Goal: Contribute content: Contribute content

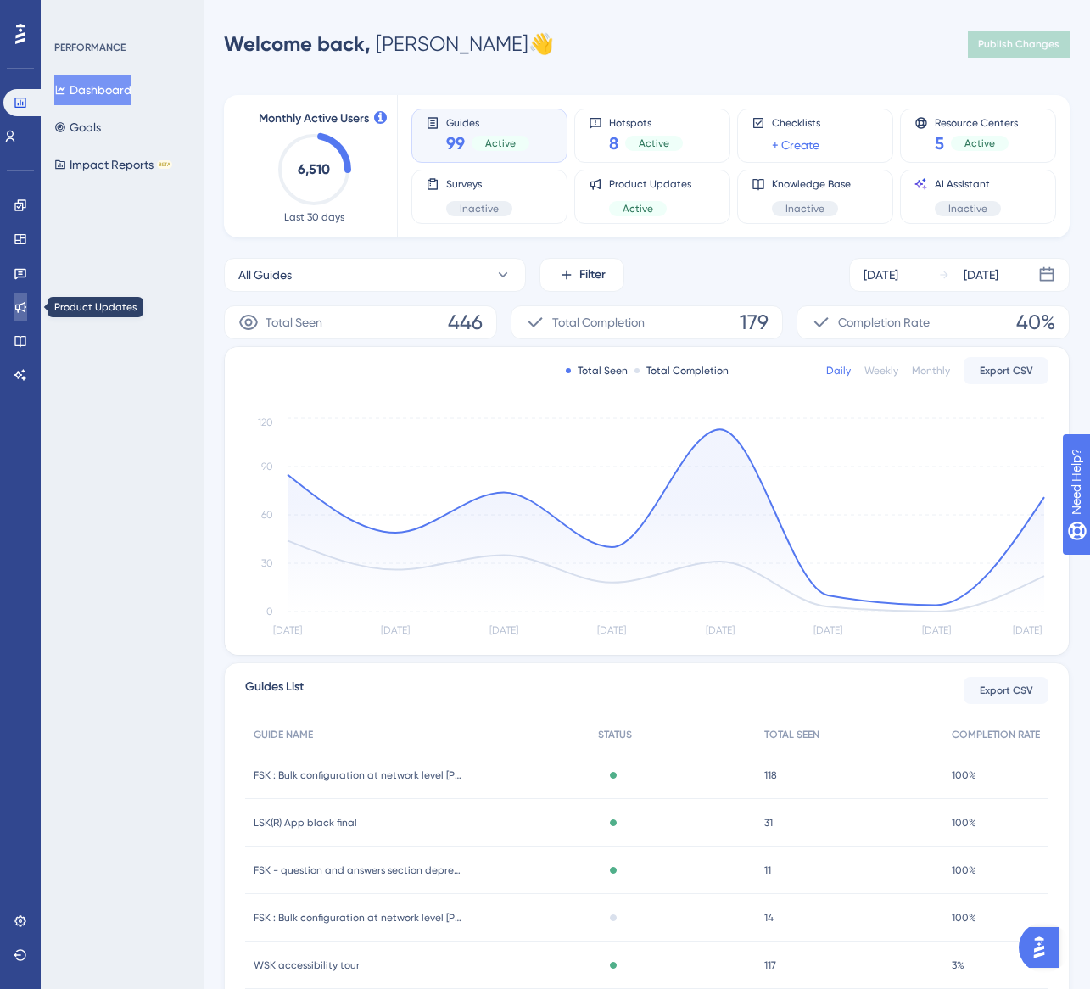
click at [22, 312] on icon at bounding box center [21, 307] width 14 height 14
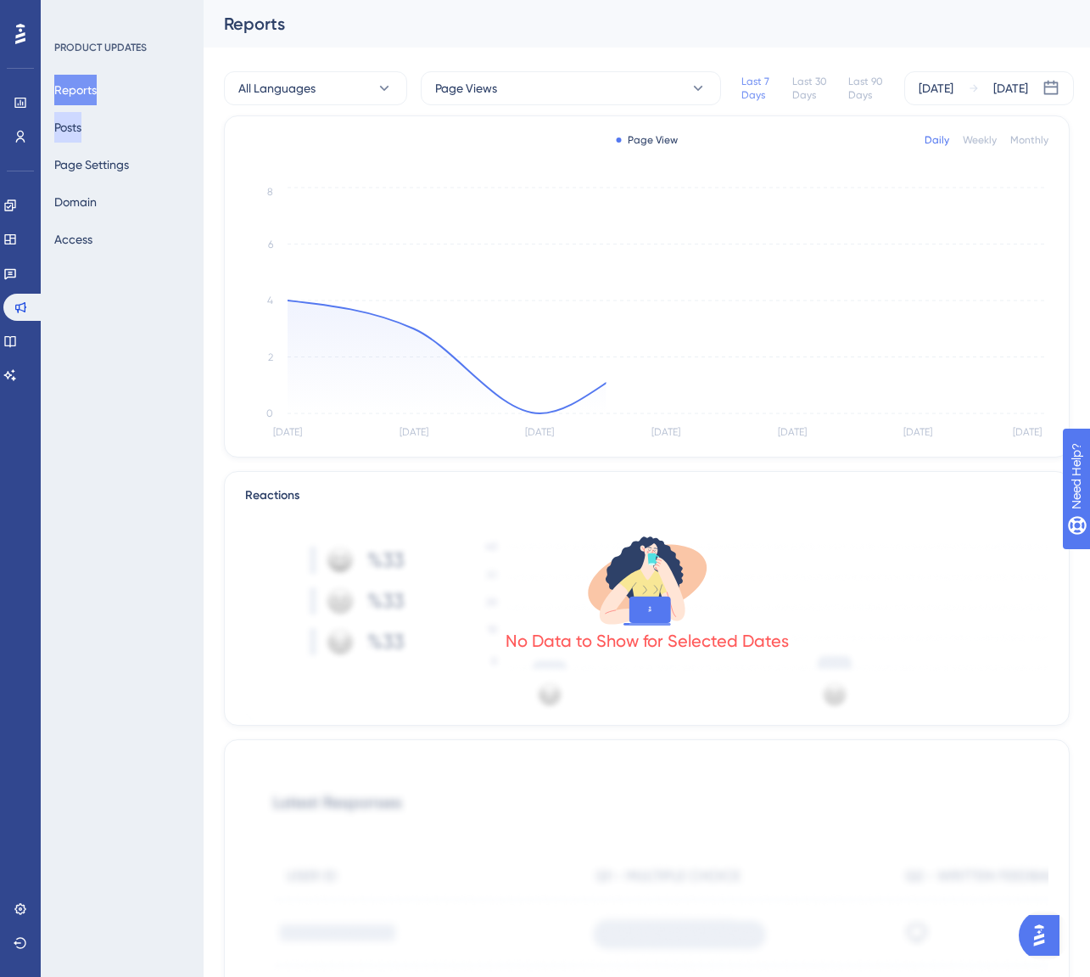
click at [62, 127] on button "Posts" at bounding box center [67, 127] width 27 height 31
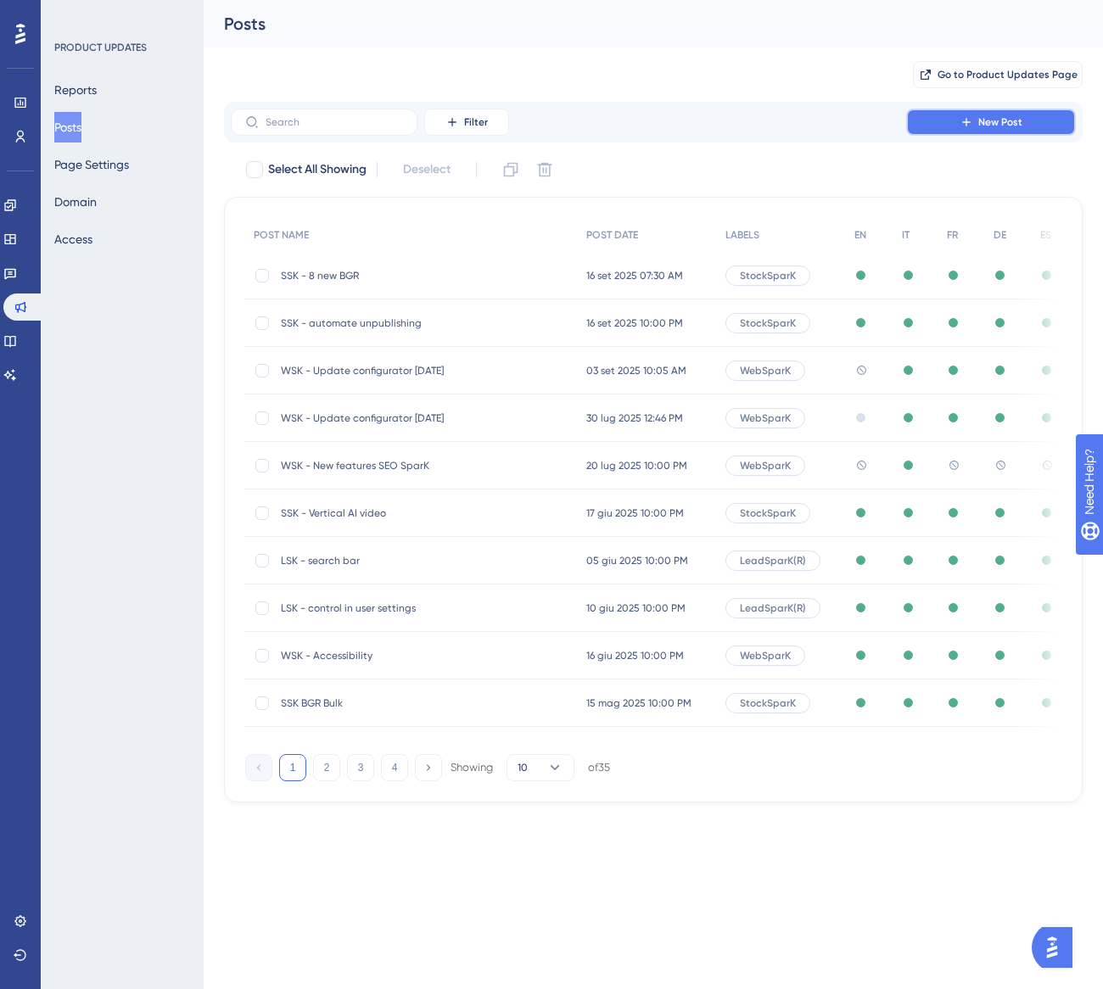
click at [968, 127] on icon at bounding box center [967, 122] width 14 height 14
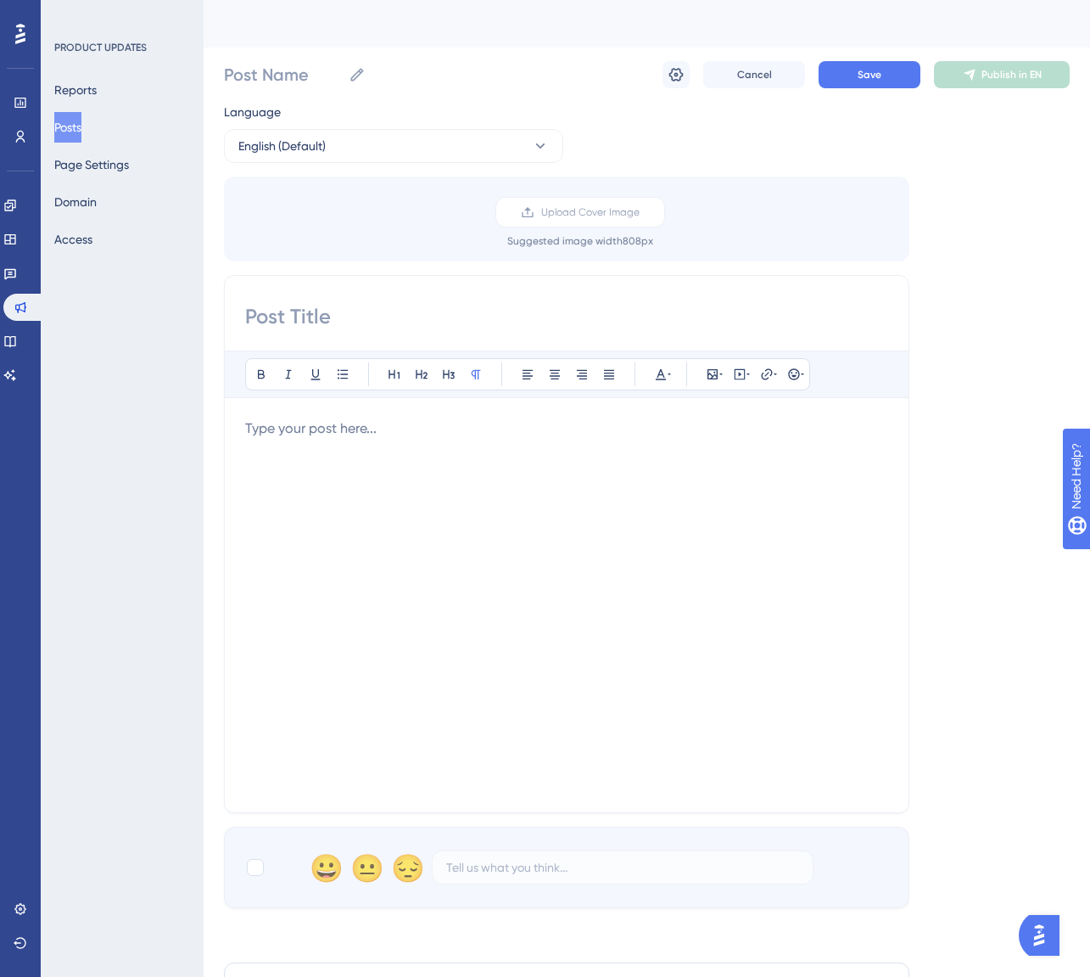
click at [277, 316] on input at bounding box center [566, 316] width 643 height 27
click at [684, 79] on icon at bounding box center [676, 74] width 17 height 17
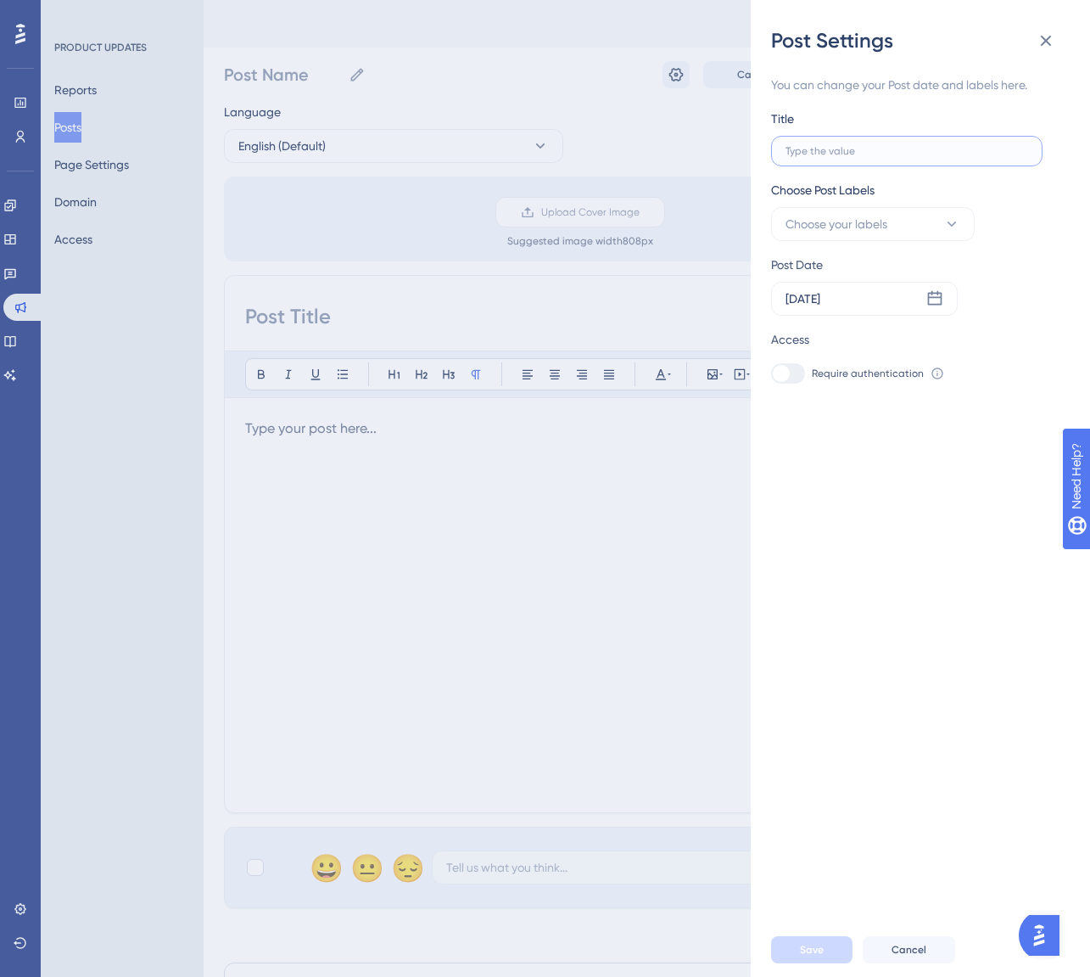
click at [862, 148] on input "text" at bounding box center [907, 151] width 243 height 12
type input "L"
type input "LS"
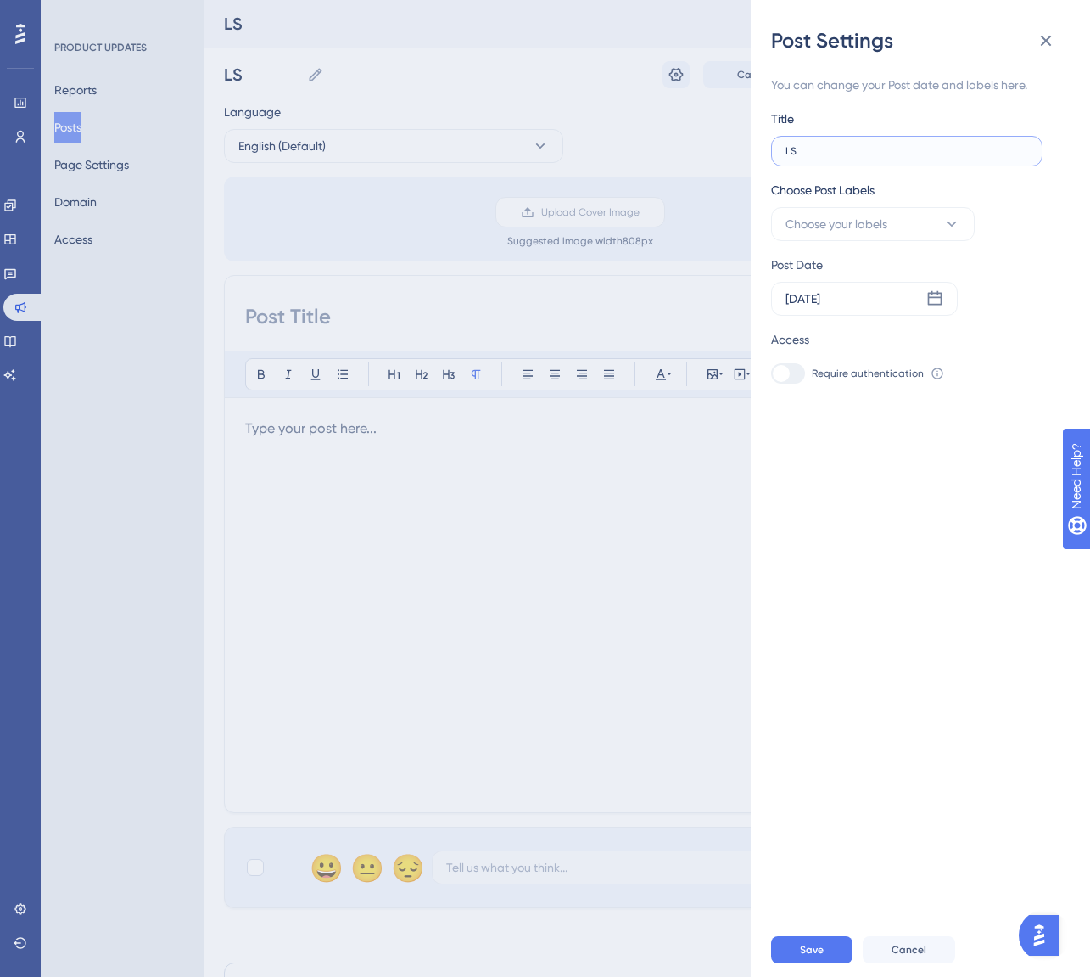
type input "LSK"
type input "LSK n"
type input "LSK ne"
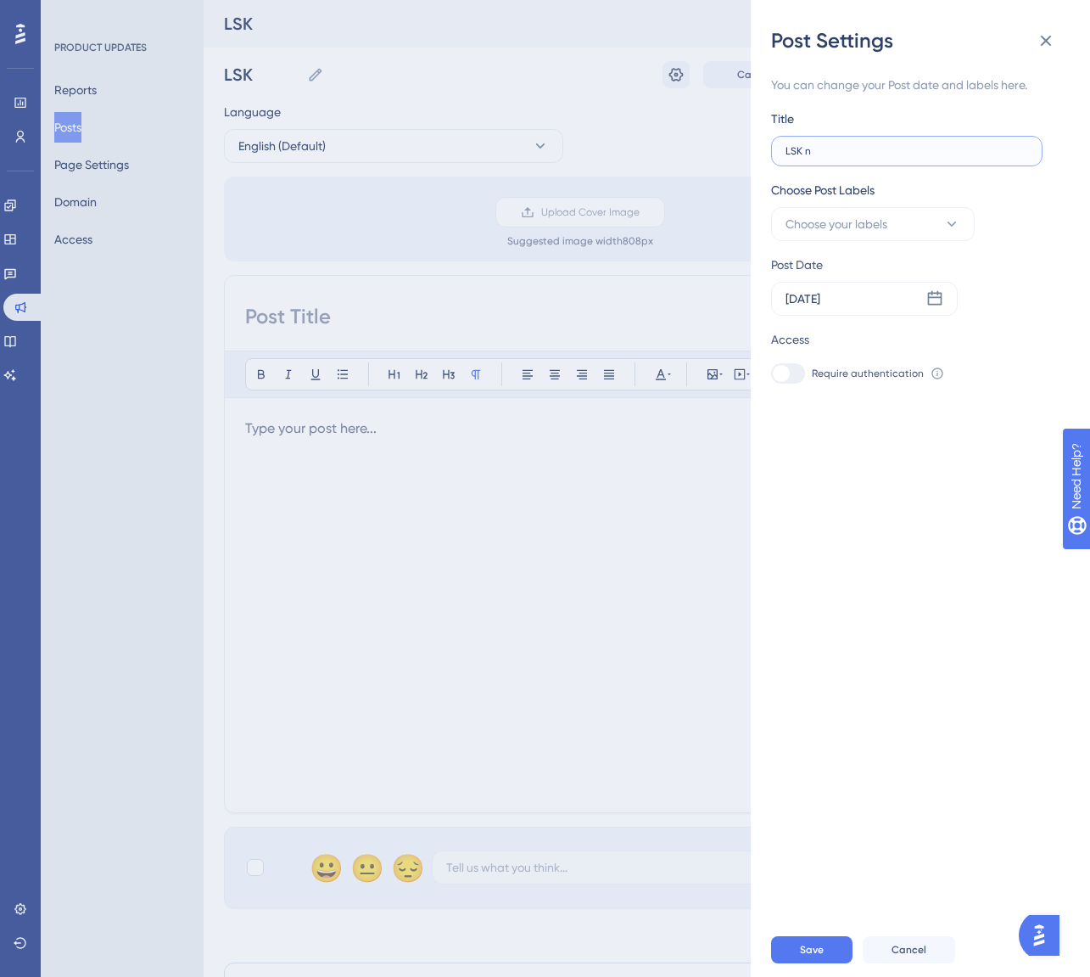
type input "LSK ne"
type input "LSK new"
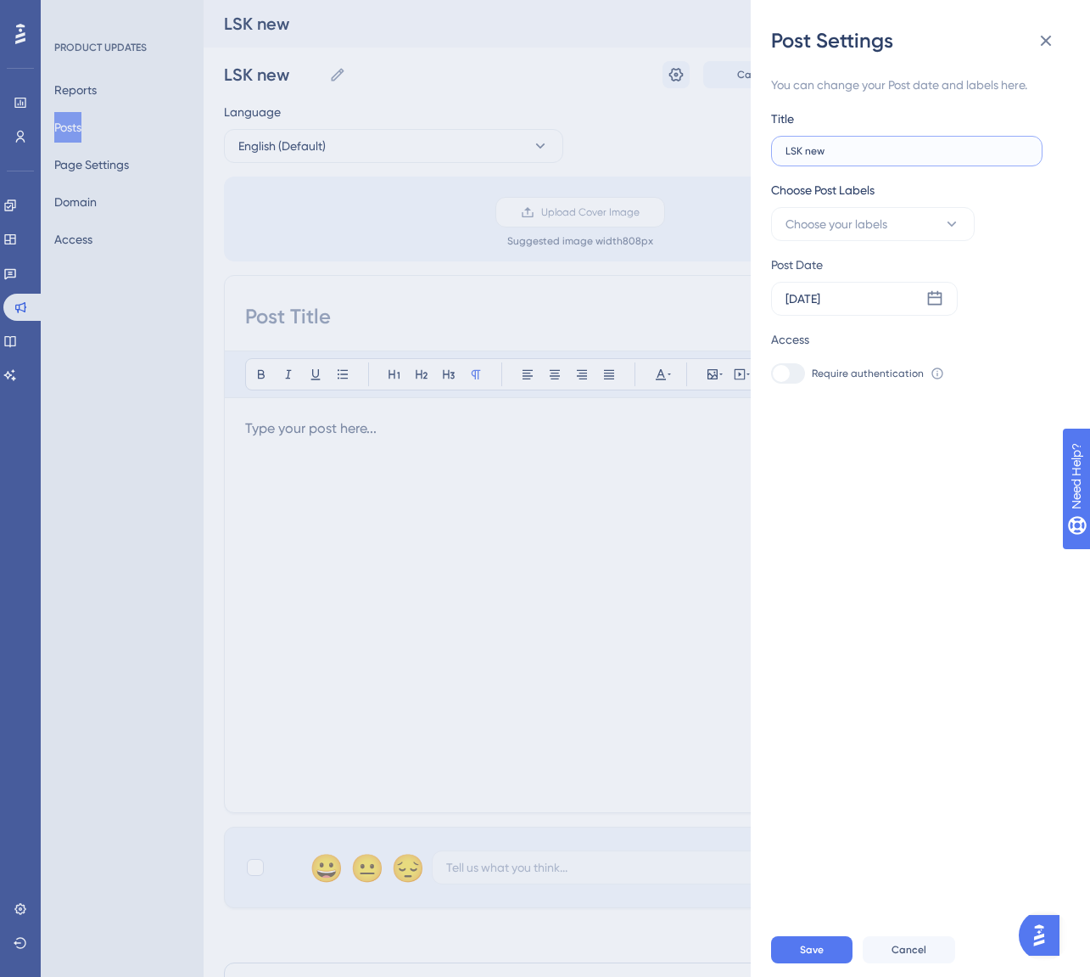
type input "LSK ne"
type input "LSK n"
type input "LSK"
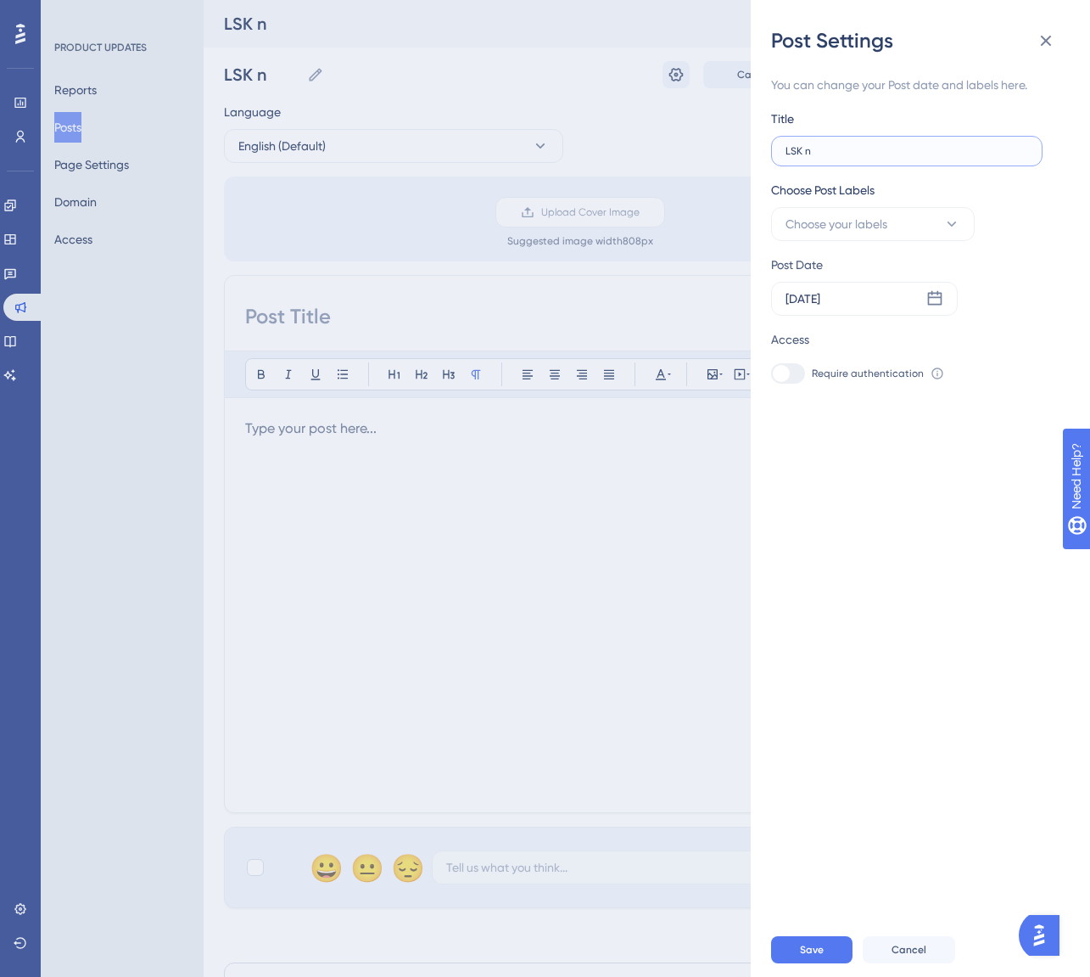
type input "LSK"
type input "LSK r"
type input "LSK re"
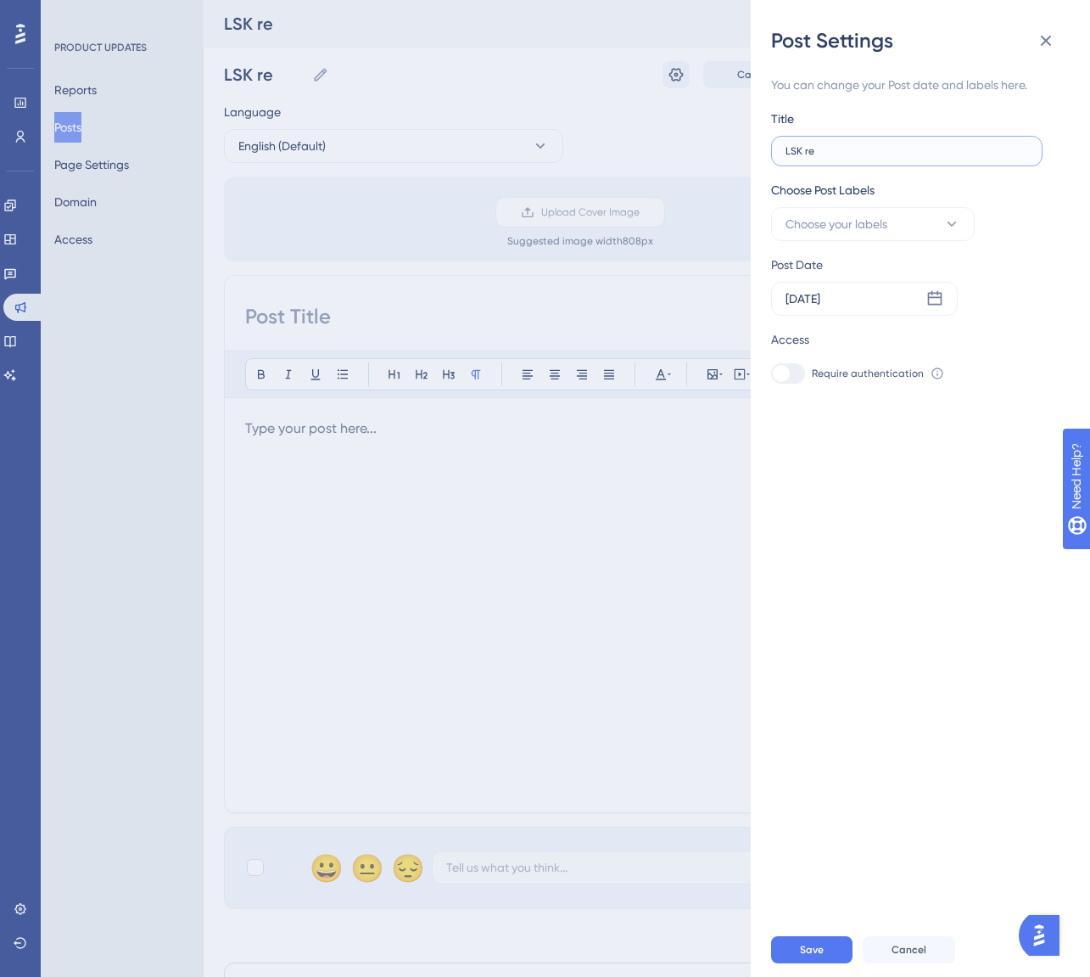
type input "LSK rep"
type input "LSK repo"
type input "LSK repor"
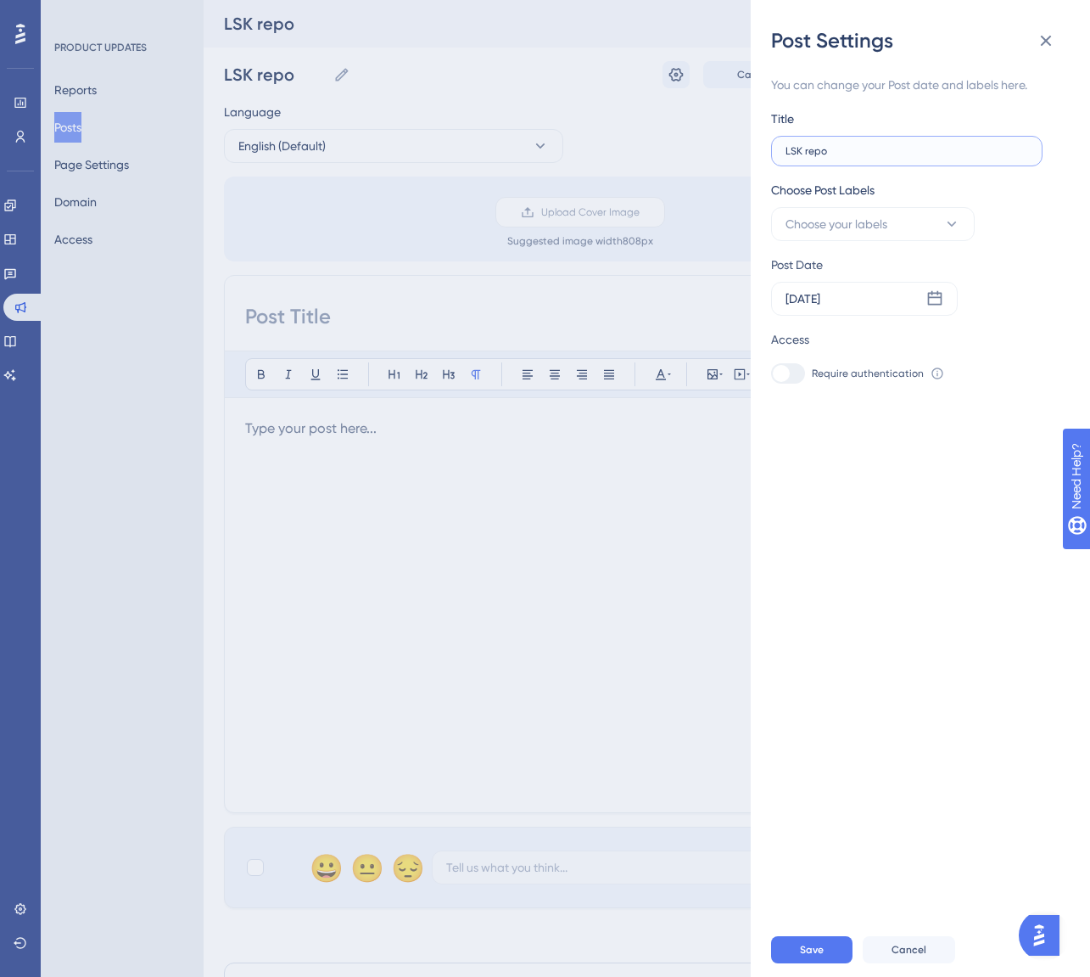
type input "LSK repor"
type input "LSK report"
type input "LSK reporti"
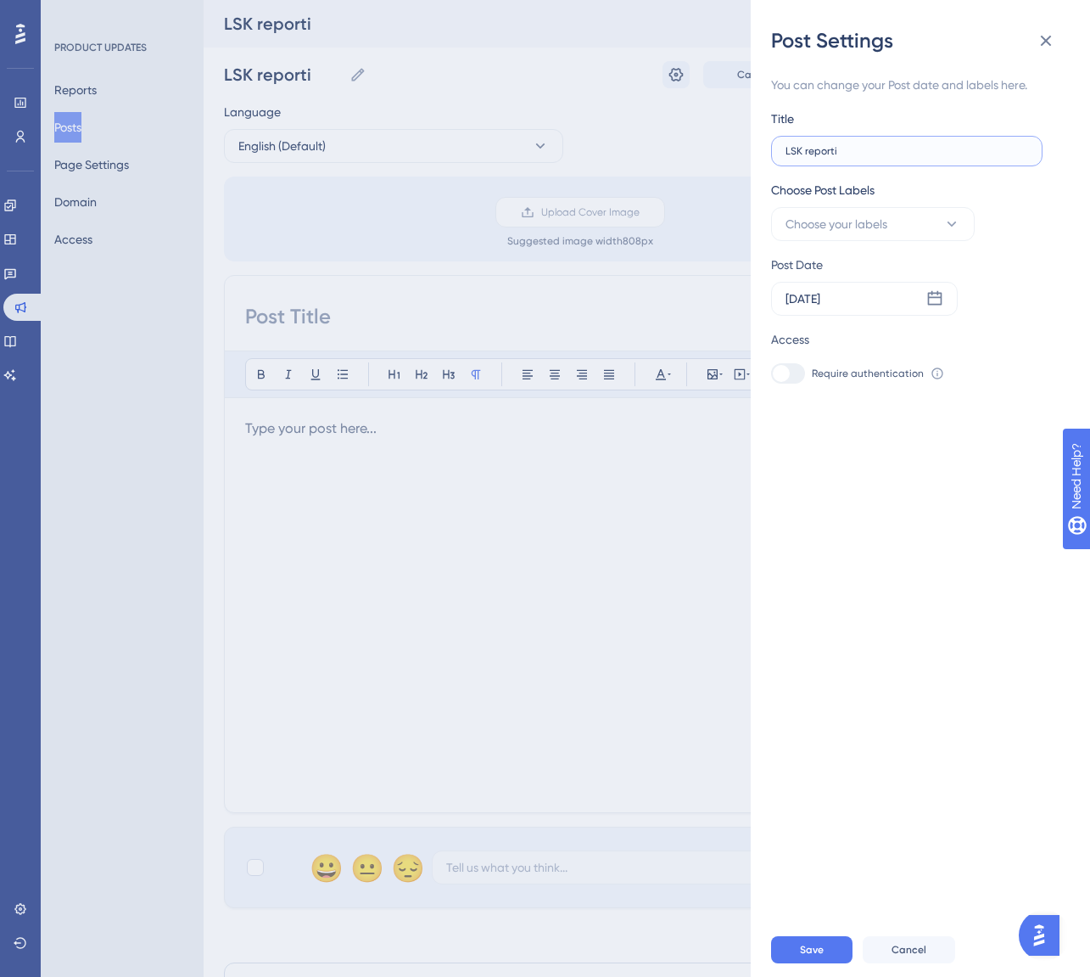
type input "LSK reportin"
type input "LSK reporting"
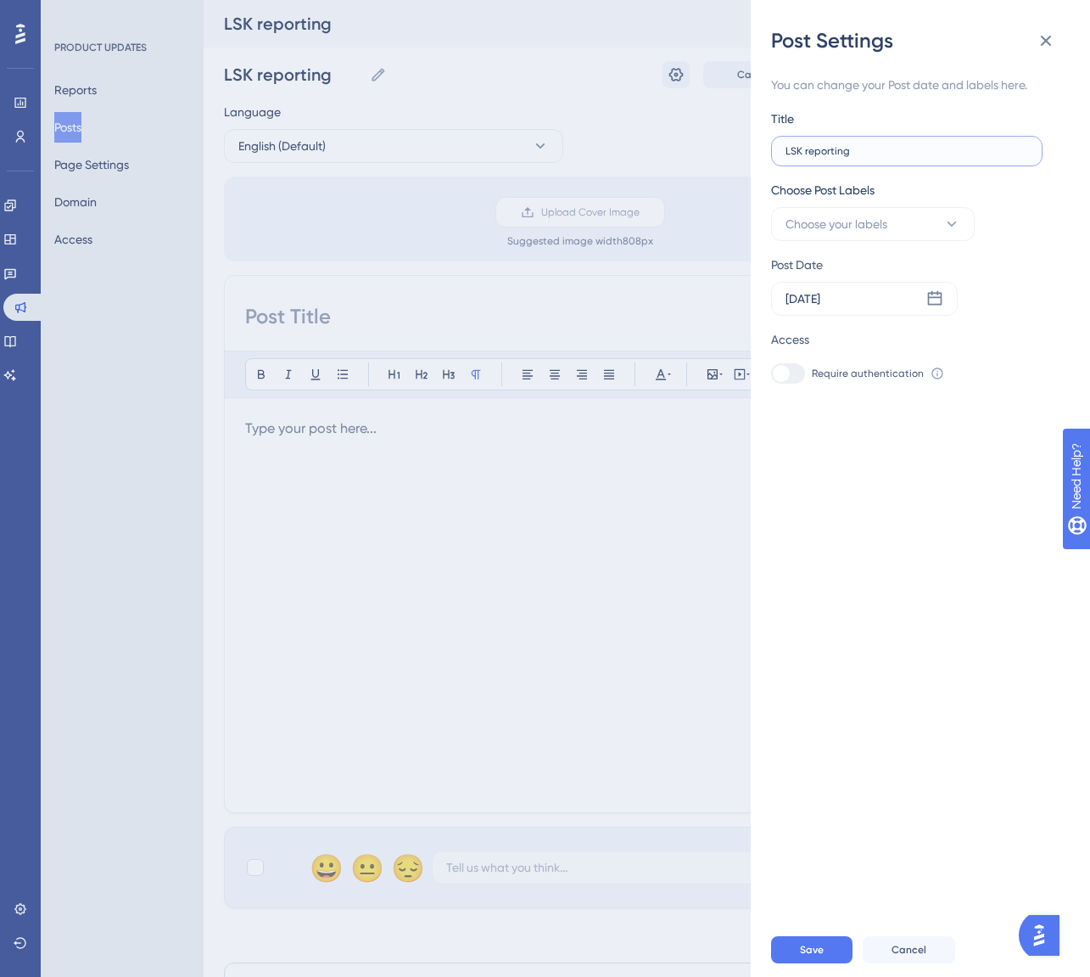
type input "LSK reporting"
type input "LSK reporting u"
type input "LSK reporting up"
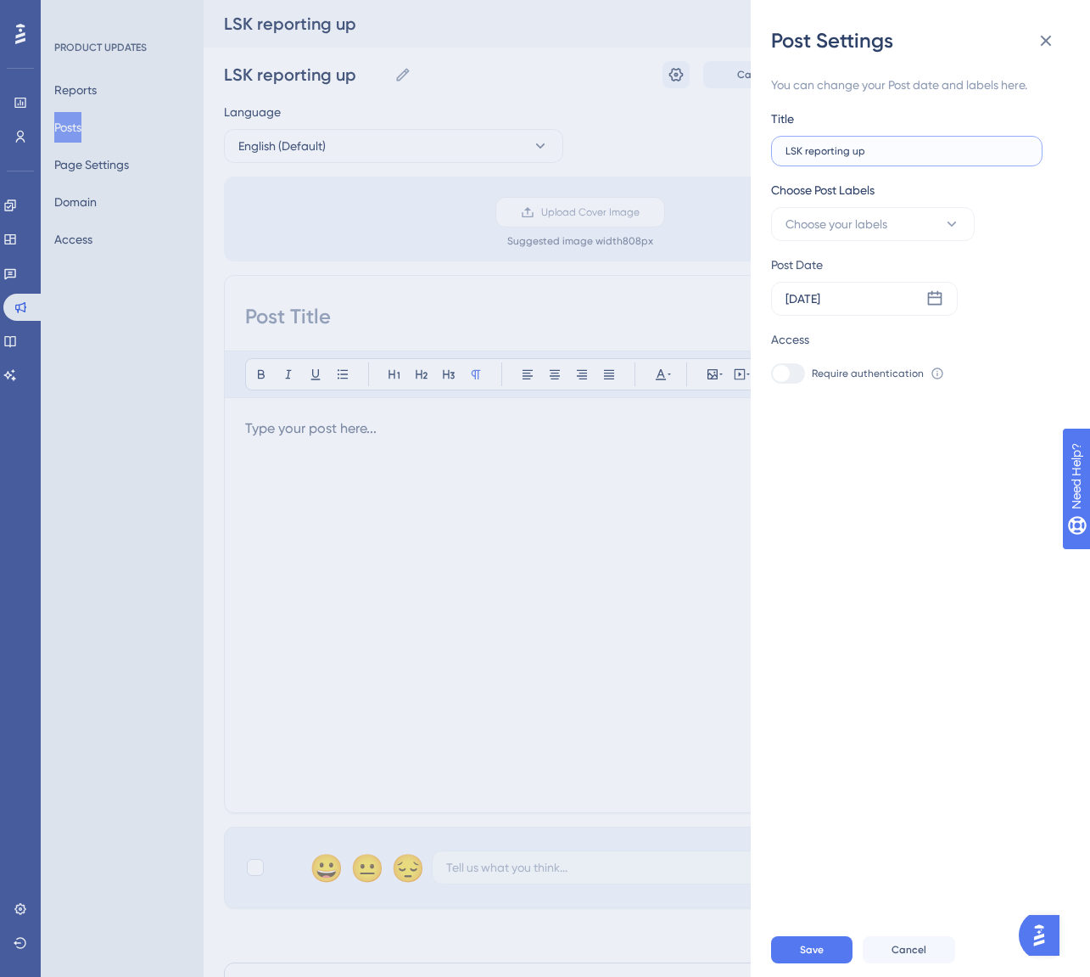
type input "LSK reporting u"
type input "LSK reporting"
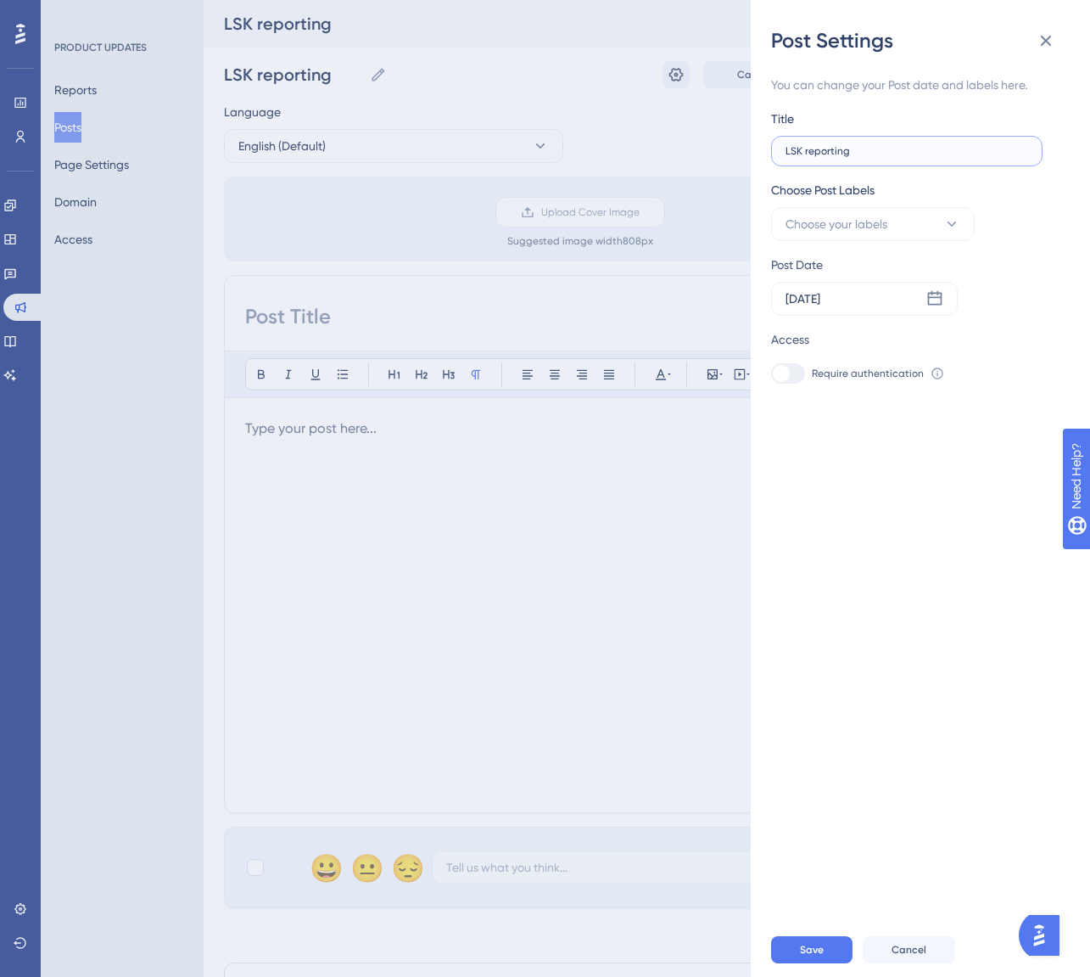
type input "LSK reporting"
type input "LSK reportin"
type input "LSK reporting"
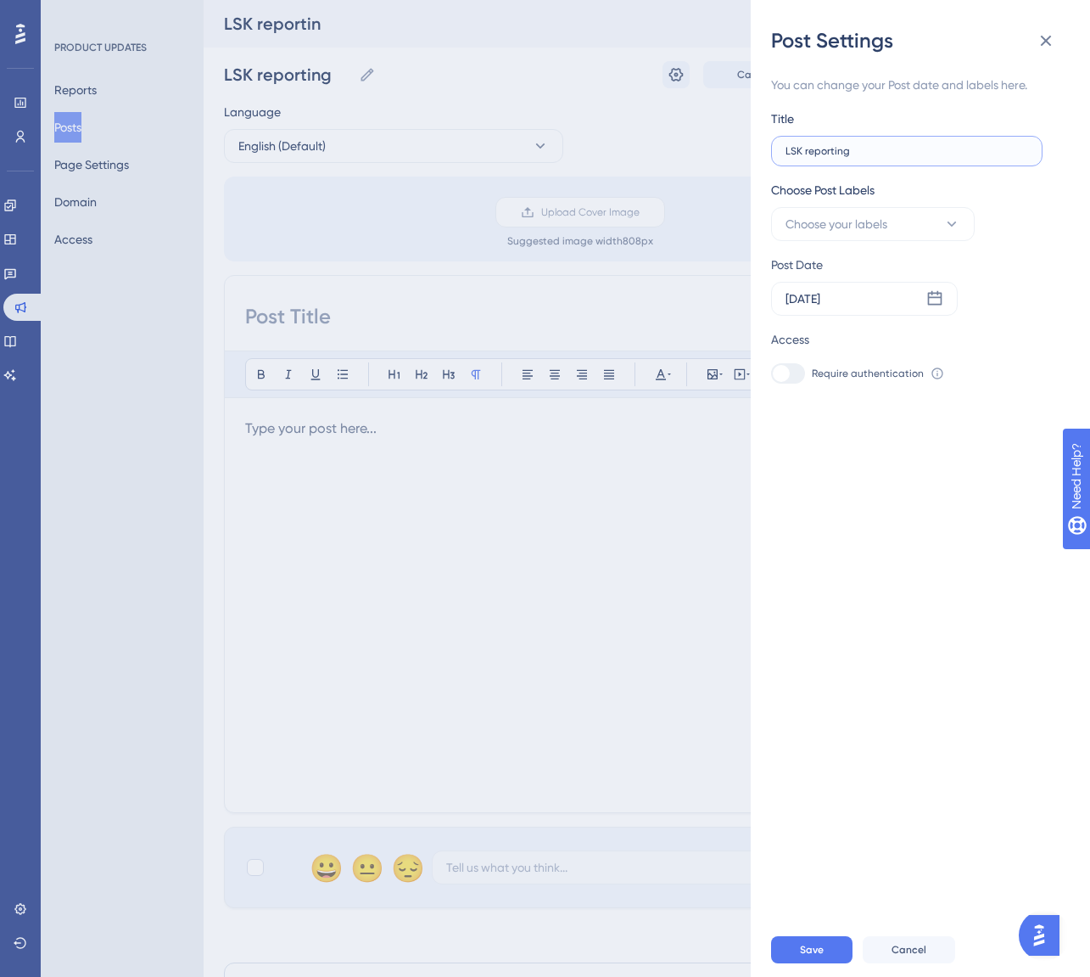
type input "LSK reporting"
type input "LSK reporting u"
type input "LSK reporting up"
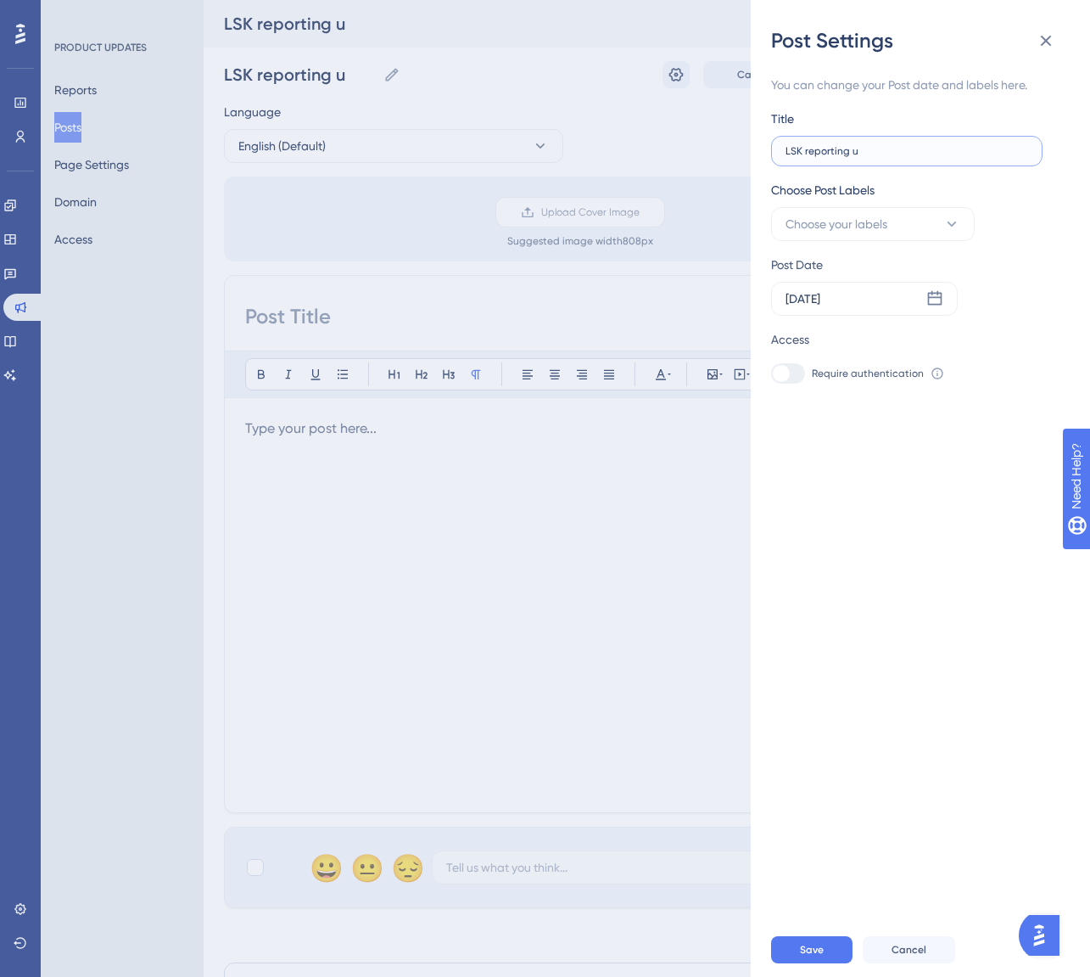
type input "LSK reporting up"
type input "LSK reporting upd"
type input "LSK reporting upda"
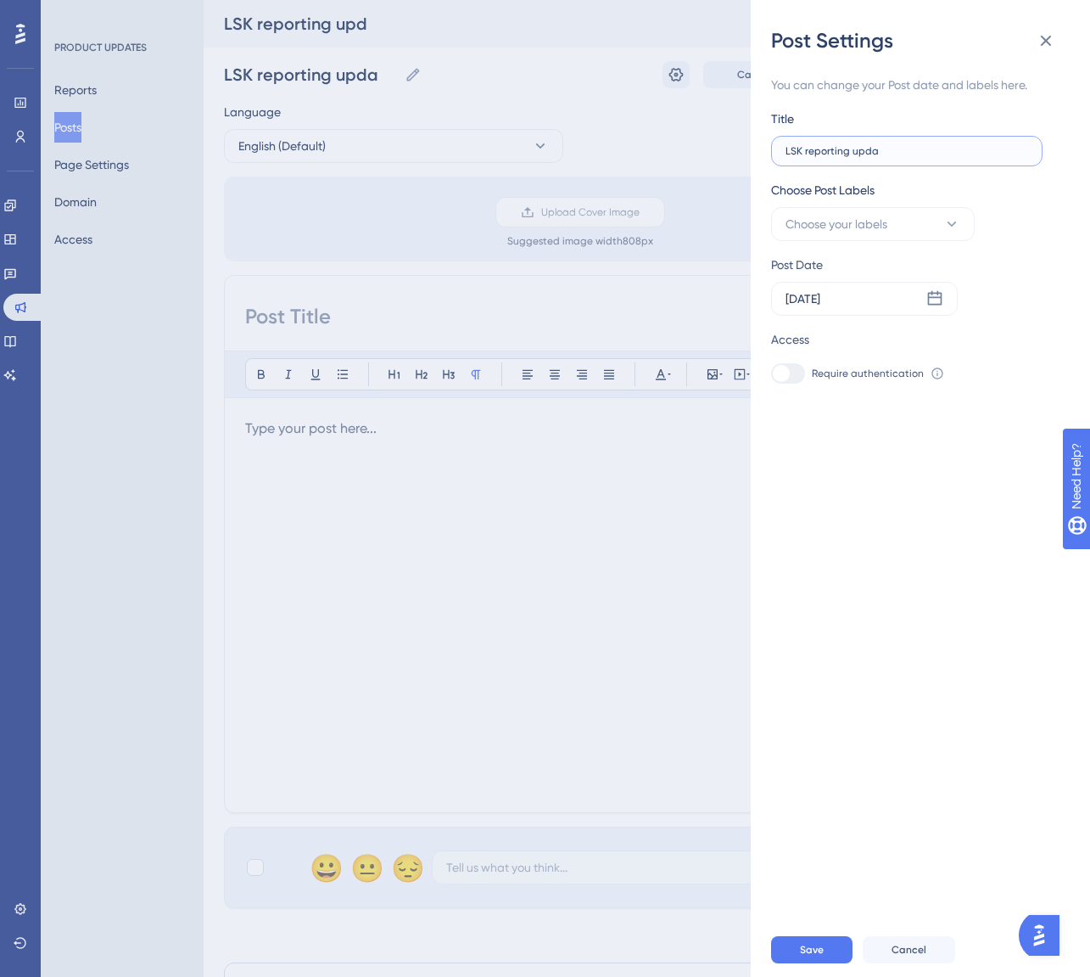
type input "LSK reporting updat"
type input "LSK reporting update"
type input "LSK reporting updated"
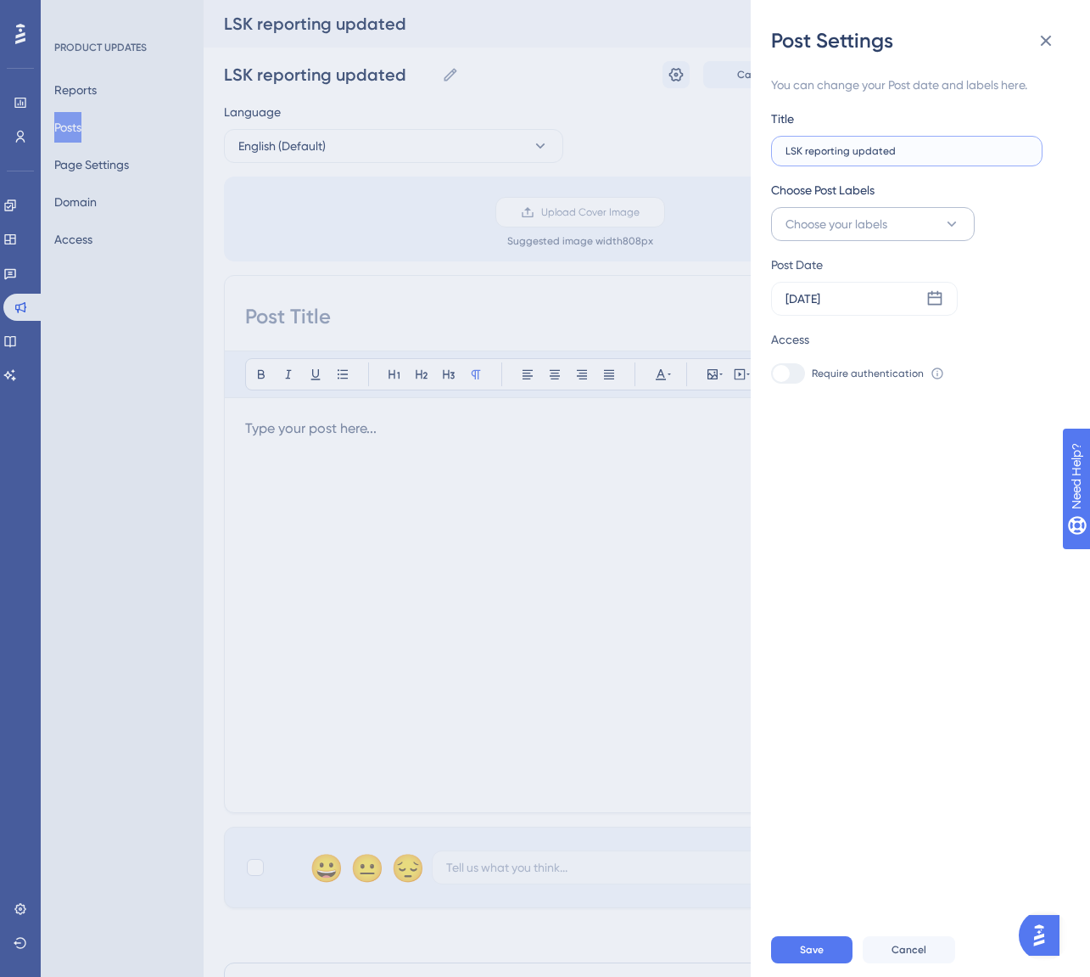
type input "LSK reporting updated"
click at [907, 234] on button "Choose your labels" at bounding box center [873, 224] width 204 height 34
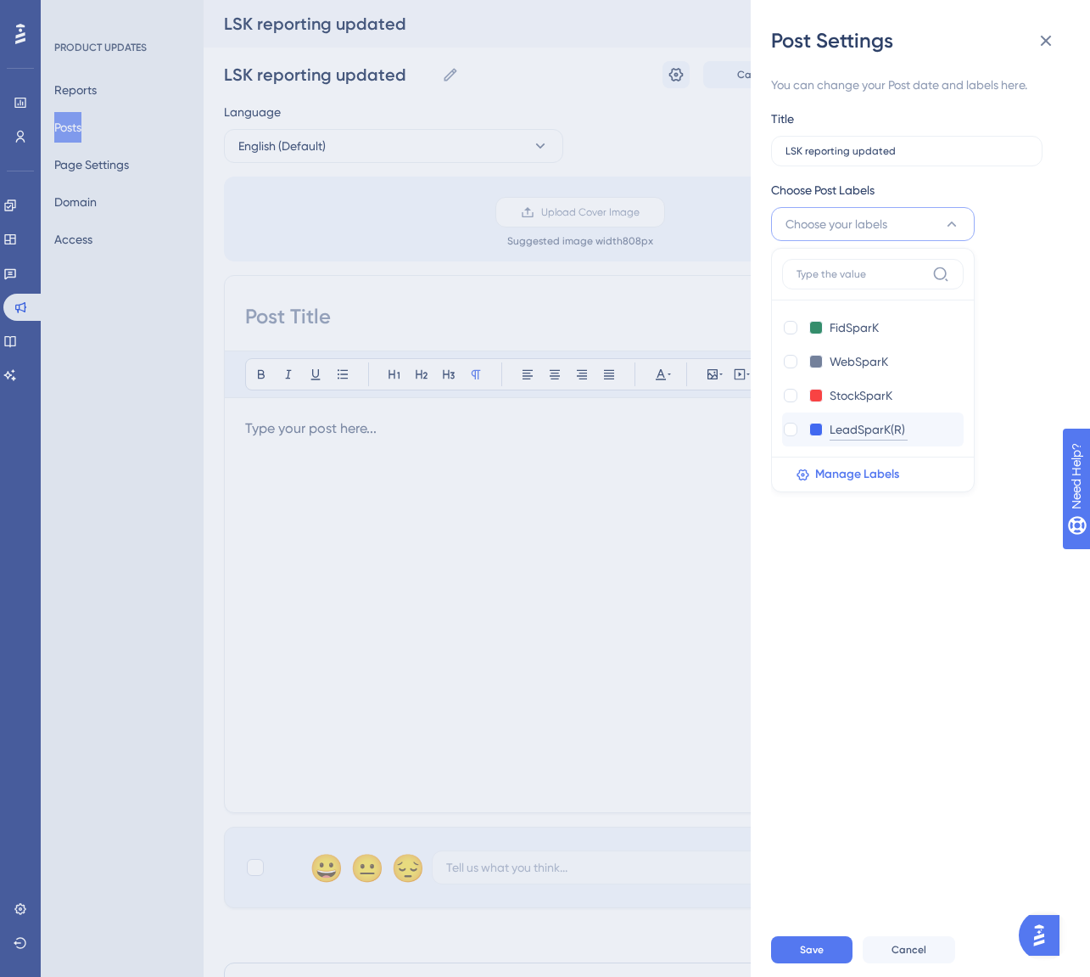
click at [844, 428] on input "LeadSparK(R)" at bounding box center [869, 429] width 78 height 21
click at [791, 430] on div at bounding box center [791, 430] width 14 height 14
checkbox input "true"
click at [1044, 276] on div "Post Date [DATE]" at bounding box center [909, 285] width 277 height 61
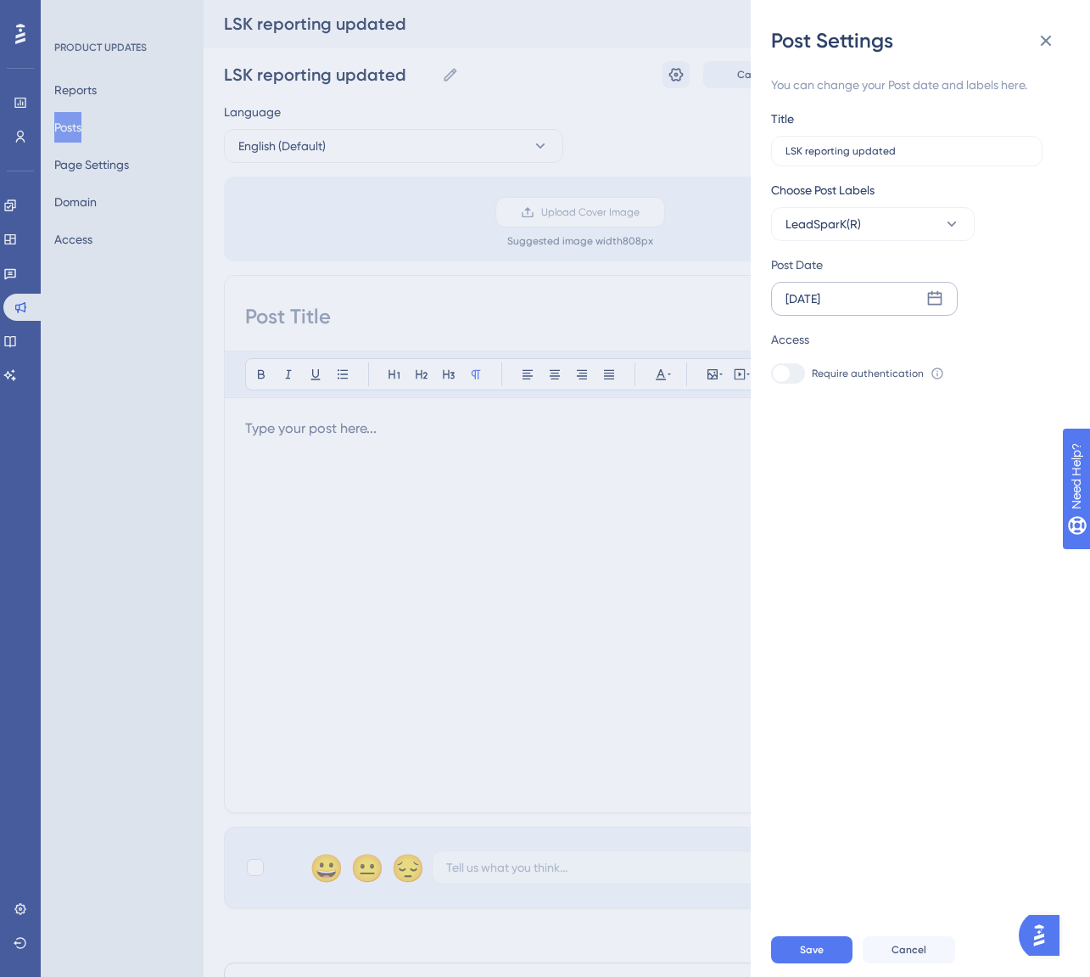
click at [820, 300] on div "[DATE]" at bounding box center [803, 298] width 35 height 20
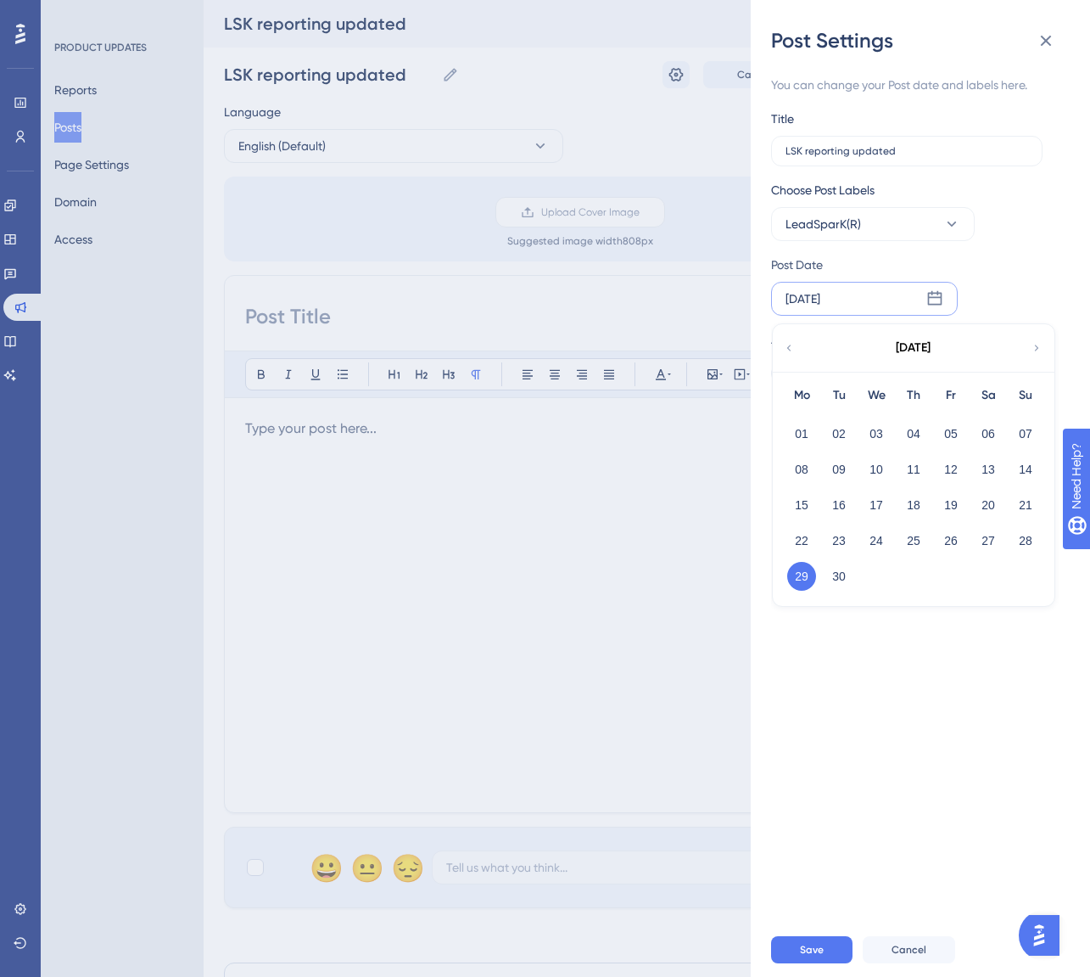
click at [798, 575] on button "29" at bounding box center [801, 576] width 29 height 29
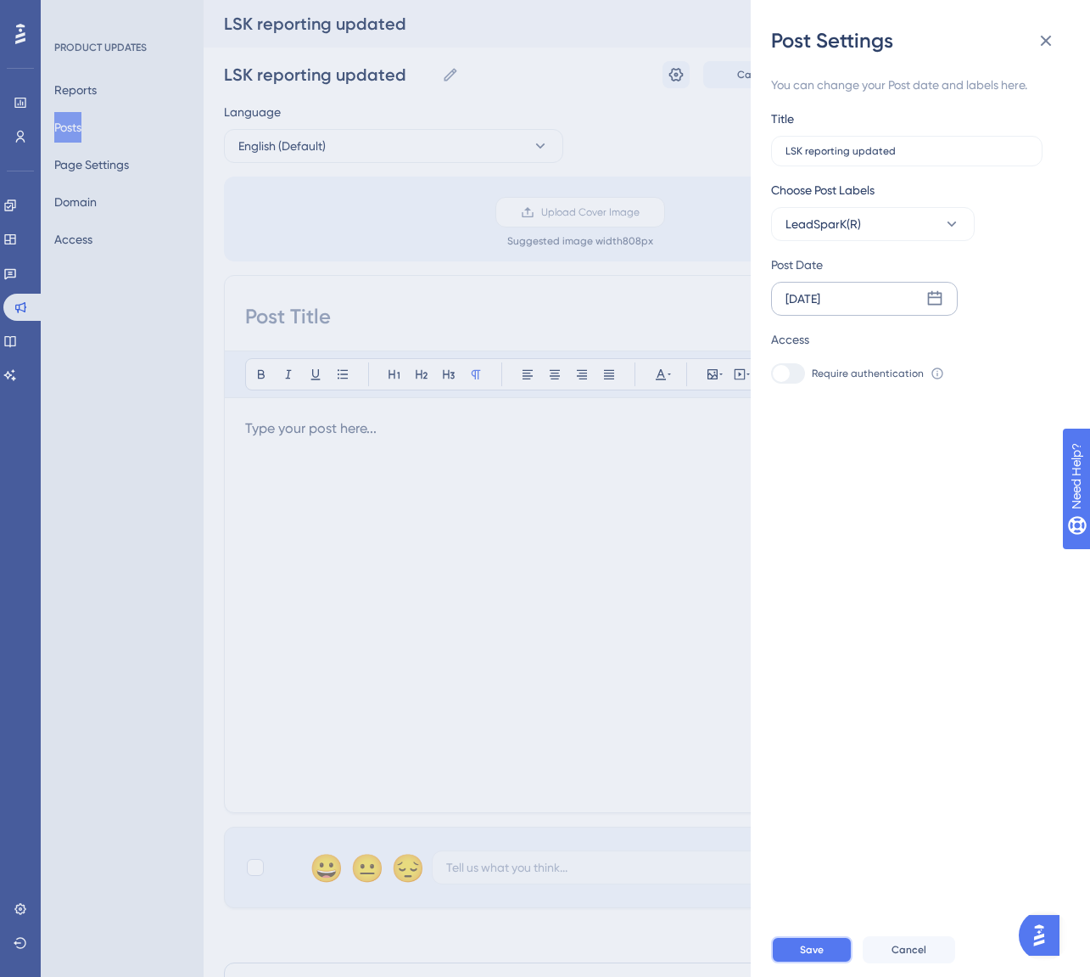
click at [798, 963] on button "Save" at bounding box center [811, 949] width 81 height 27
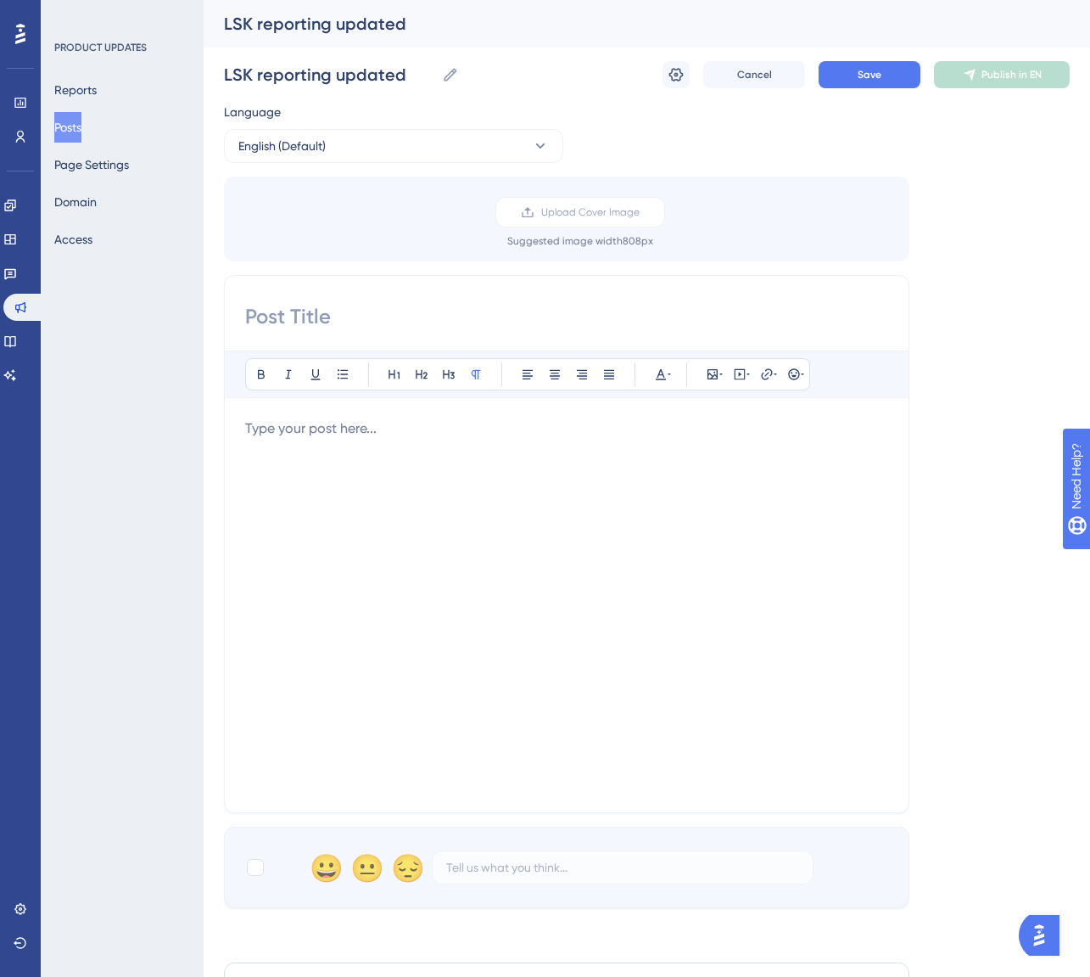
click at [382, 313] on input at bounding box center [566, 316] width 643 height 27
paste input "Get deeper insights in the updated reporting"
type input "Get deeper insights in the updated reporting"
click at [250, 865] on div at bounding box center [255, 867] width 17 height 17
checkbox input "true"
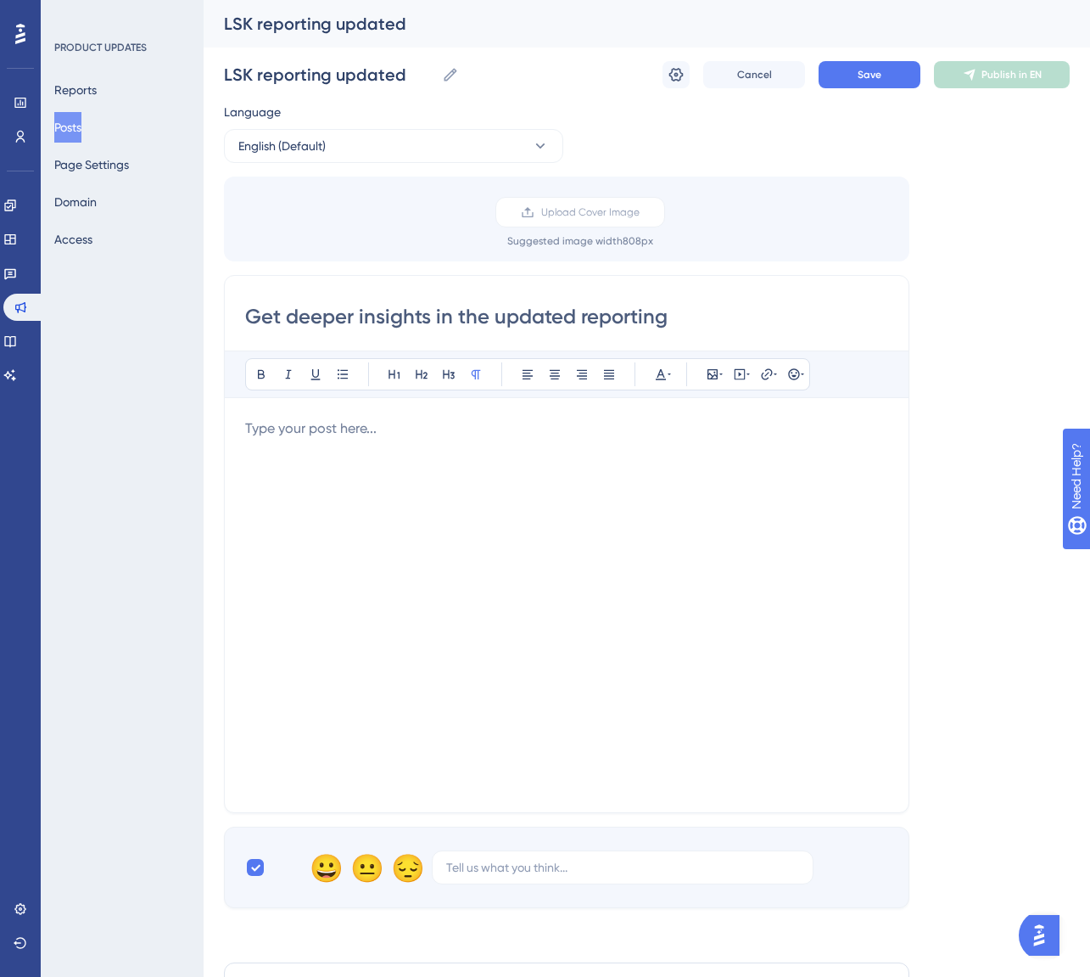
click at [264, 434] on p at bounding box center [566, 428] width 643 height 20
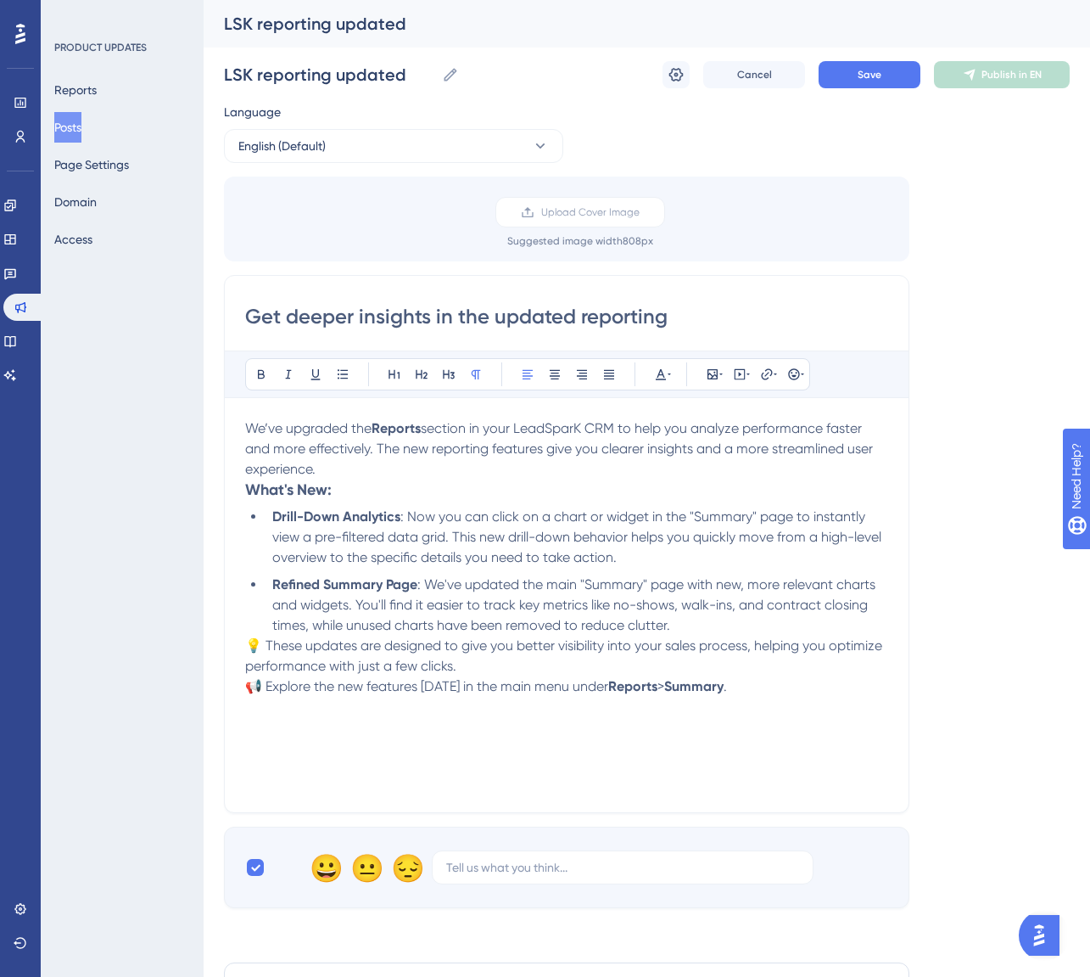
click at [320, 467] on p "We’ve upgraded the Reports section in your LeadSparK CRM to help you analyze pe…" at bounding box center [566, 448] width 643 height 61
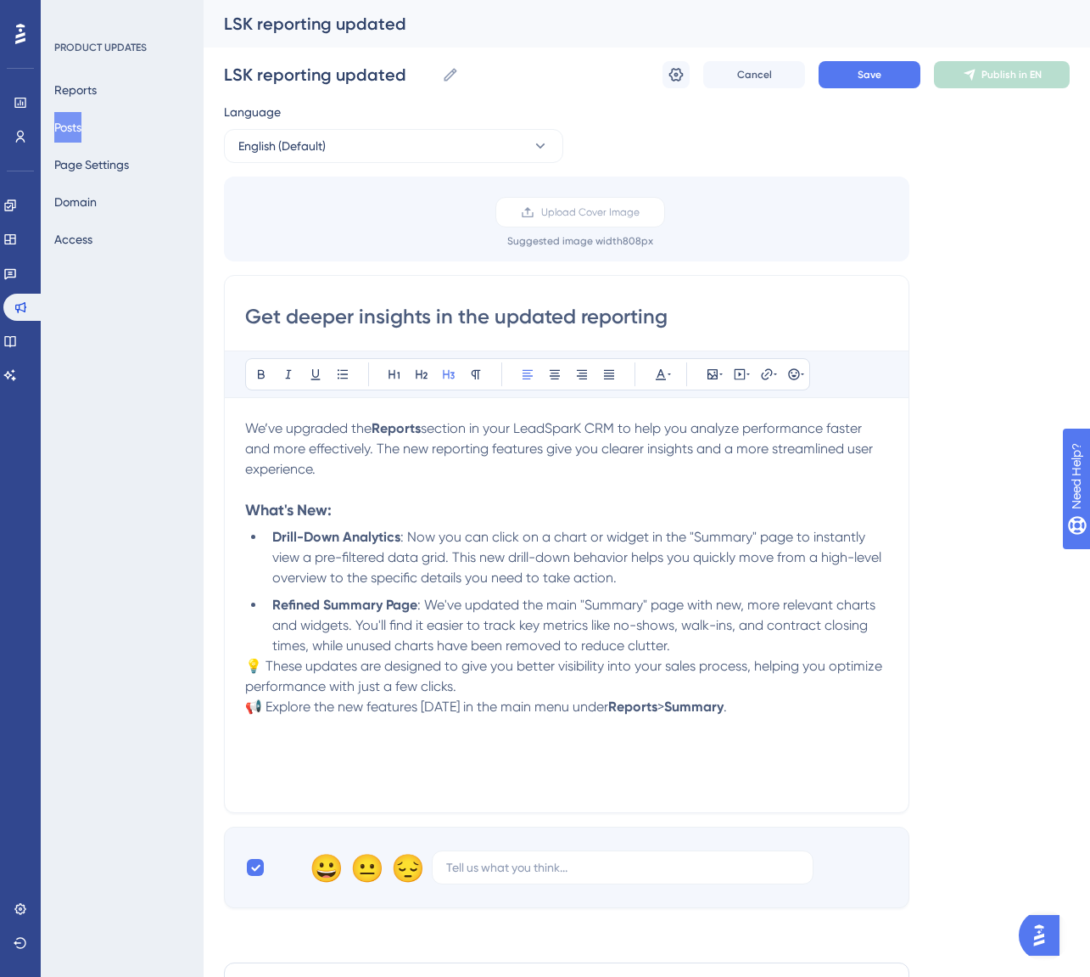
drag, startPoint x: 349, startPoint y: 504, endPoint x: 94, endPoint y: 537, distance: 256.7
click at [204, 537] on div "Performance Users Engagement Widgets Feedback Product Updates Knowledge Base AI…" at bounding box center [647, 628] width 887 height 1256
click at [342, 533] on strong "Drill-Down Analytics" at bounding box center [336, 537] width 128 height 16
click at [484, 691] on p "💡 These updates are designed to give you better visibility into your sales proc…" at bounding box center [566, 676] width 643 height 41
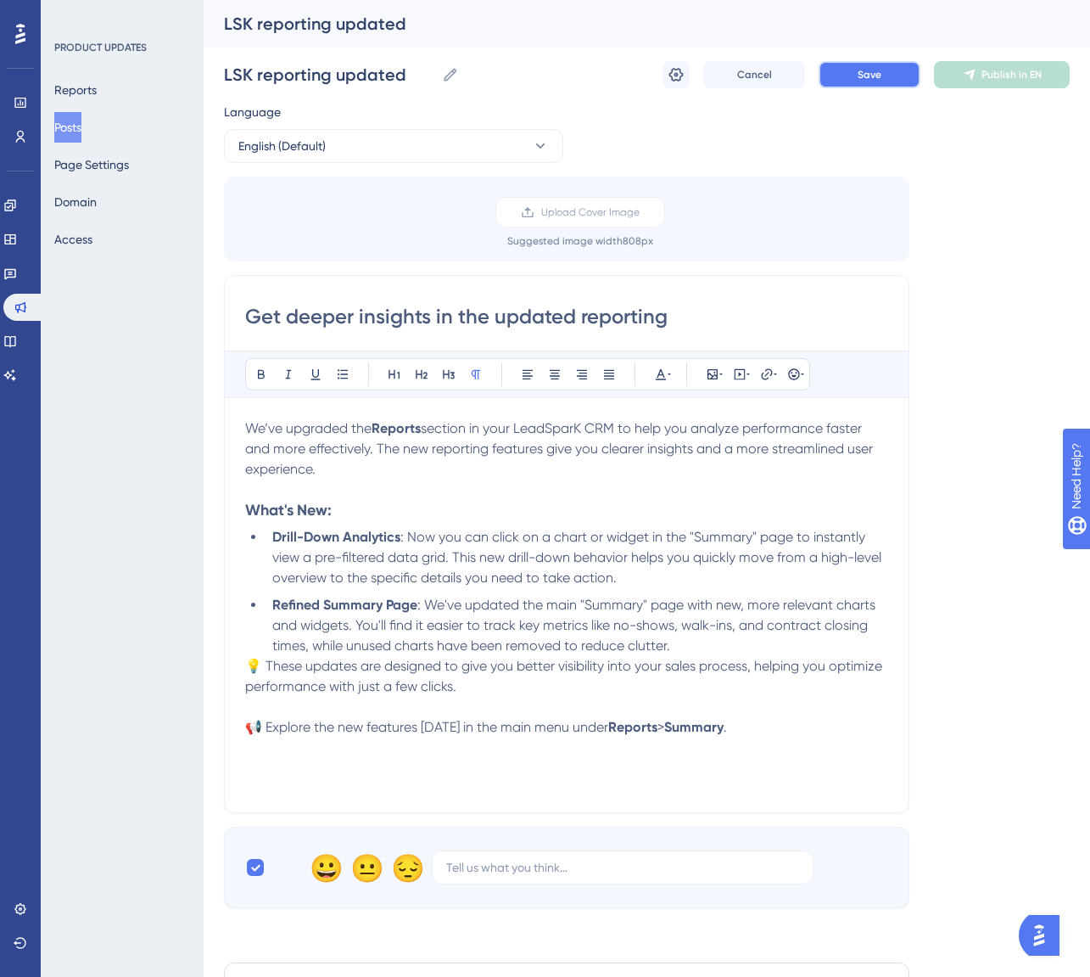
click at [849, 80] on button "Save" at bounding box center [870, 74] width 102 height 27
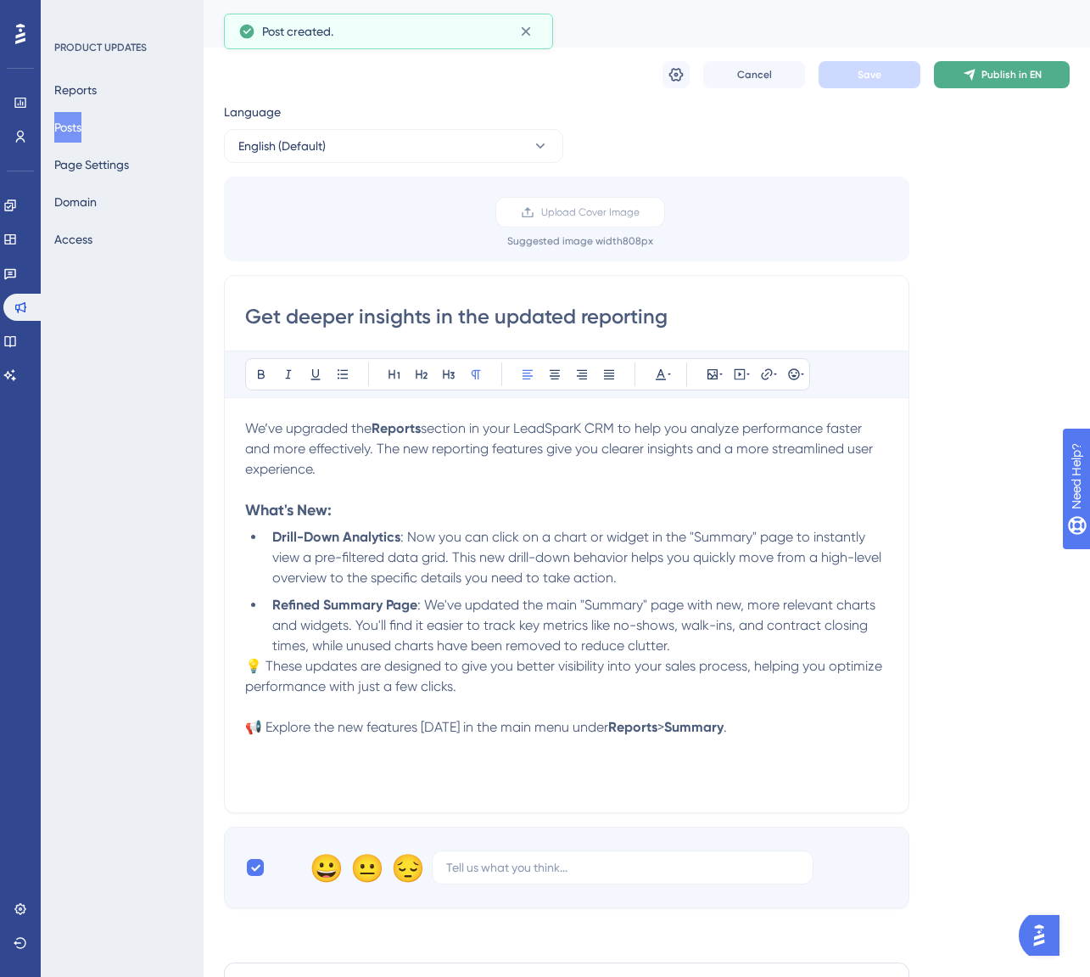
click at [1005, 73] on span "Publish in EN" at bounding box center [1012, 75] width 60 height 14
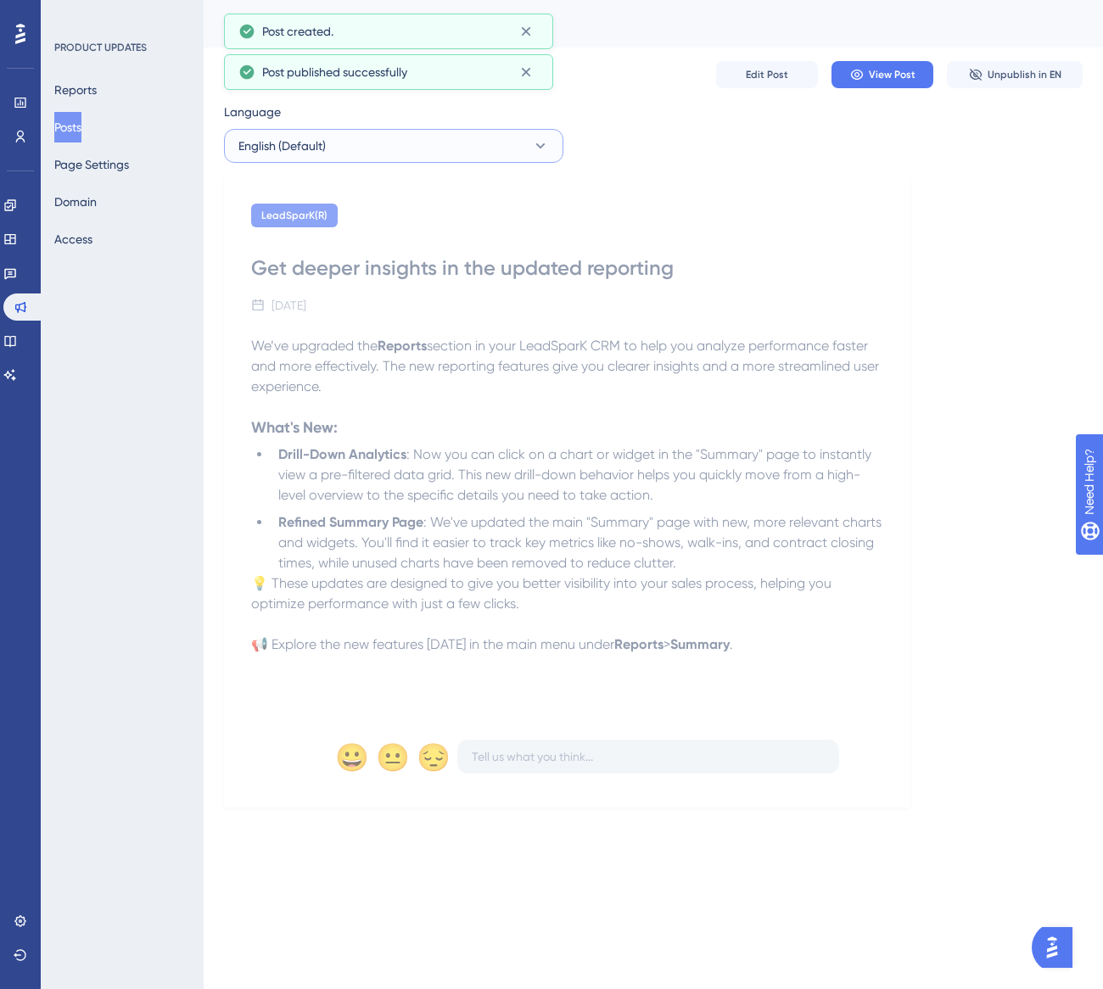
click at [376, 152] on button "English (Default)" at bounding box center [393, 146] width 339 height 34
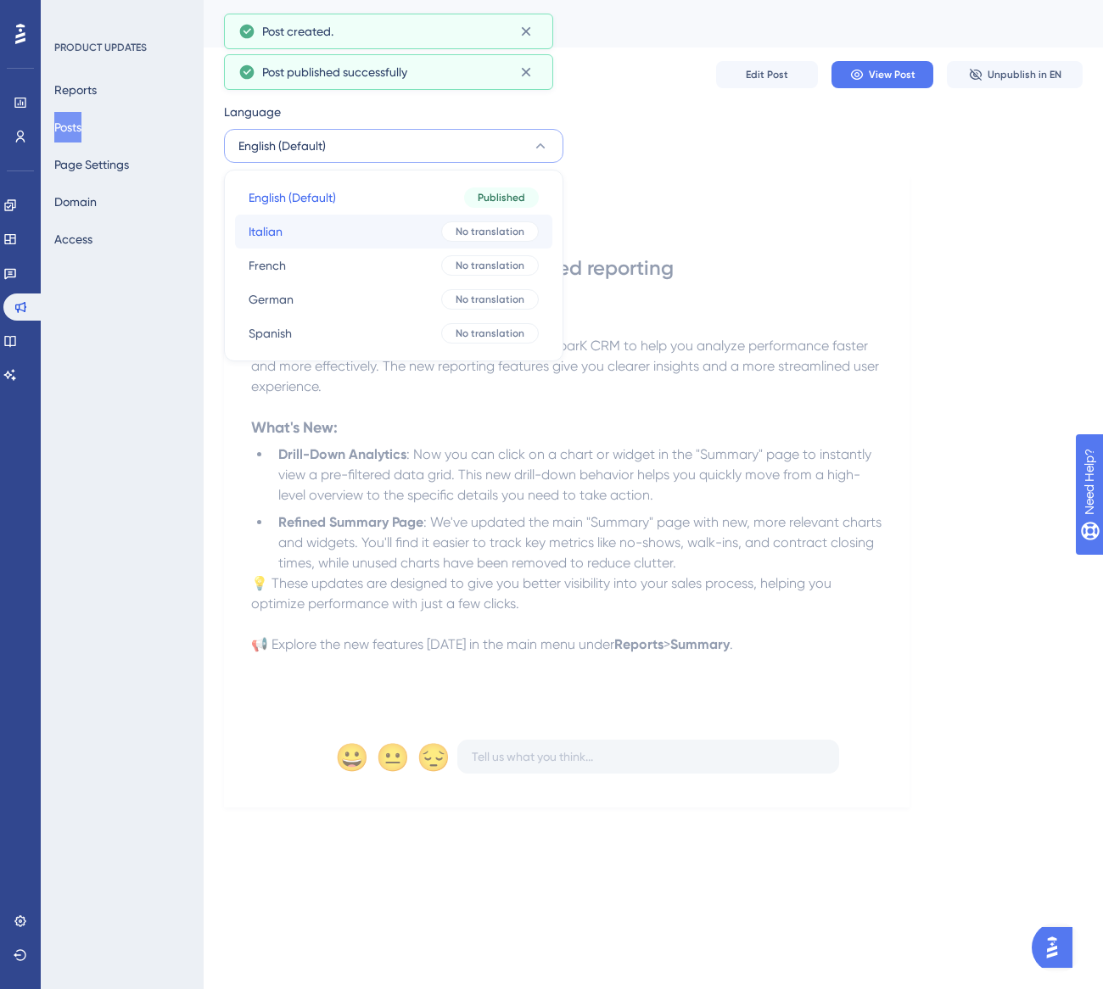
click at [328, 228] on button "Italian Italian No translation" at bounding box center [393, 232] width 317 height 34
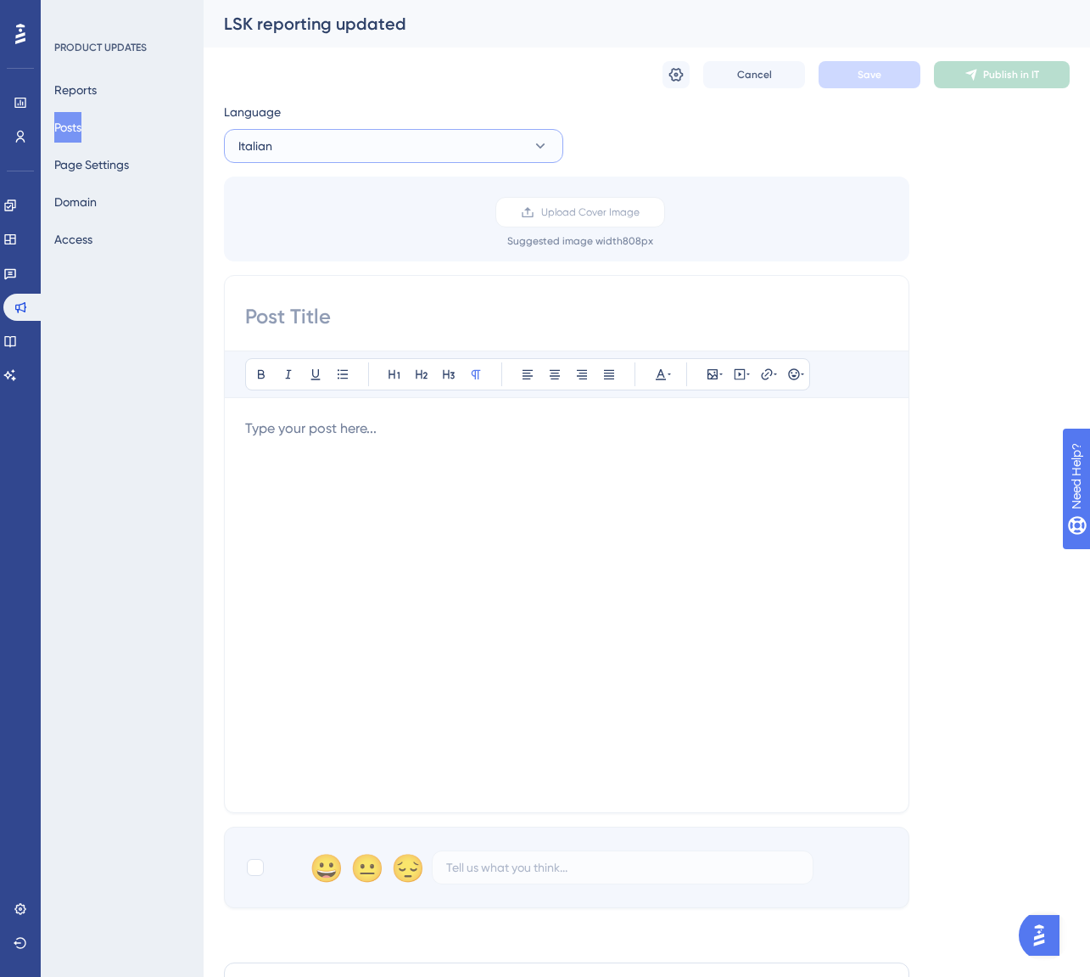
click at [350, 137] on button "Italian" at bounding box center [393, 146] width 339 height 34
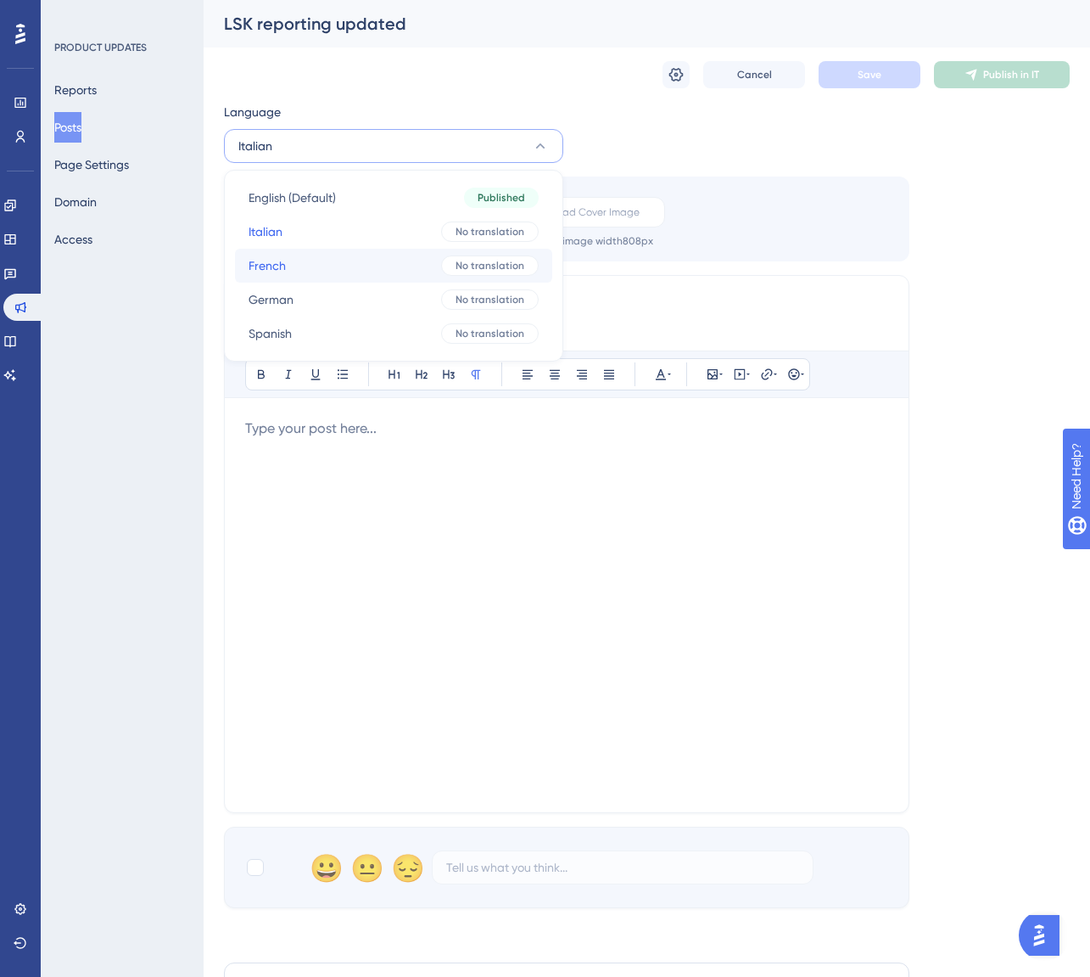
click at [306, 261] on button "French French No translation" at bounding box center [393, 266] width 317 height 34
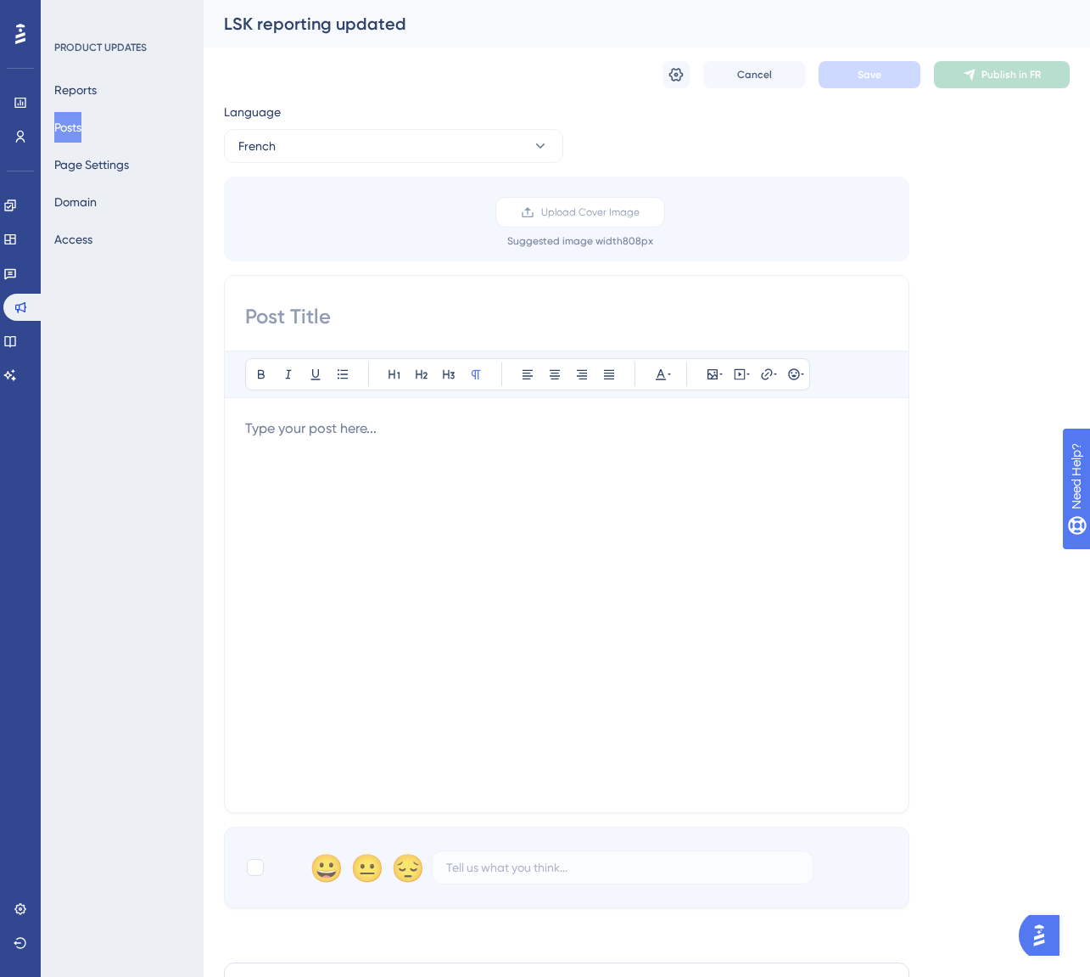
click at [358, 305] on input at bounding box center [566, 316] width 643 height 27
paste input "Des informations plus approfondies grâce au reporting mis à jour"
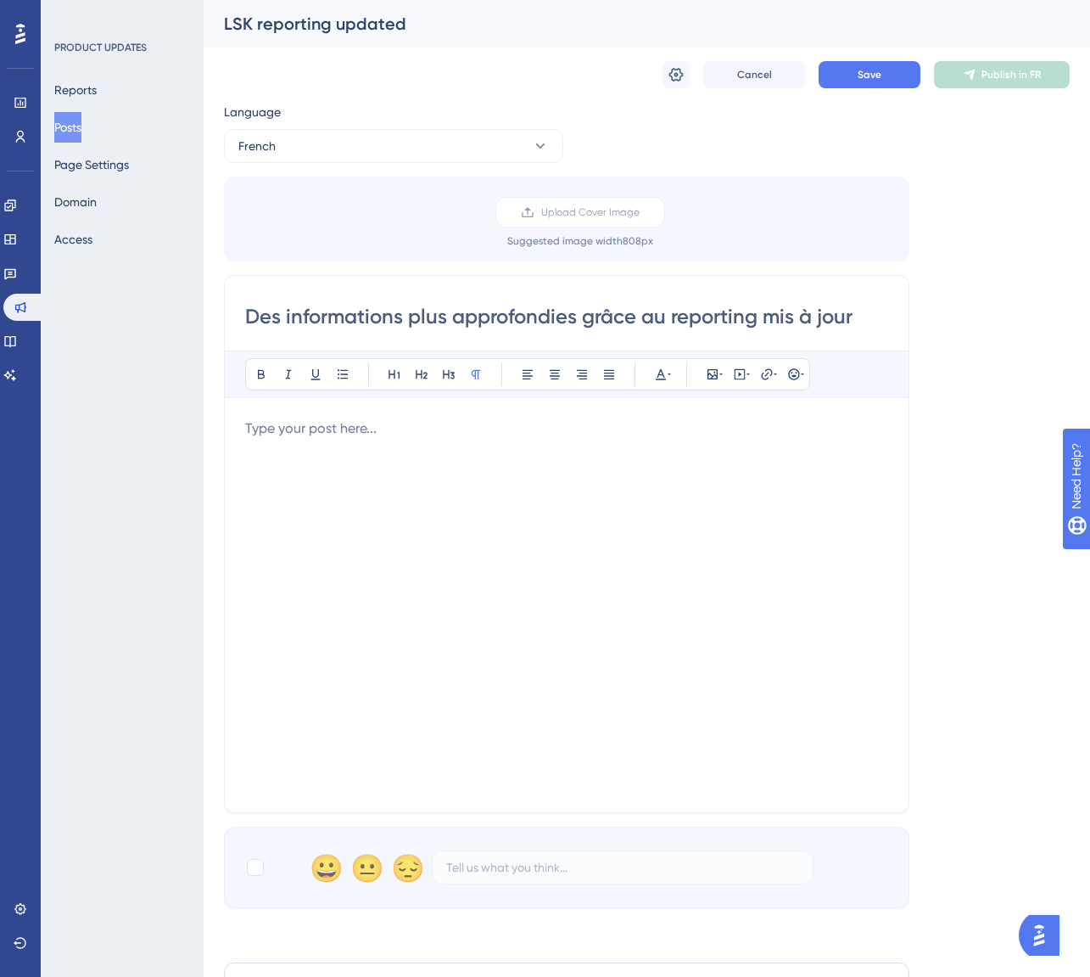
type input "Des informations plus approfondies grâce au reporting mis à jour"
click at [332, 441] on div at bounding box center [566, 604] width 643 height 373
click at [248, 874] on div at bounding box center [255, 867] width 17 height 17
checkbox input "true"
click at [266, 425] on p at bounding box center [566, 428] width 643 height 20
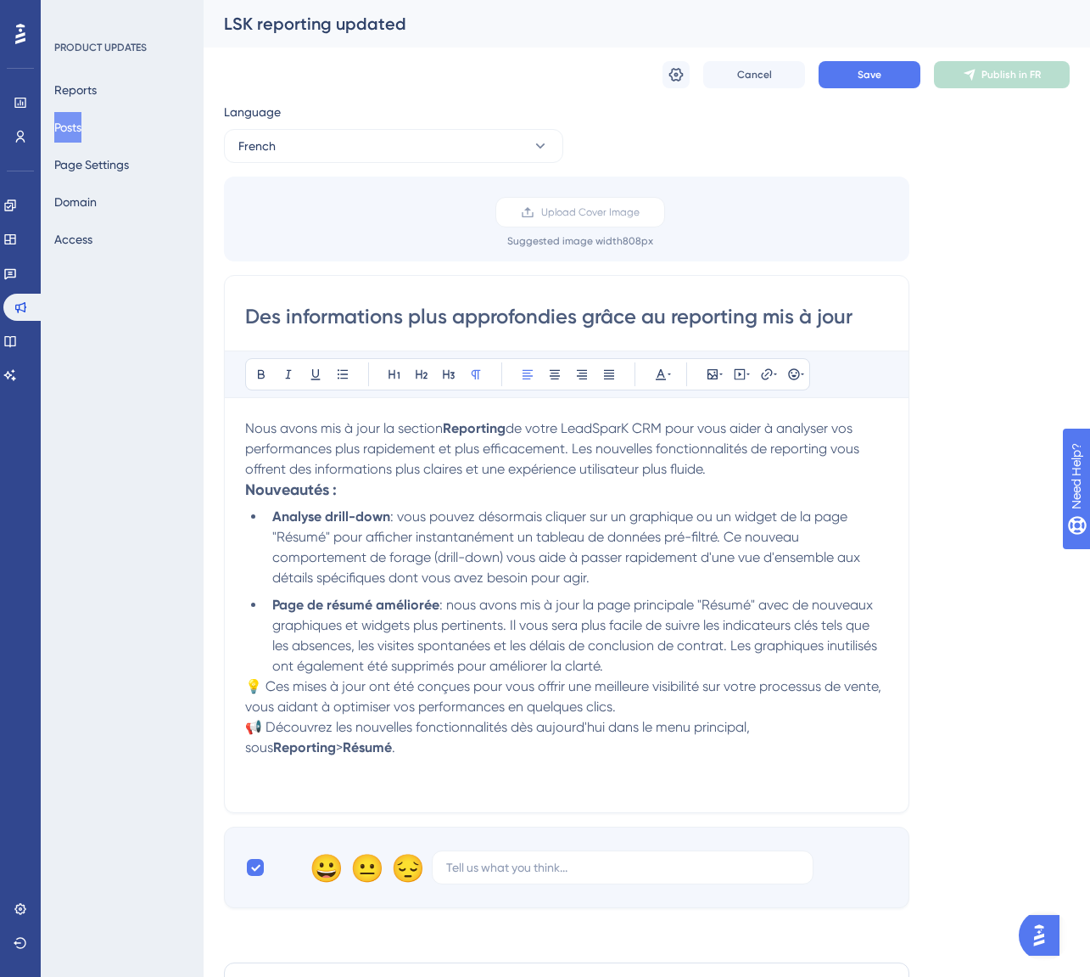
click at [761, 475] on p "Nous avons mis à jour la section Reporting de votre LeadSparK CRM pour vous aid…" at bounding box center [566, 448] width 643 height 61
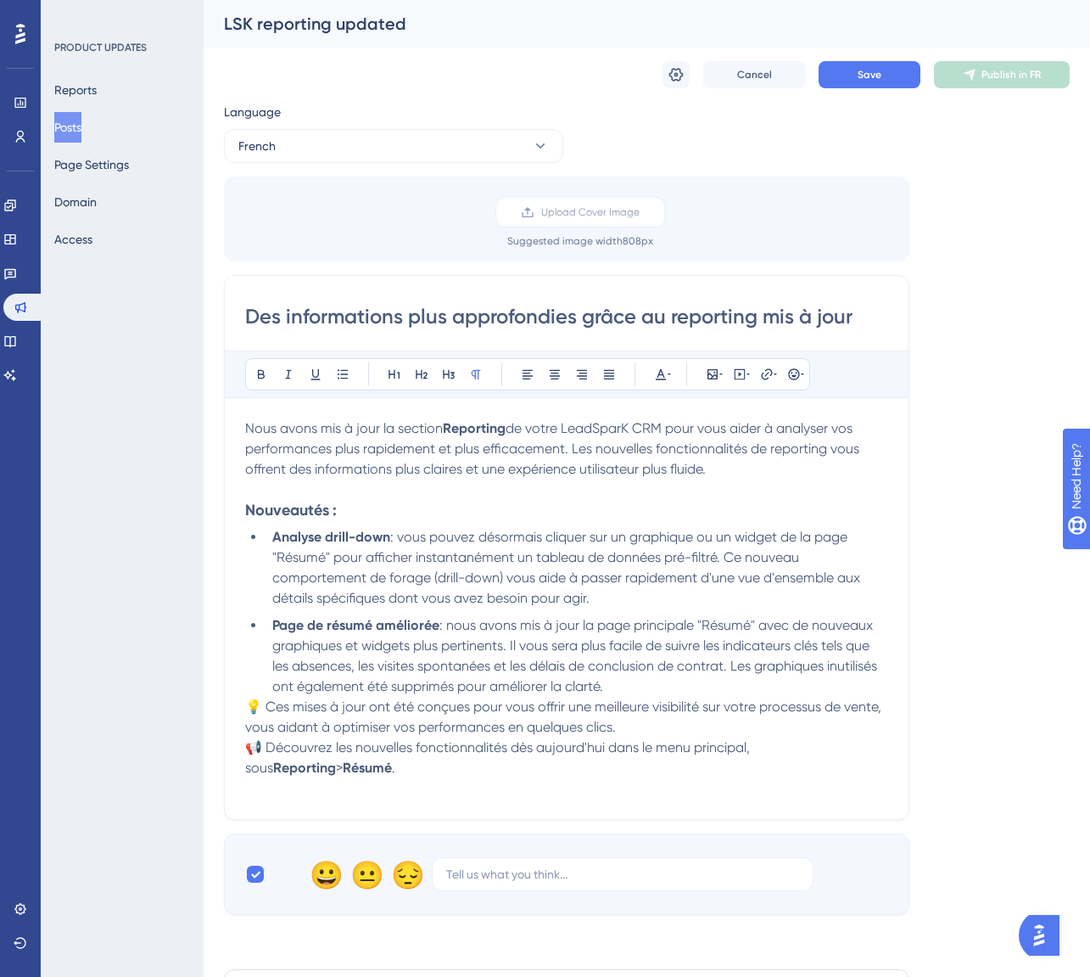
click at [630, 733] on p "💡 Ces mises à jour ont été conçues pour vous offrir une meilleure visibilité su…" at bounding box center [566, 717] width 643 height 41
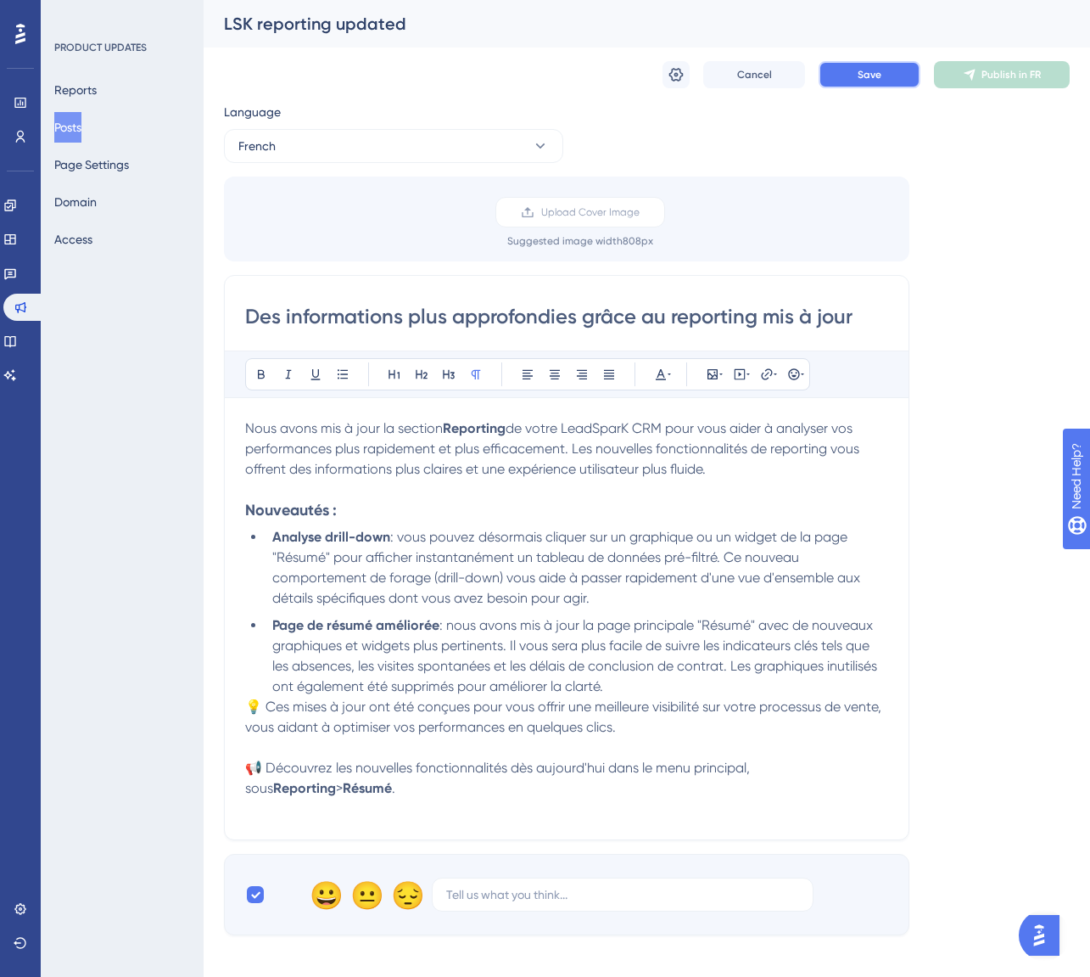
click at [847, 79] on button "Save" at bounding box center [870, 74] width 102 height 27
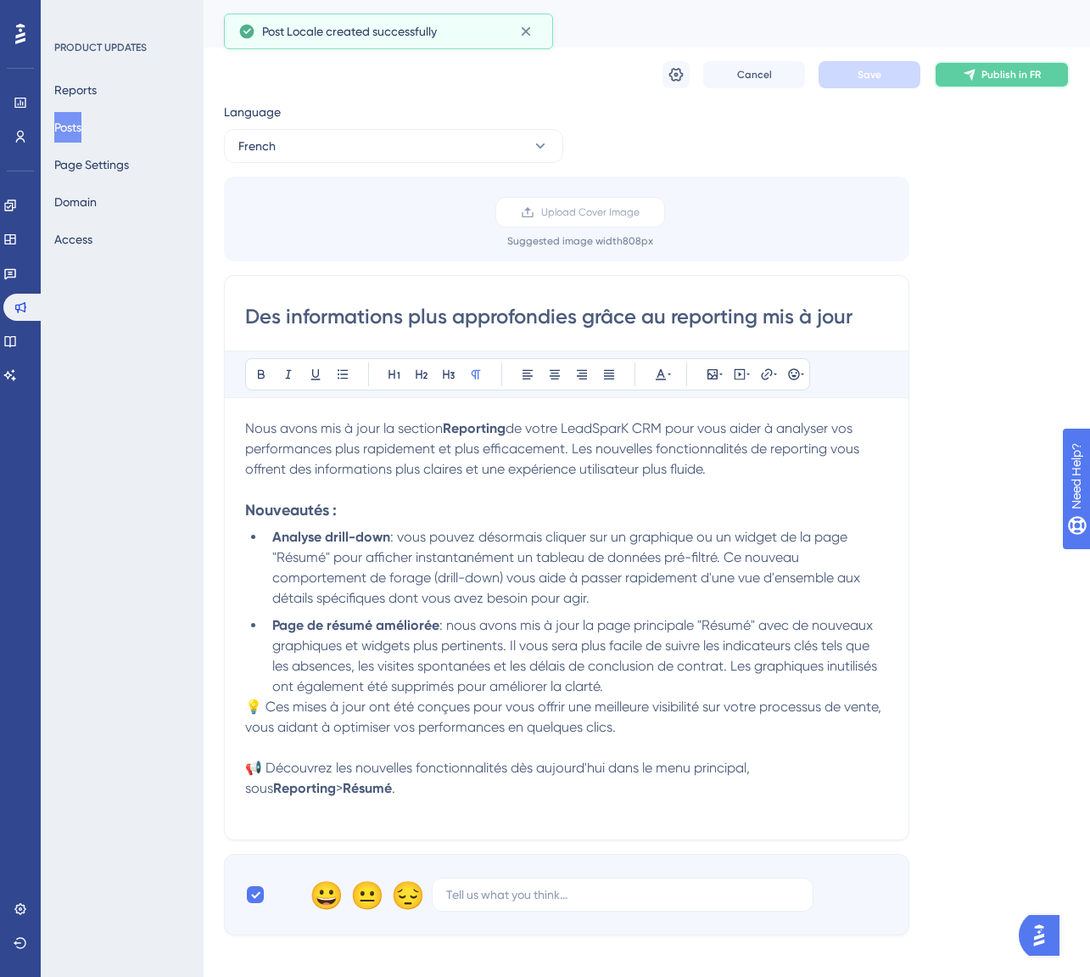
click at [979, 77] on button "Publish in FR" at bounding box center [1002, 74] width 136 height 27
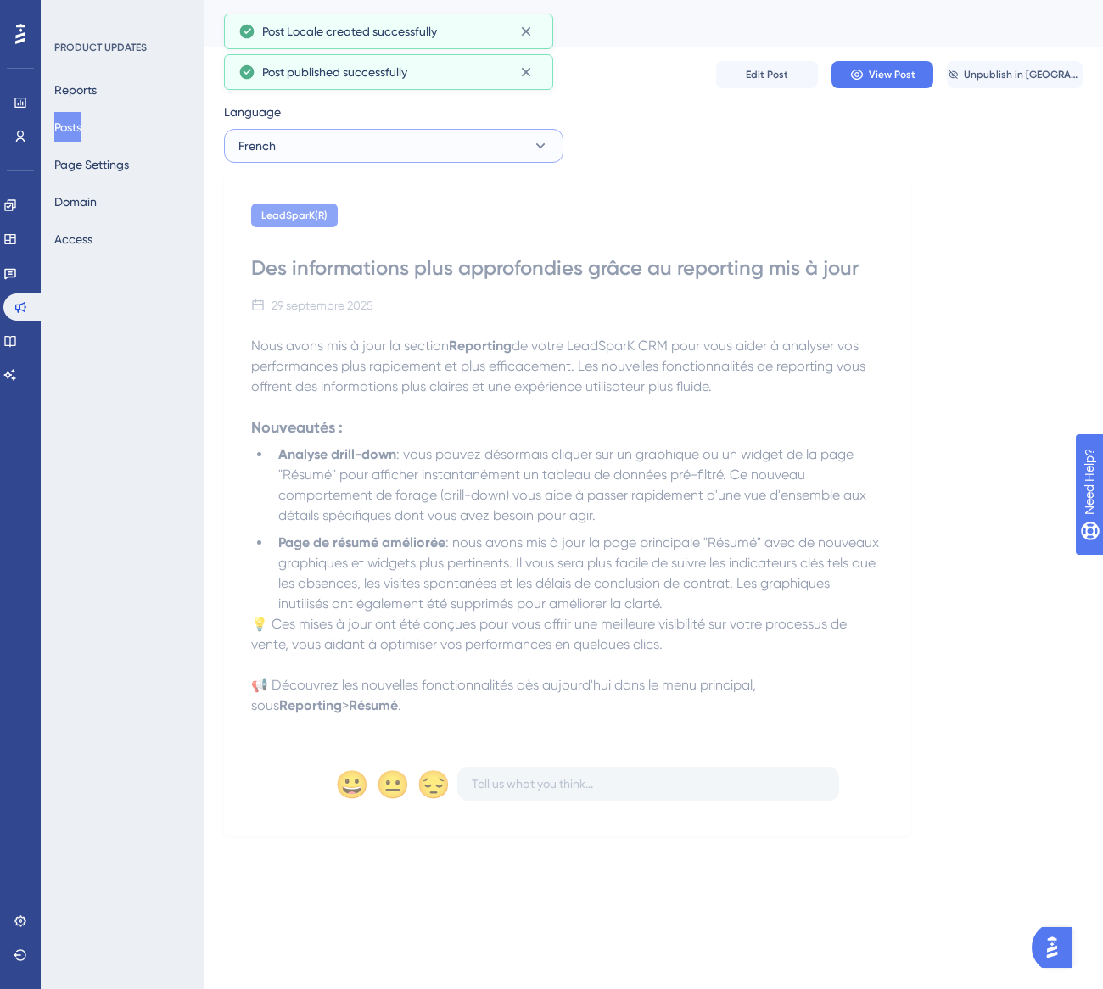
click at [362, 159] on button "French" at bounding box center [393, 146] width 339 height 34
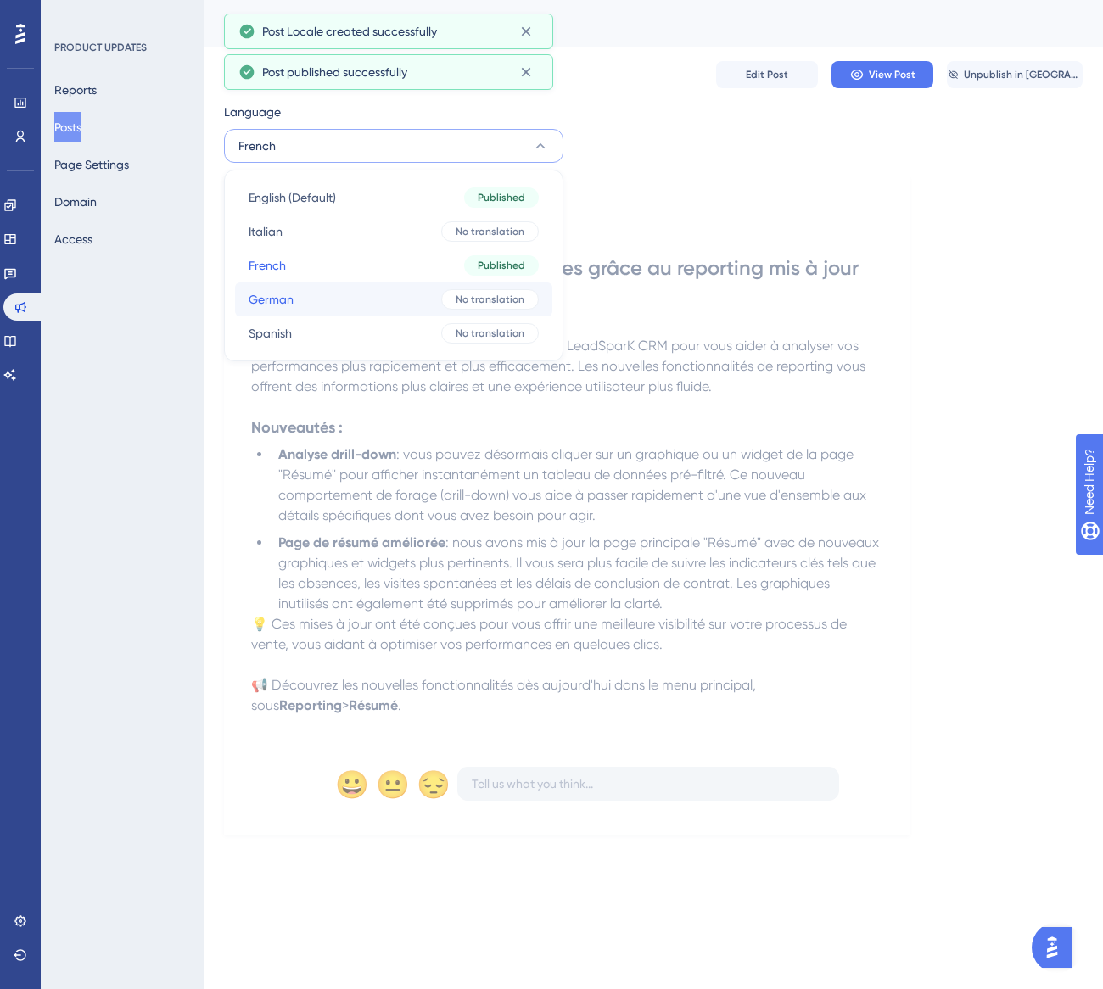
click at [334, 305] on button "German German No translation" at bounding box center [393, 300] width 317 height 34
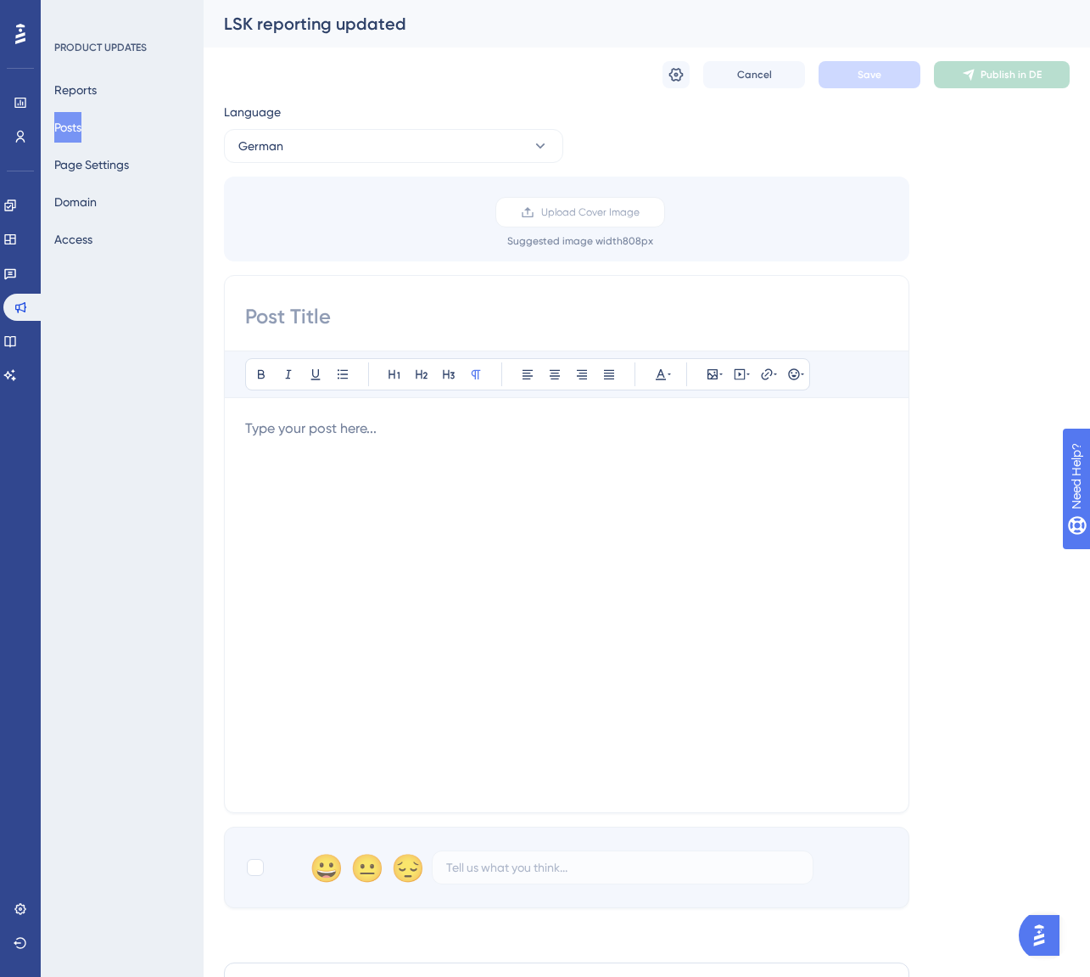
click at [352, 326] on input at bounding box center [566, 316] width 643 height 27
paste input "Tiefergehende Einblicke durch neues Reporting"
type input "Tiefergehende Einblicke durch neues Reporting"
click at [328, 454] on div at bounding box center [566, 604] width 643 height 373
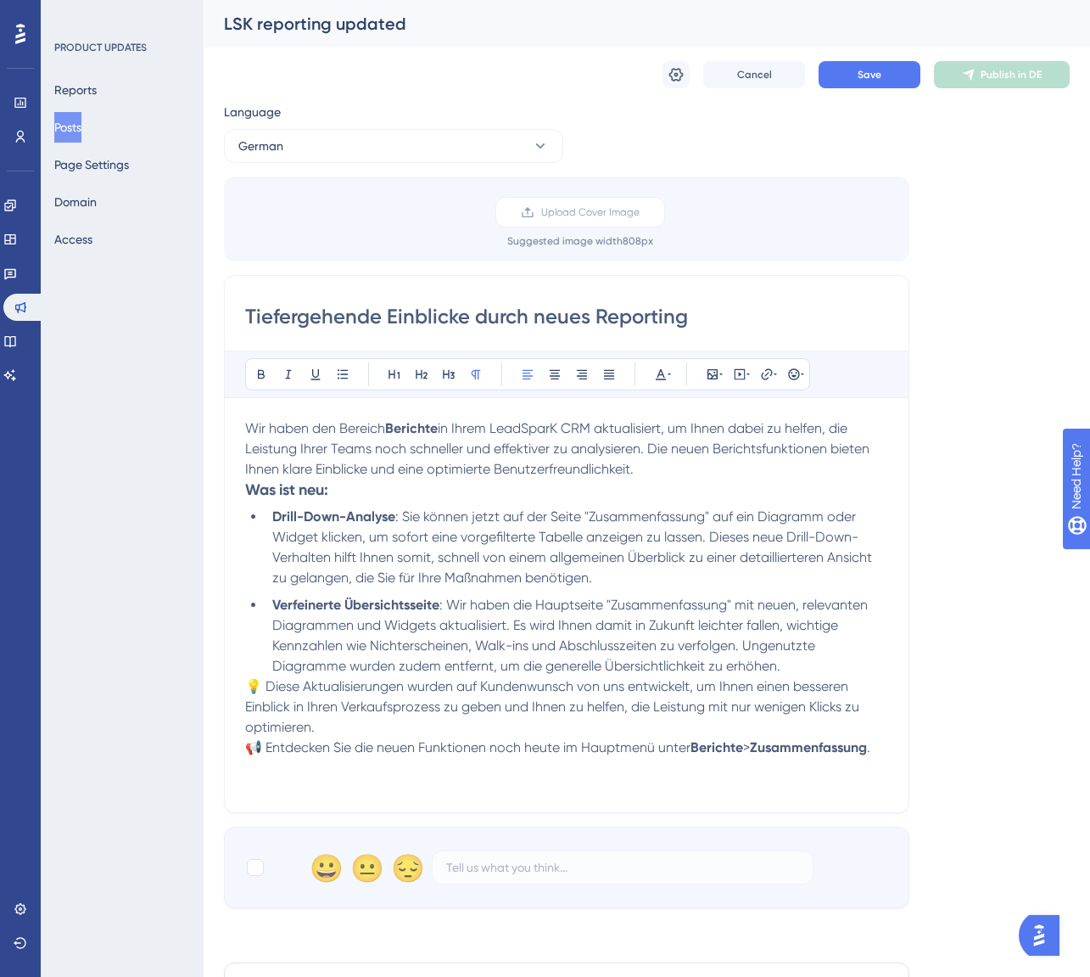
click at [646, 469] on p "Wir haben den Bereich Berichte in Ihrem LeadSparK CRM aktualisiert, um Ihnen da…" at bounding box center [566, 448] width 643 height 61
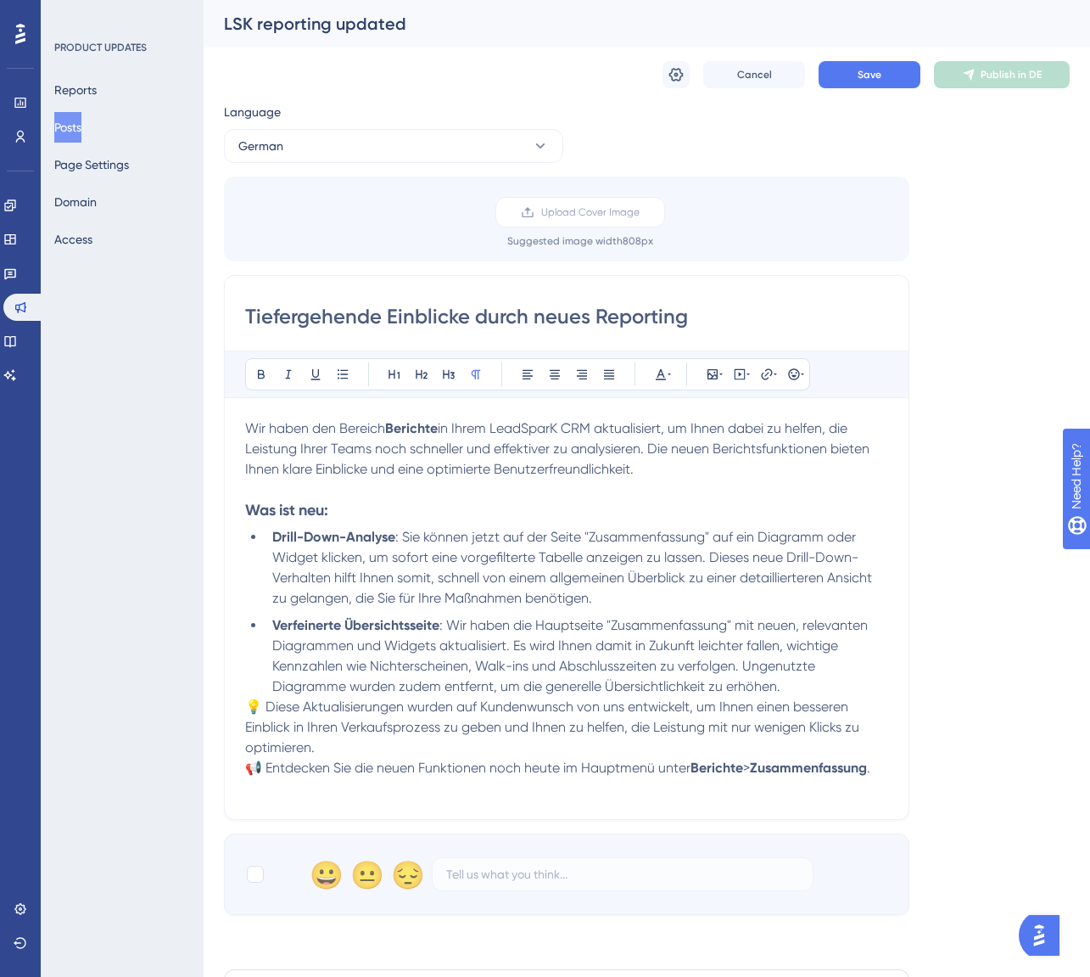
click at [341, 748] on p "💡 Diese Aktualisierungen wurden auf Kundenwunsch von uns entwickelt, um Ihnen e…" at bounding box center [566, 727] width 643 height 61
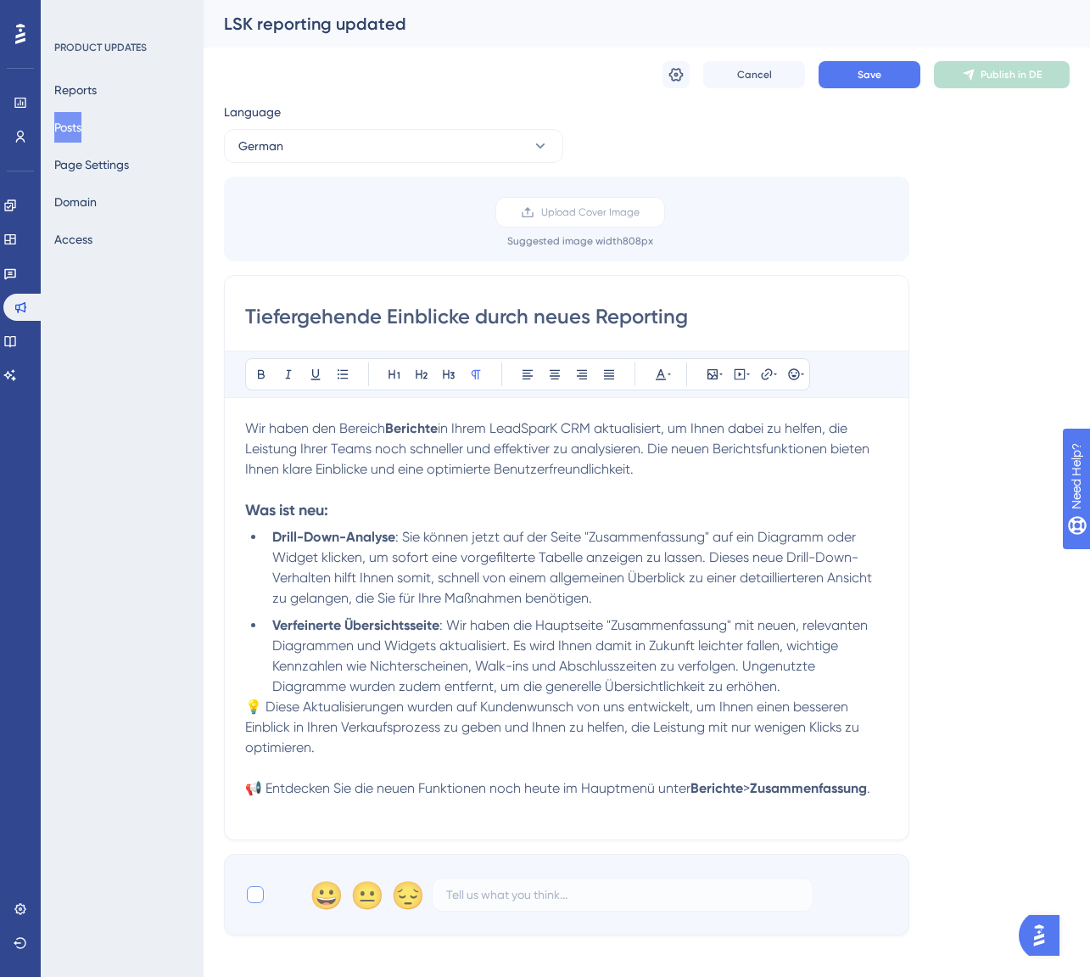
click at [252, 902] on div at bounding box center [255, 894] width 17 height 17
checkbox input "true"
click at [899, 83] on button "Save" at bounding box center [870, 74] width 102 height 27
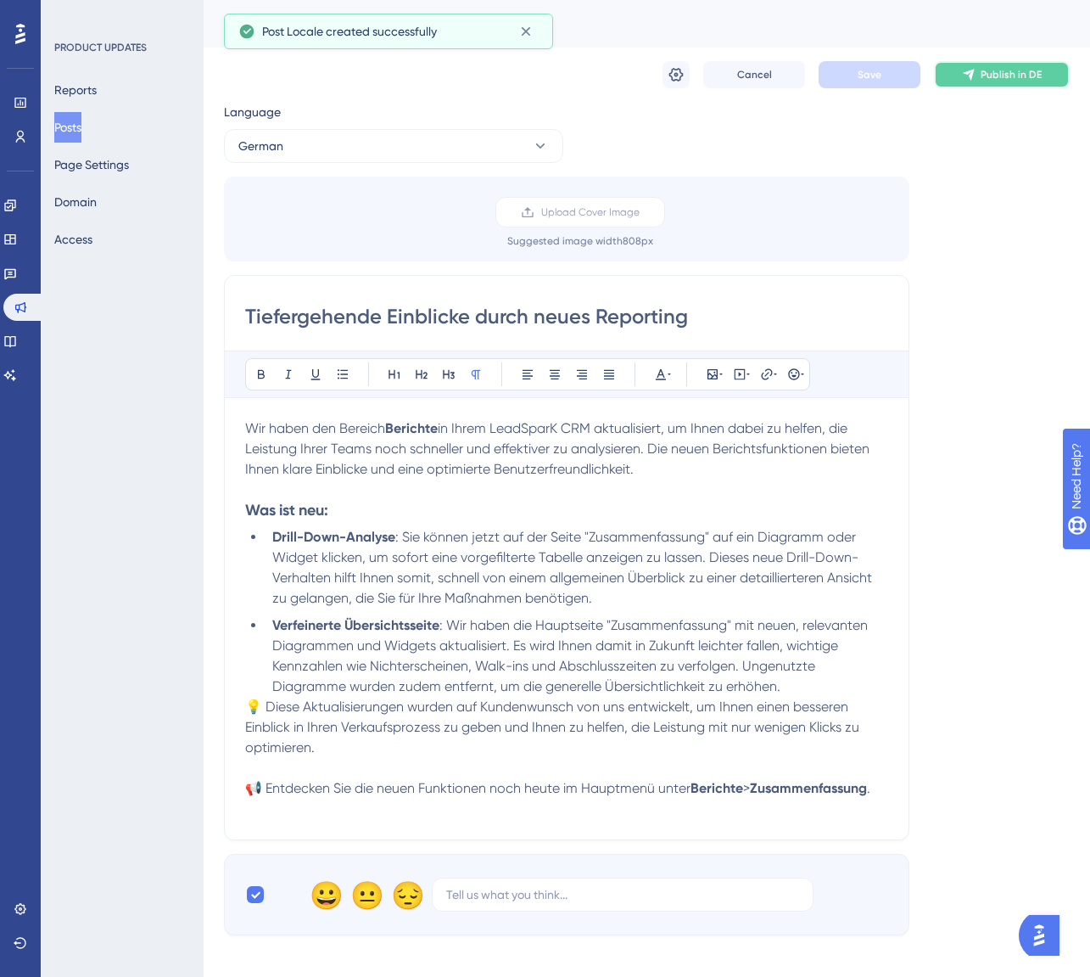
click at [986, 82] on button "Publish in DE" at bounding box center [1002, 74] width 136 height 27
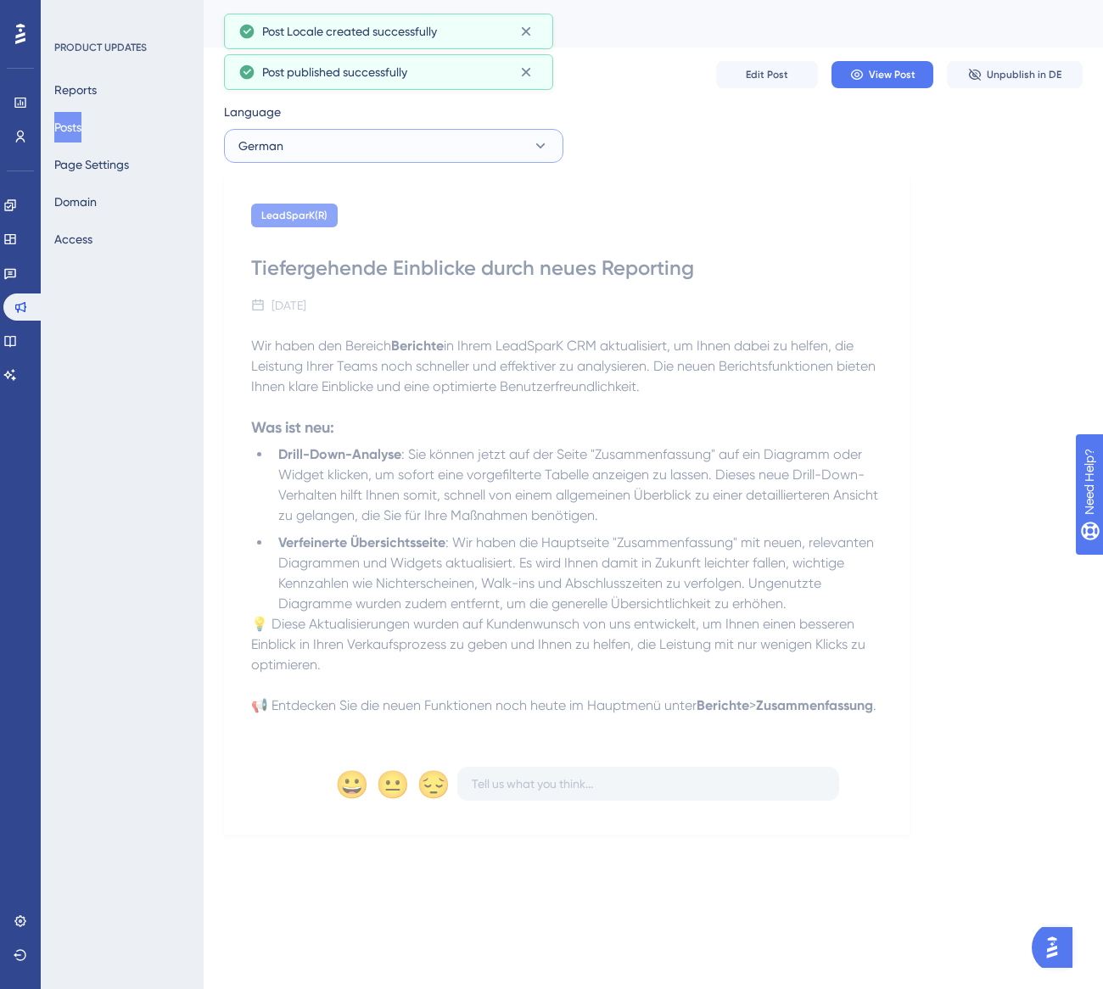
click at [389, 142] on button "German" at bounding box center [393, 146] width 339 height 34
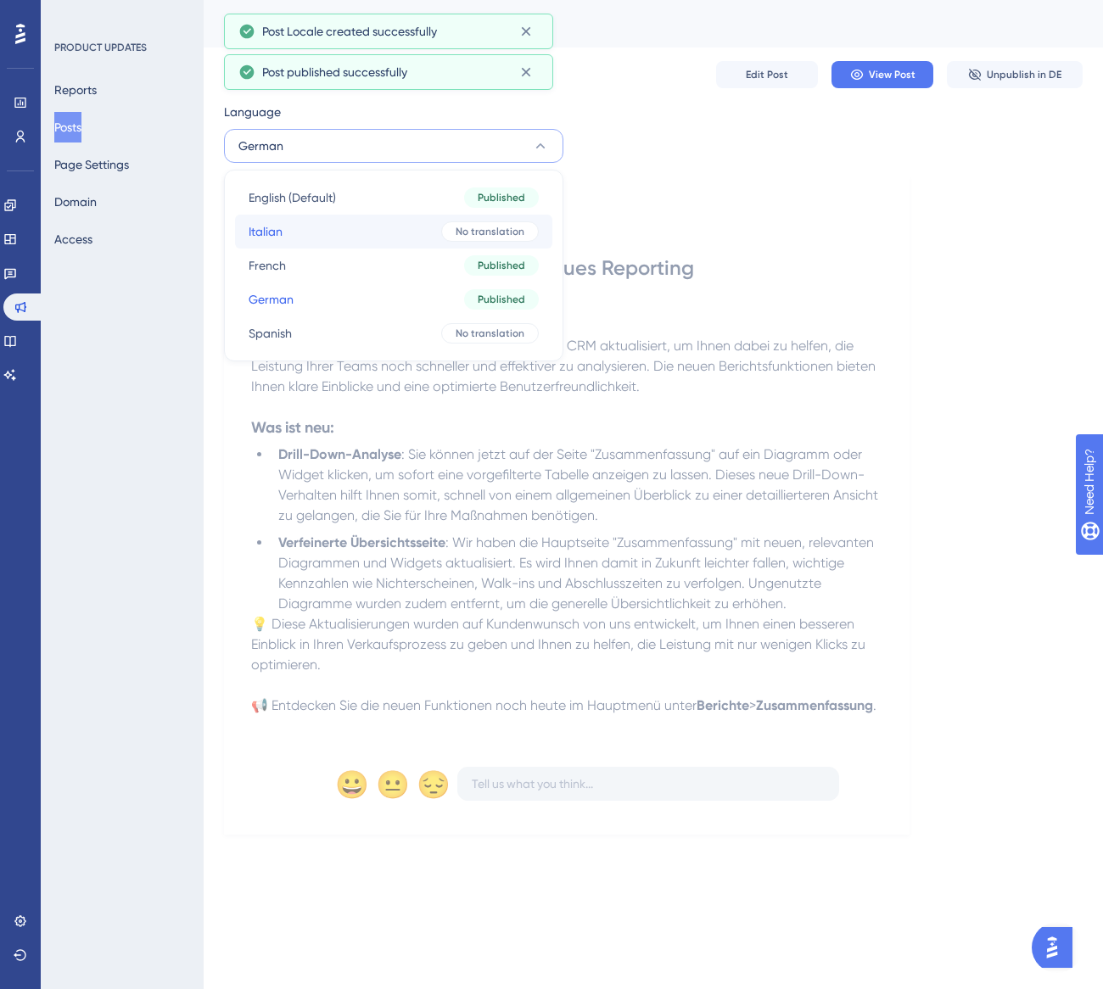
click at [392, 233] on button "Italian Italian No translation" at bounding box center [393, 232] width 317 height 34
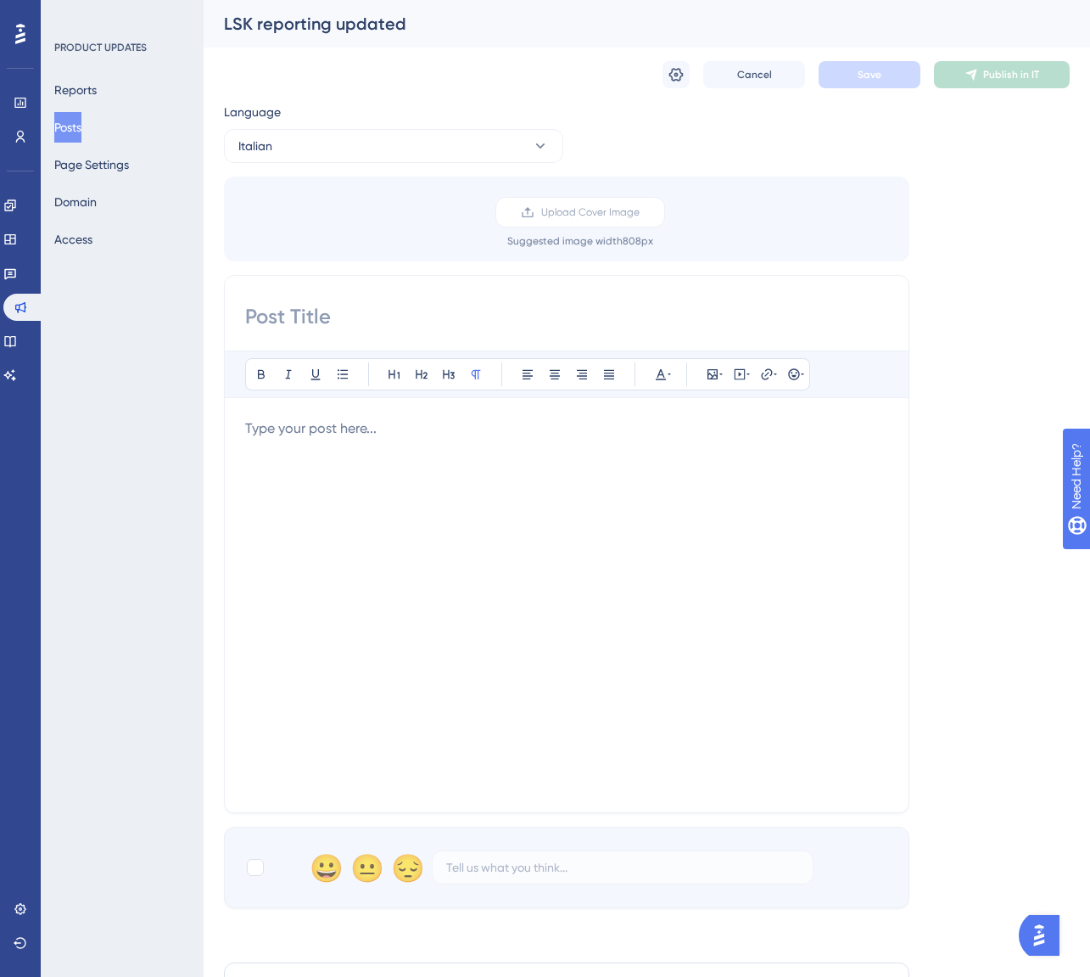
click at [391, 328] on input at bounding box center [566, 316] width 643 height 27
paste input "Analisi più dettagliate grazie al nuovo reporting"
type input "Analisi più dettagliate grazie al nuovo reporting"
click at [330, 467] on div at bounding box center [566, 604] width 643 height 373
click at [258, 872] on div at bounding box center [255, 867] width 17 height 17
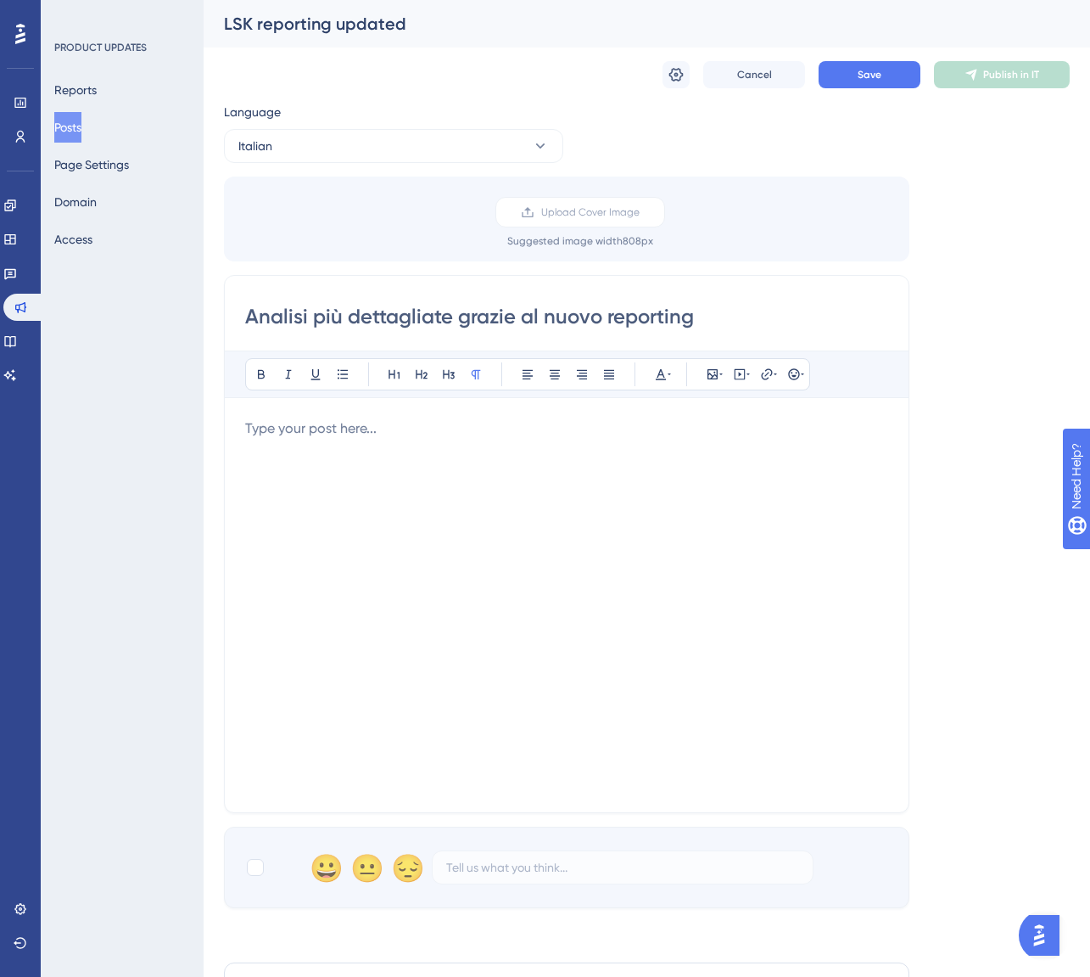
checkbox input "true"
click at [300, 436] on p at bounding box center [566, 428] width 643 height 20
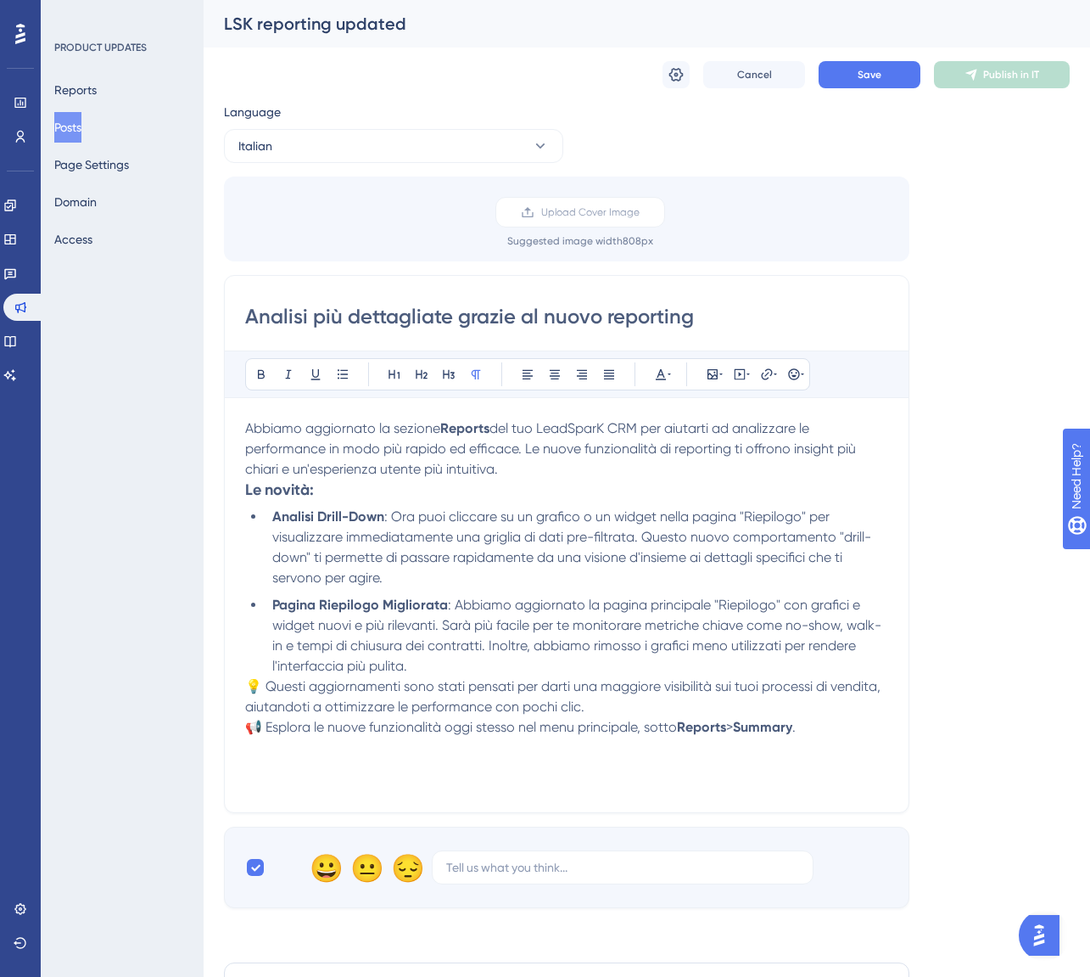
click at [545, 473] on p "Abbiamo aggiornato la sezione Reports del tuo LeadSparK CRM per aiutarti ad ana…" at bounding box center [566, 448] width 643 height 61
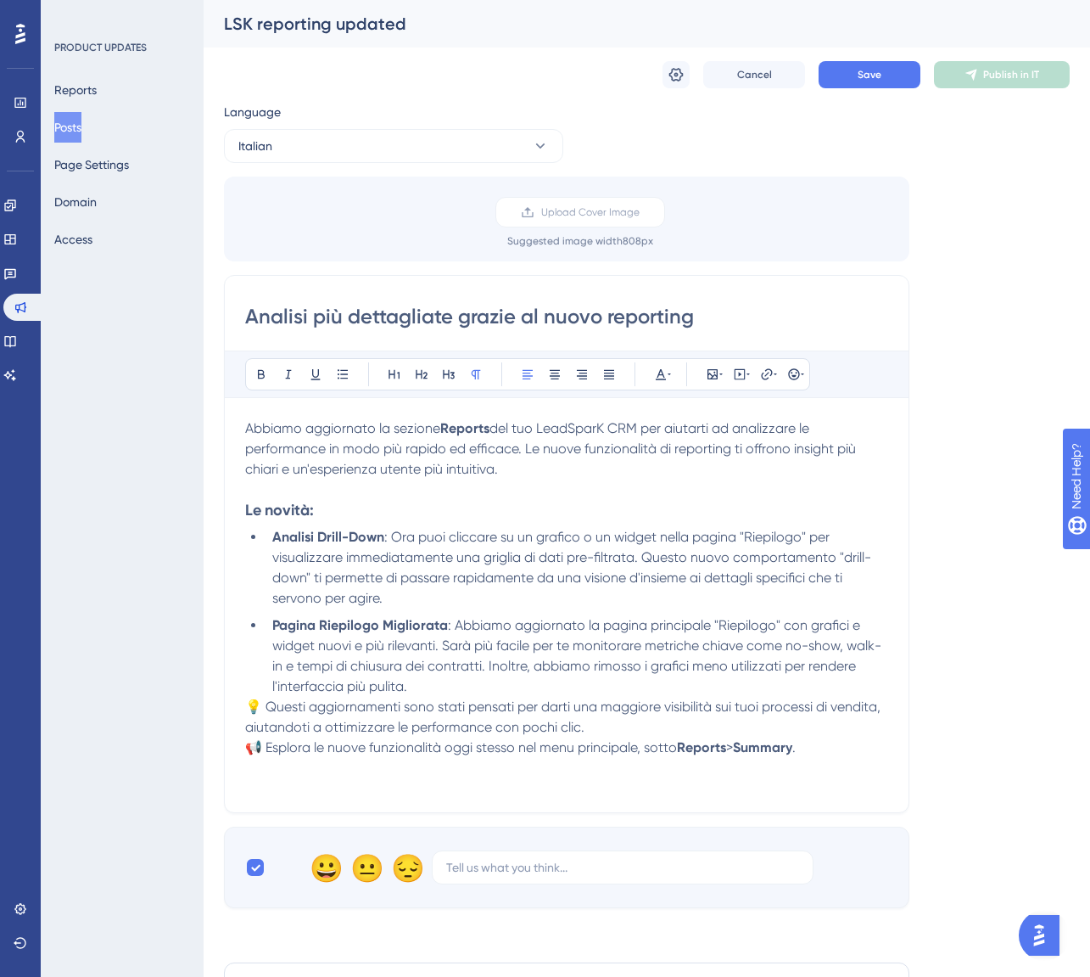
click at [608, 725] on p "💡 Questi aggiornamenti sono stati pensati per darti una maggiore visibilità sui…" at bounding box center [566, 717] width 643 height 41
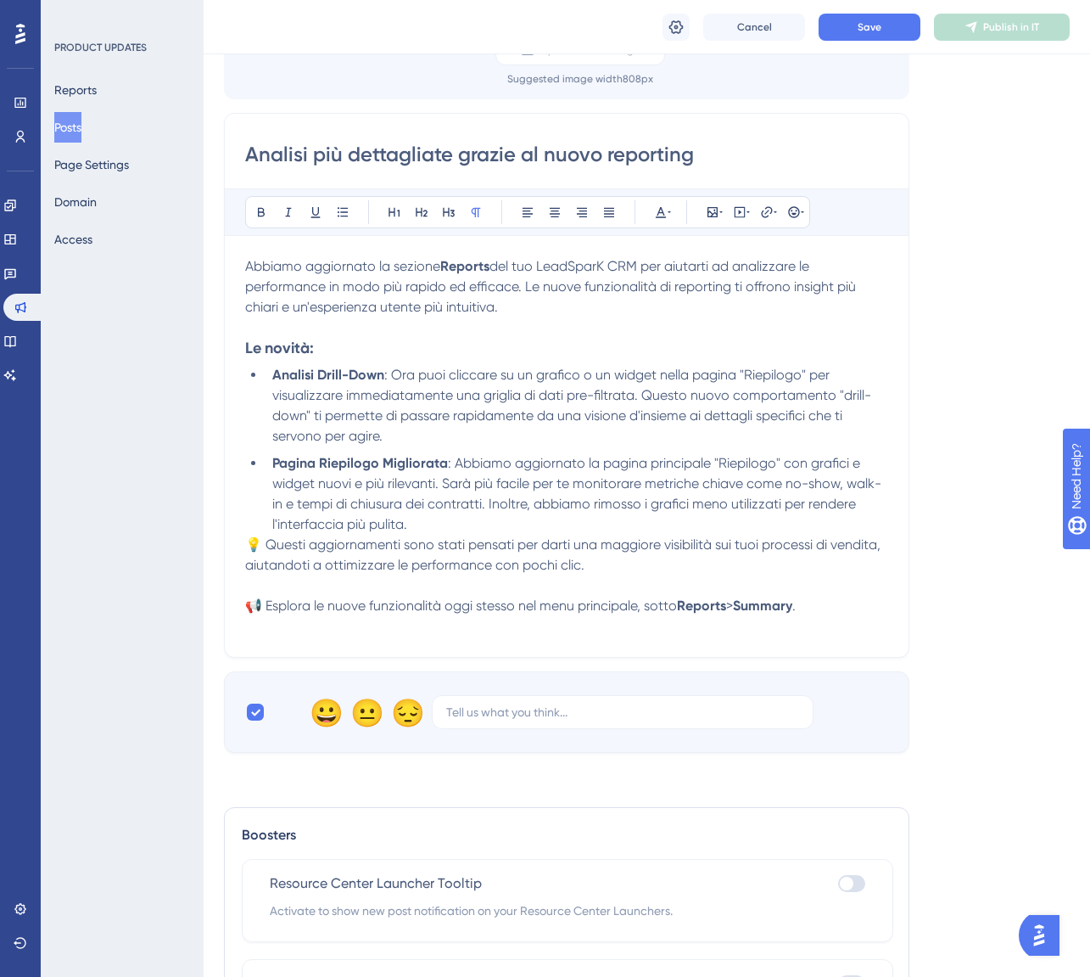
scroll to position [170, 0]
click at [443, 527] on li "Pagina Riepilogo Migliorata : Abbiamo aggiornato la pagina principale "Riepilog…" at bounding box center [577, 492] width 623 height 81
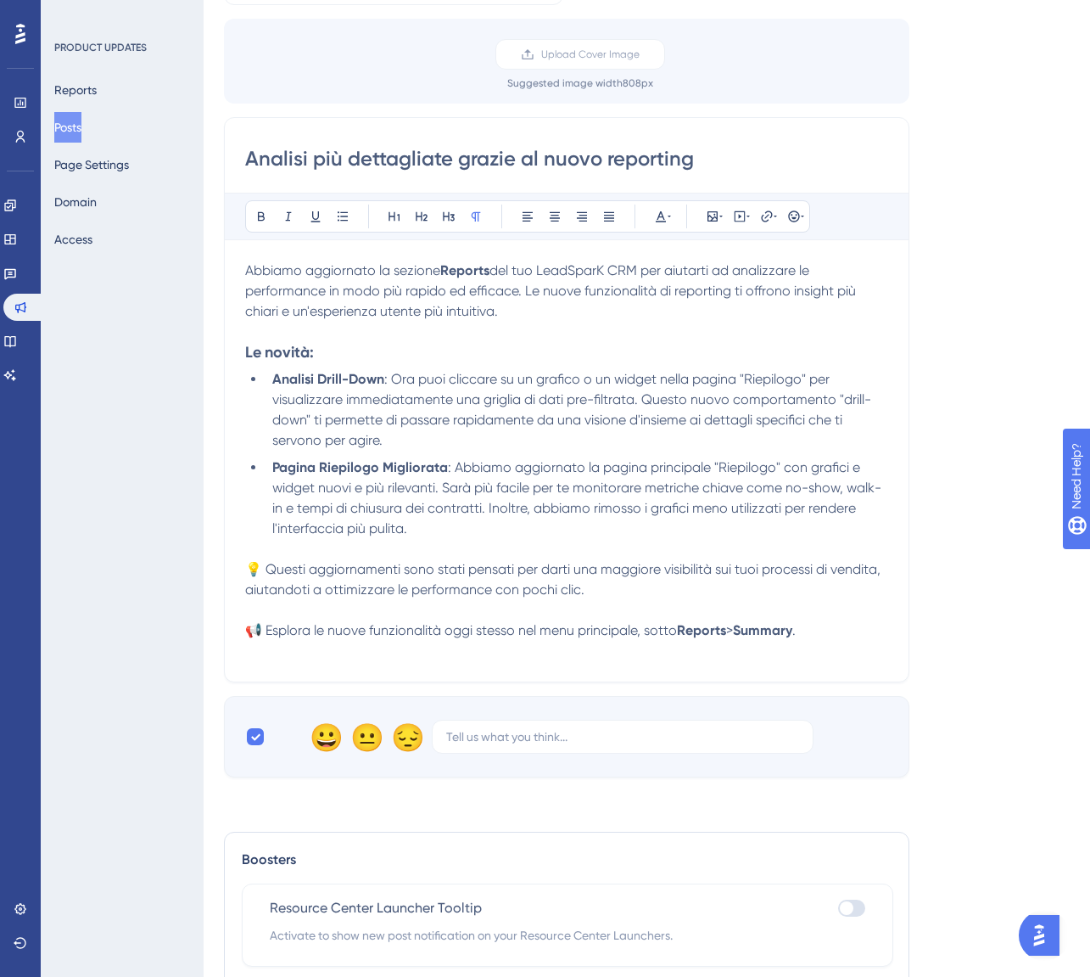
scroll to position [0, 0]
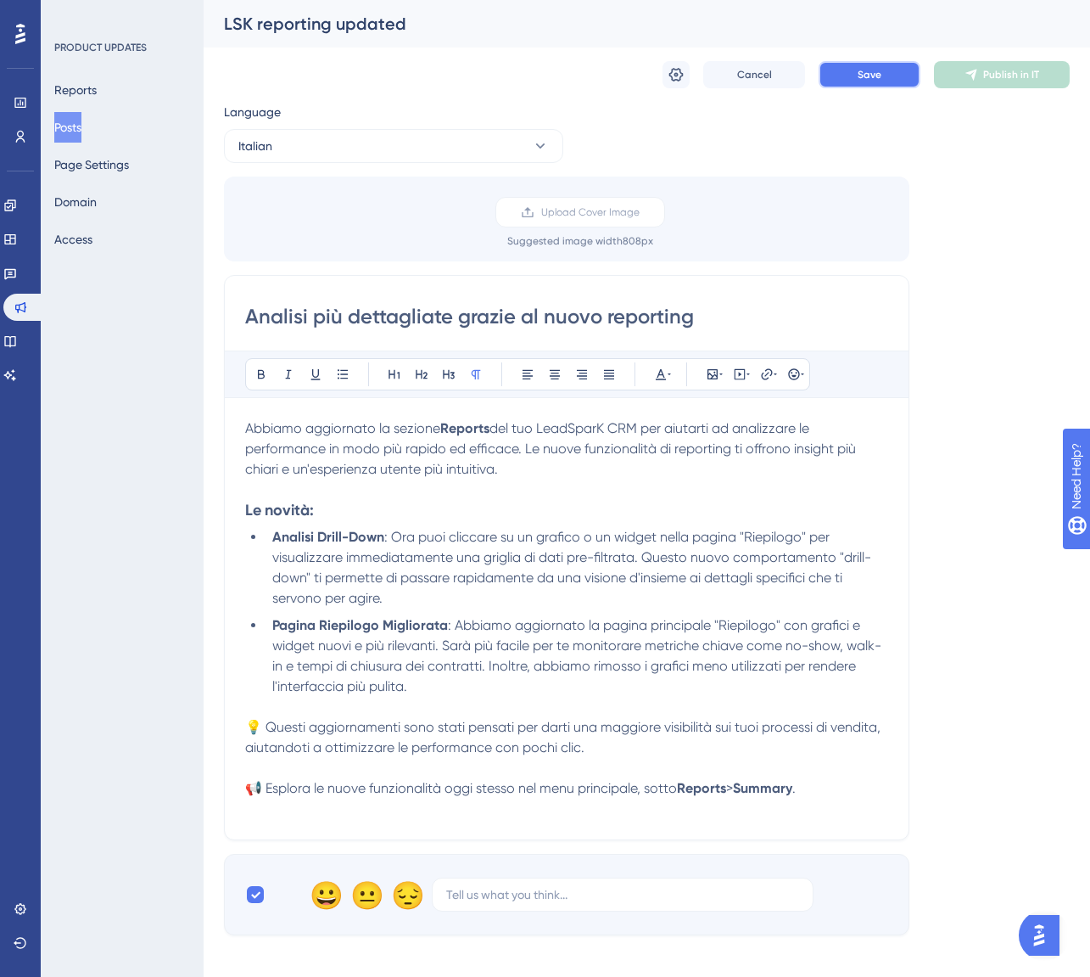
click at [883, 74] on button "Save" at bounding box center [870, 74] width 102 height 27
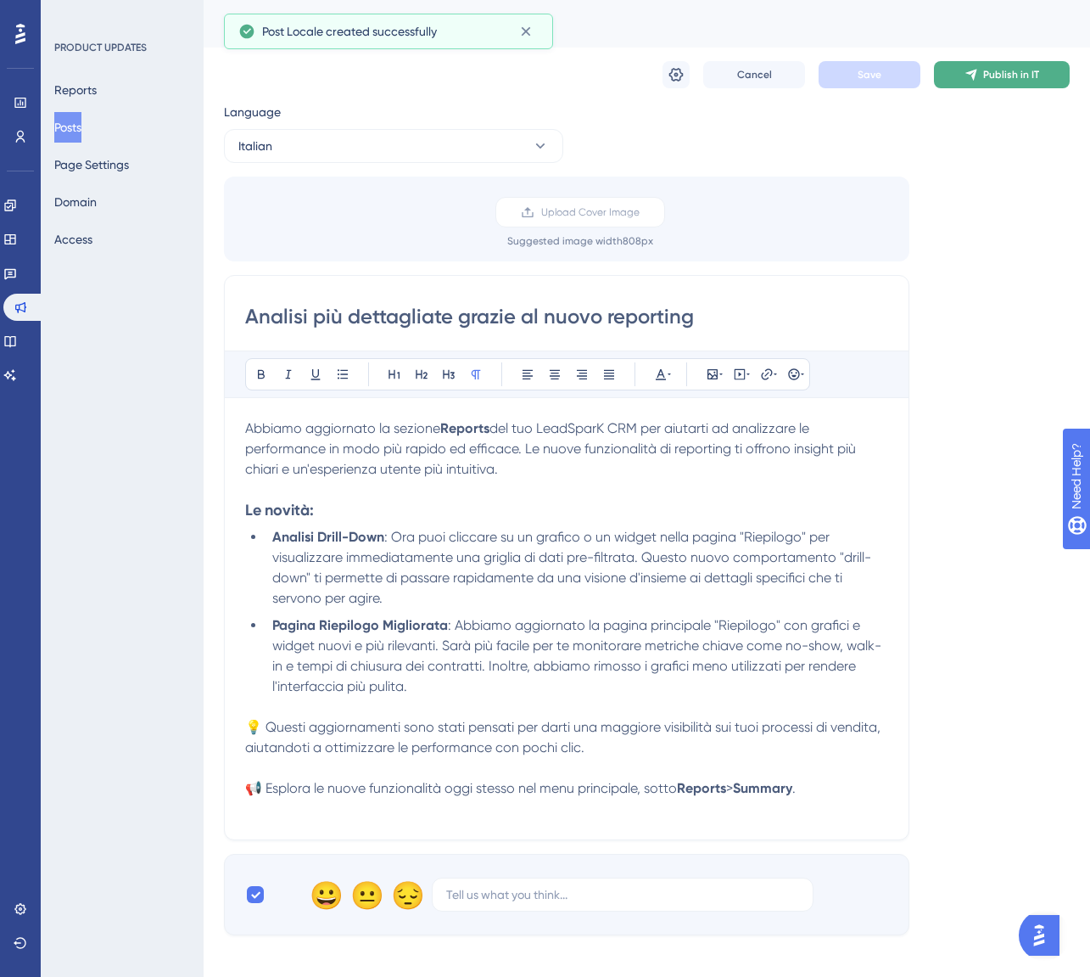
click at [1028, 82] on button "Publish in IT" at bounding box center [1002, 74] width 136 height 27
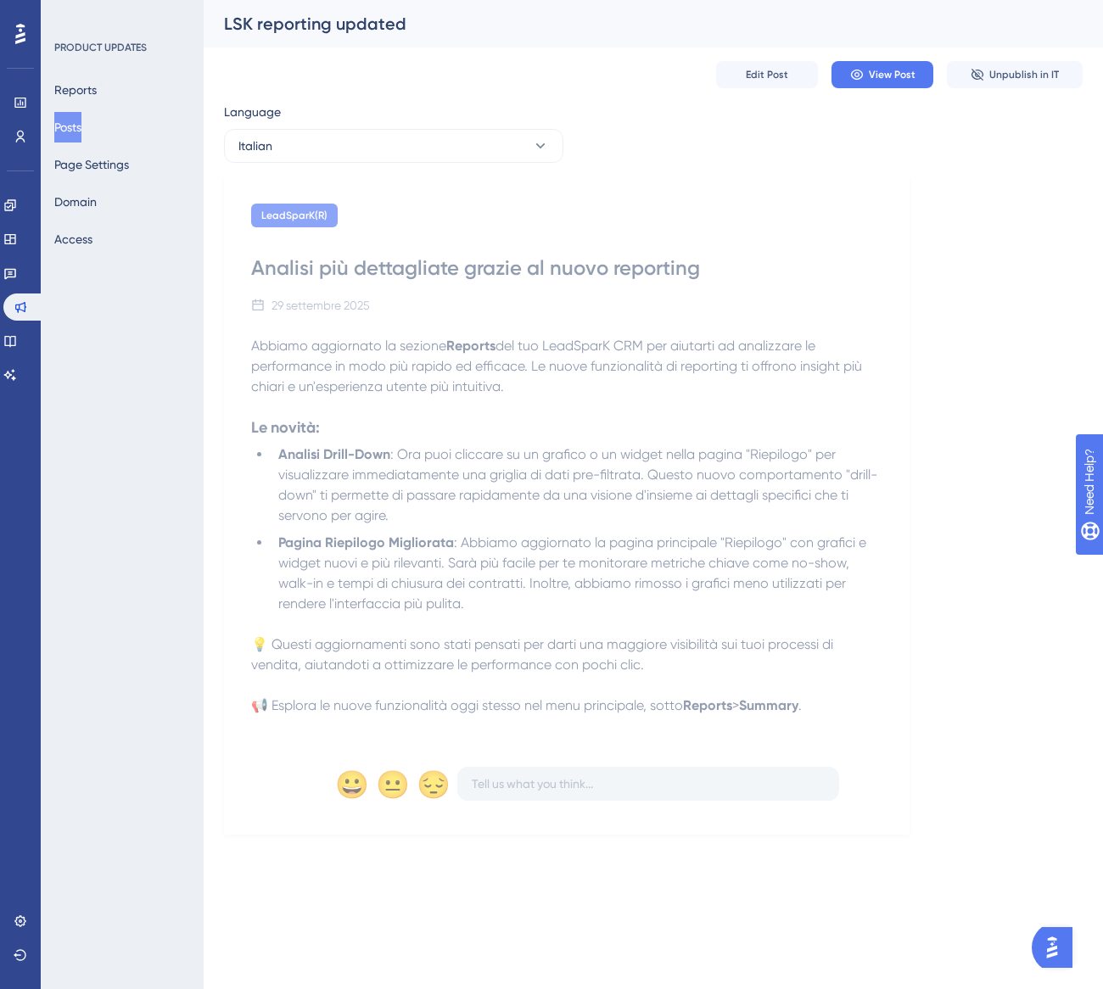
click at [64, 122] on button "Posts" at bounding box center [67, 127] width 27 height 31
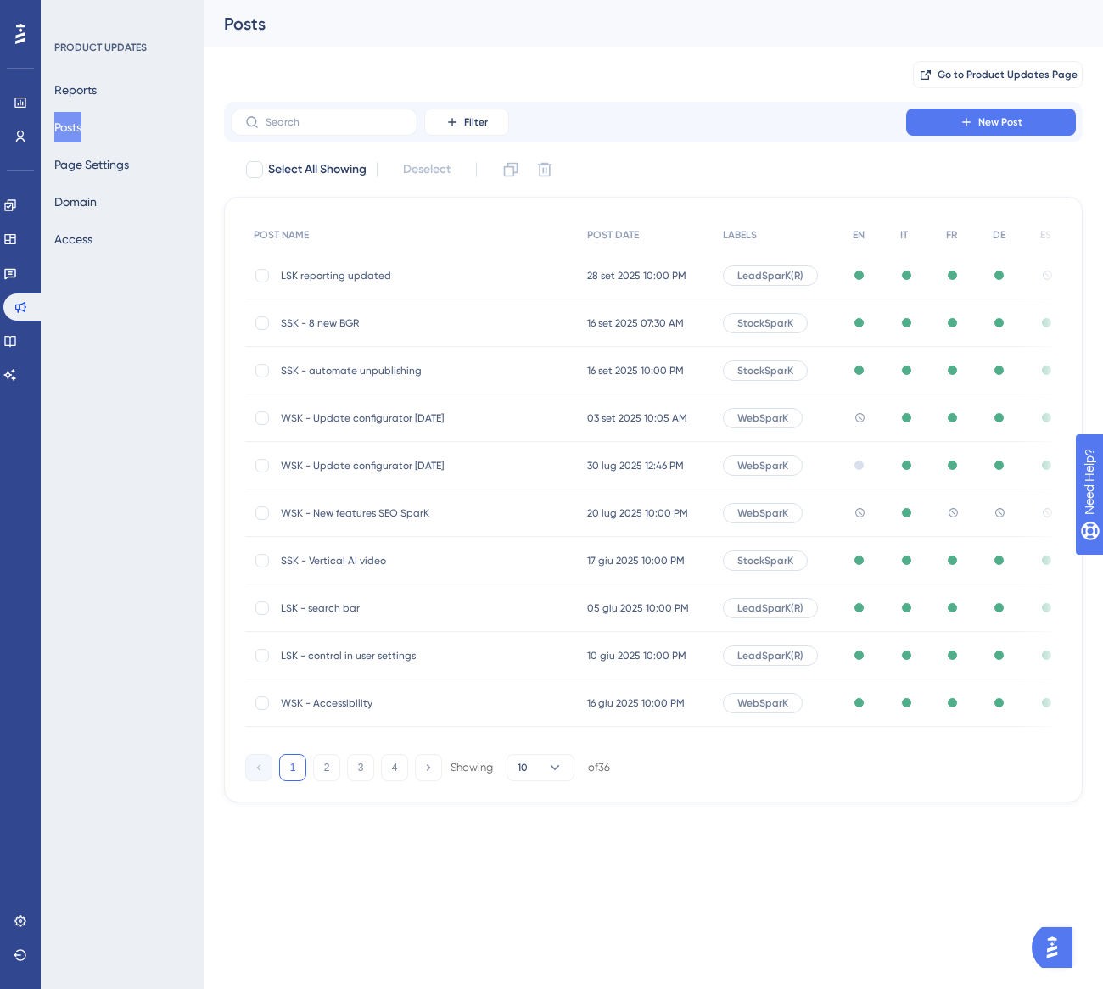
click at [415, 507] on span "WSK - New features SEO SparK" at bounding box center [417, 514] width 272 height 14
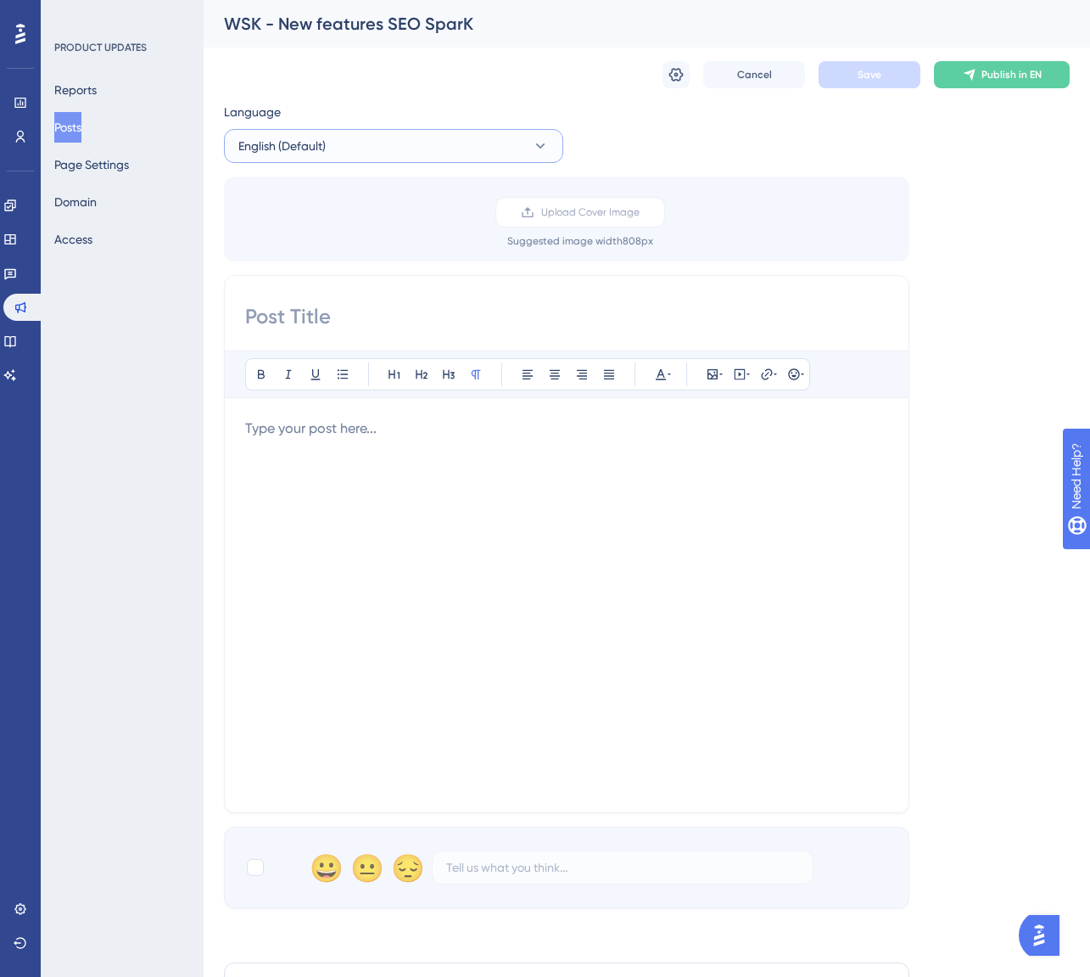
click at [381, 151] on button "English (Default)" at bounding box center [393, 146] width 339 height 34
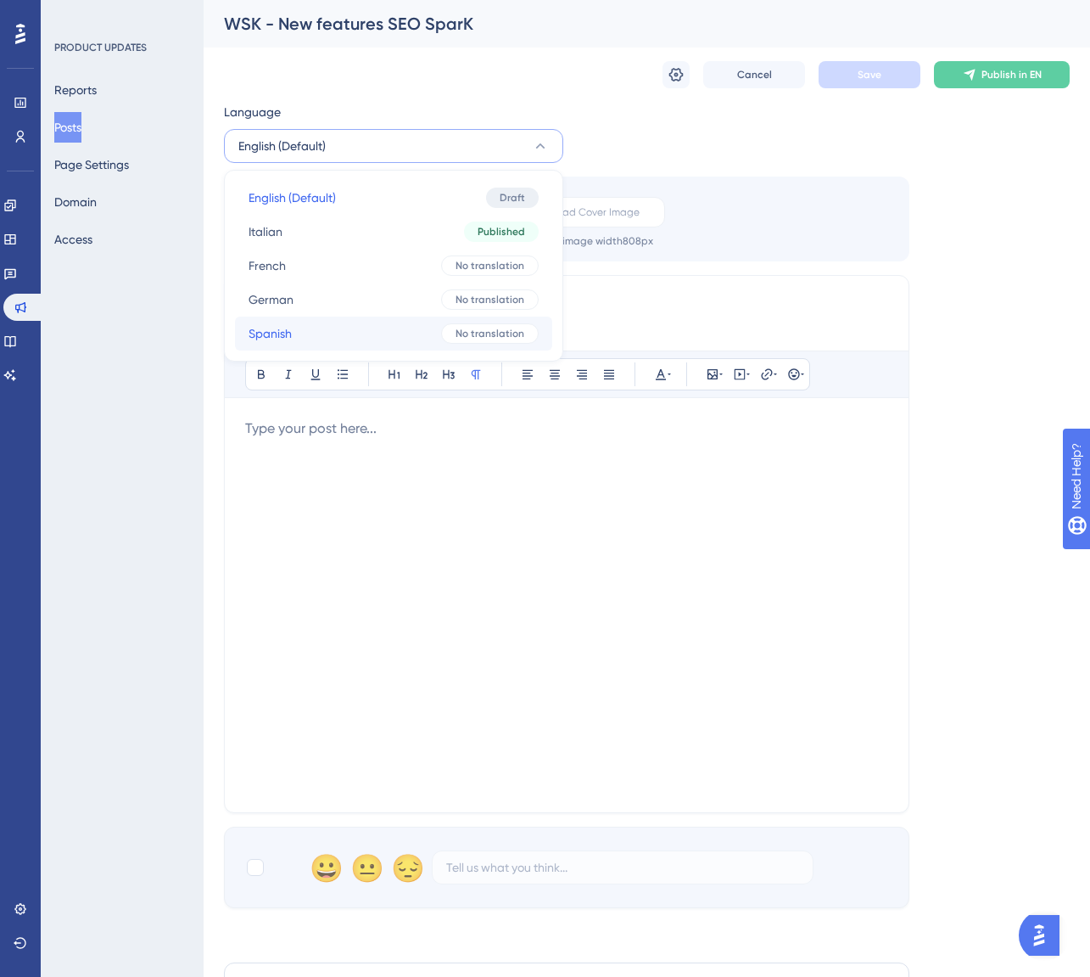
click at [317, 340] on button "Spanish Spanish No translation" at bounding box center [393, 333] width 317 height 34
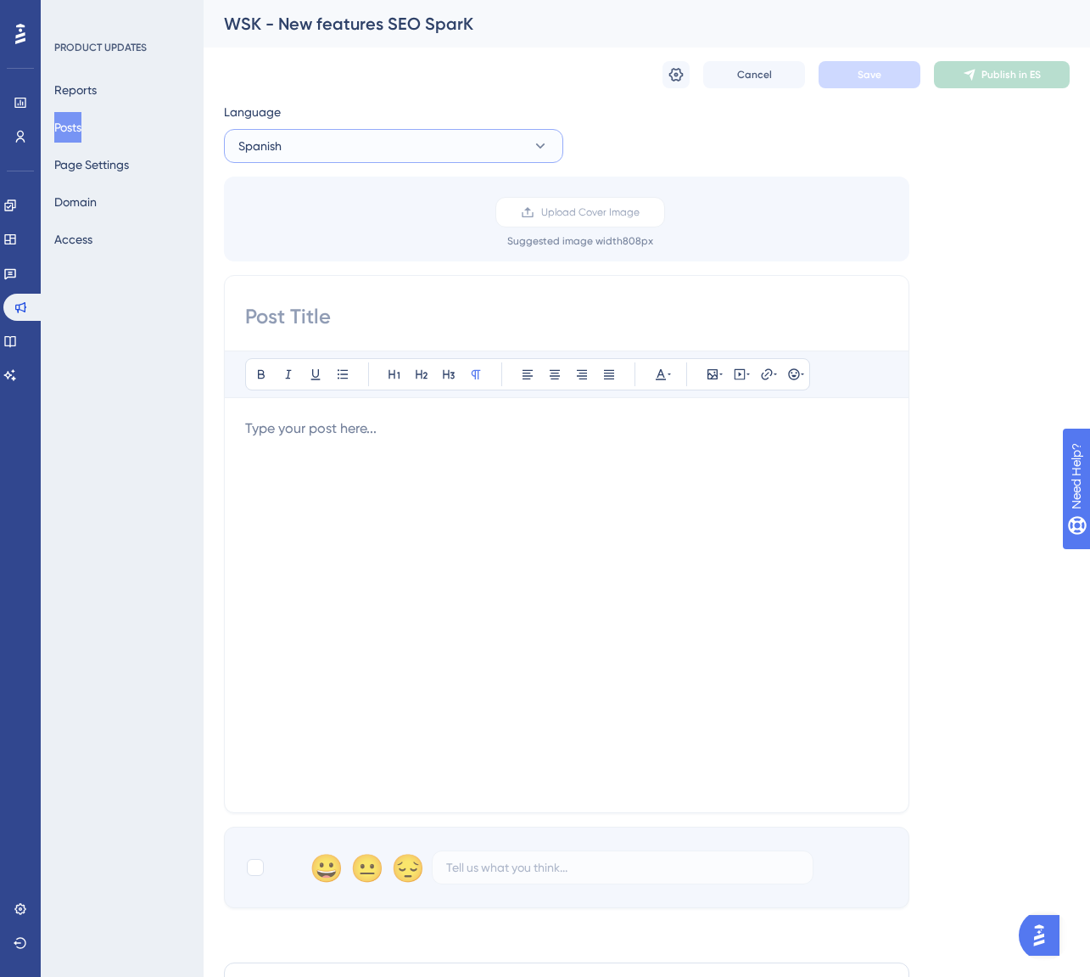
click at [300, 160] on button "Spanish" at bounding box center [393, 146] width 339 height 34
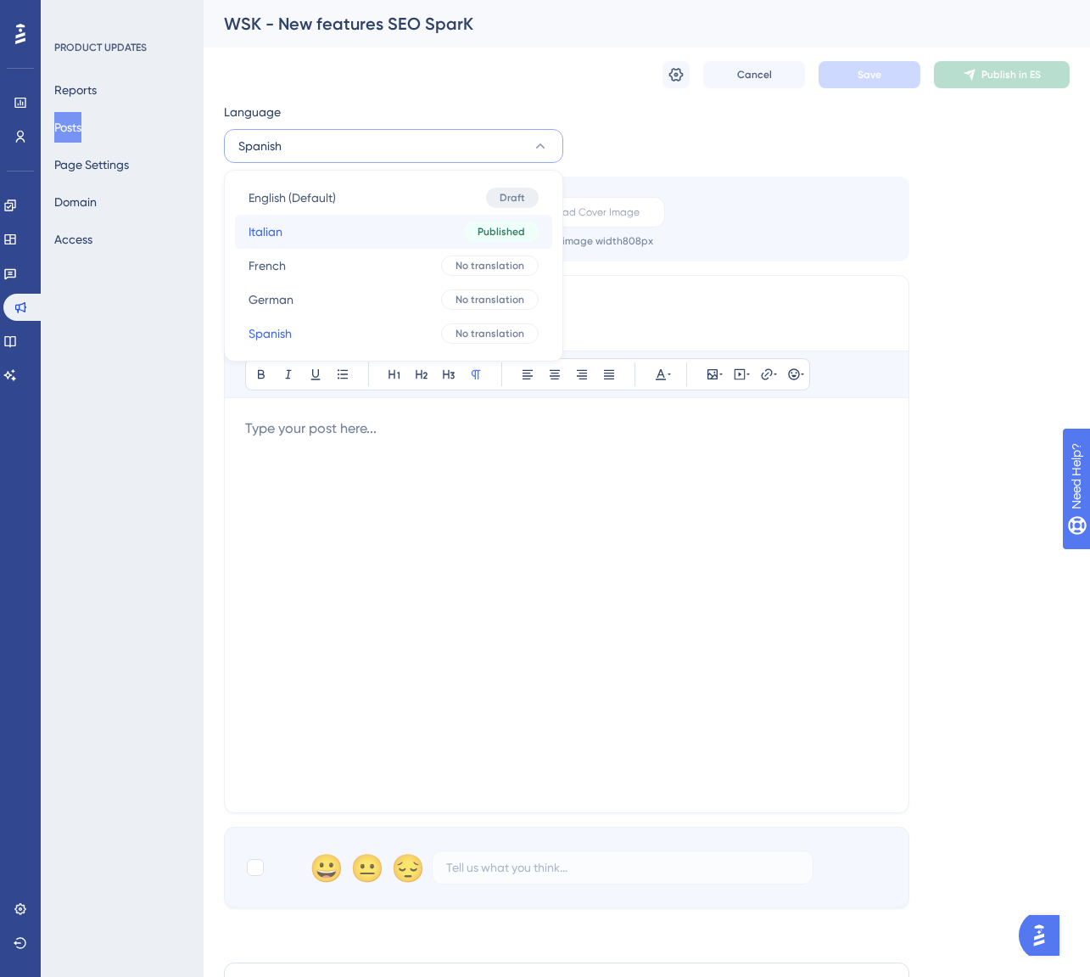
click at [299, 232] on button "Italian Italian Published" at bounding box center [393, 232] width 317 height 34
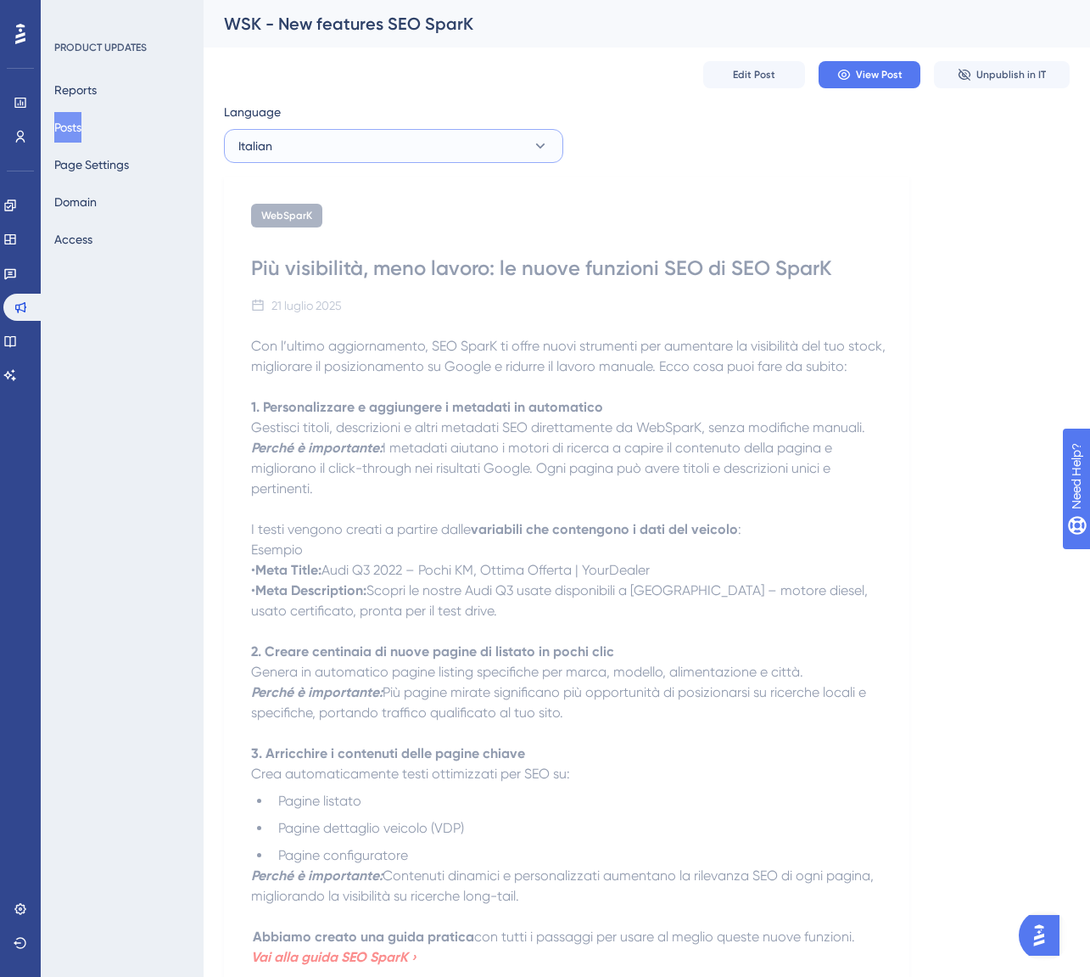
click at [378, 148] on button "Italian" at bounding box center [393, 146] width 339 height 34
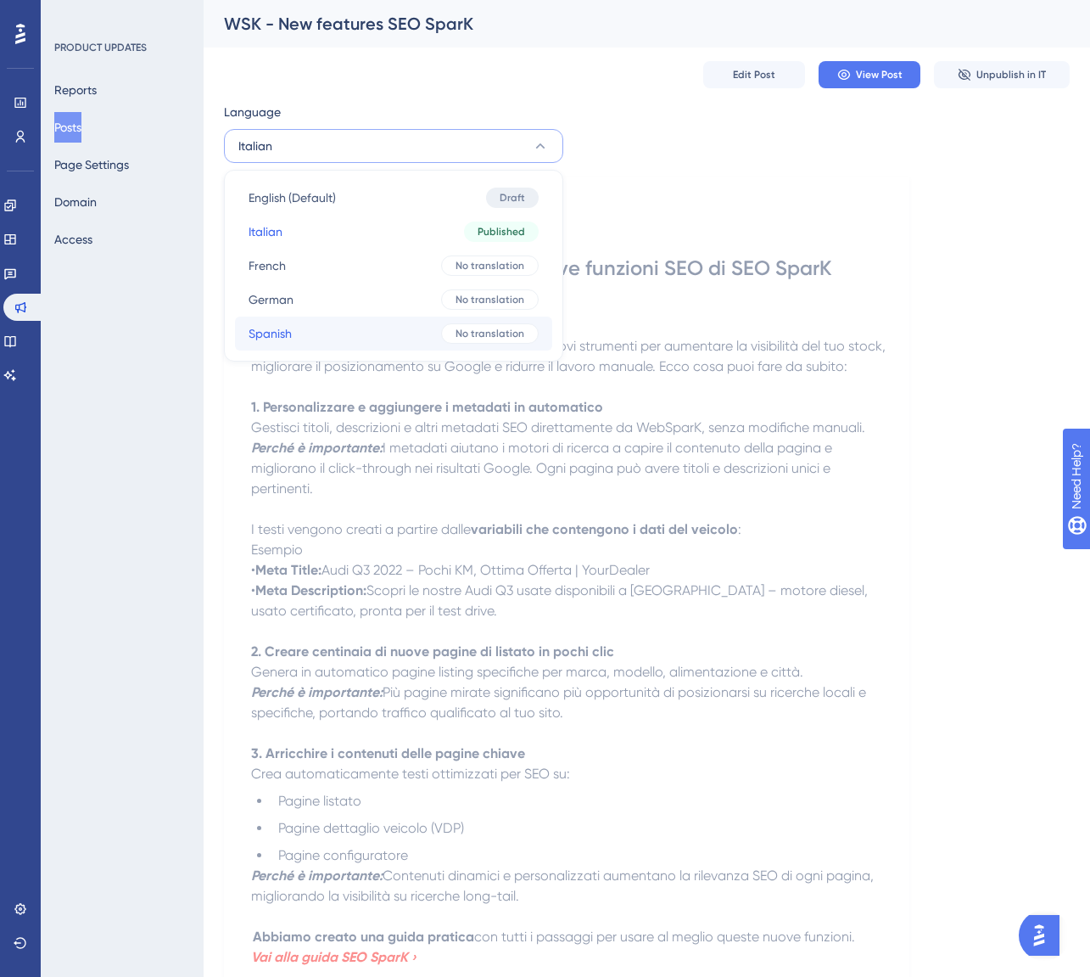
click at [310, 334] on button "Spanish Spanish No translation" at bounding box center [393, 333] width 317 height 34
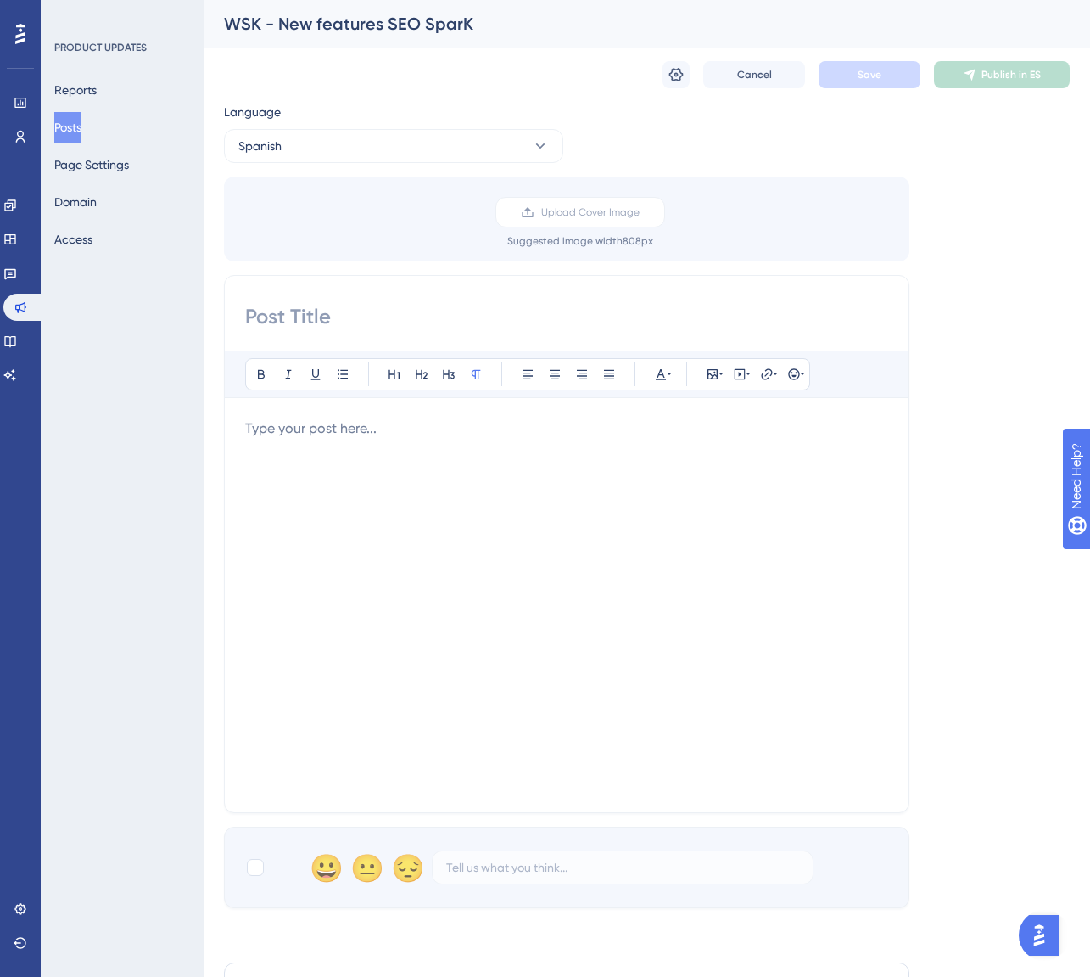
click at [364, 309] on input at bounding box center [566, 316] width 643 height 27
paste input "Más visibilidad, menos trabajo: las nuevas funciones SEO de SEO SparK"
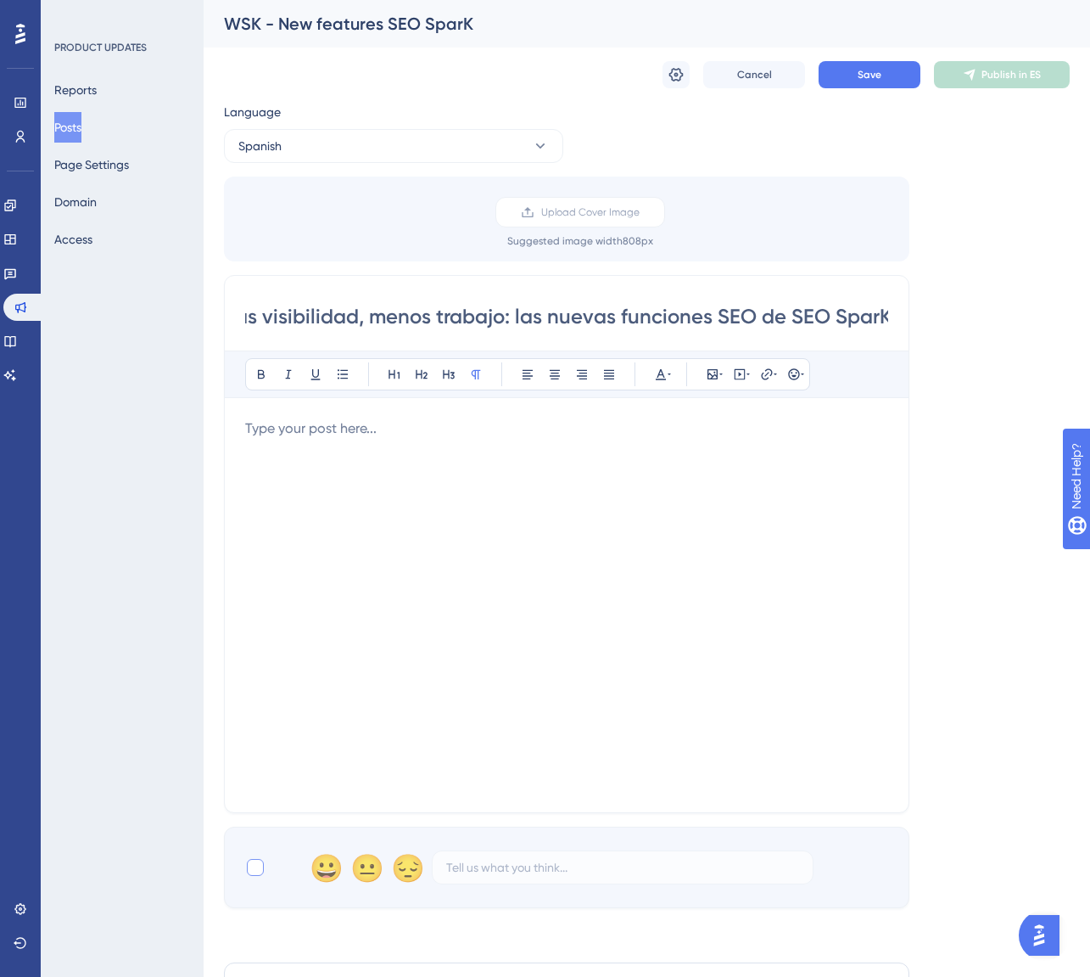
type input "Más visibilidad, menos trabajo: las nuevas funciones SEO de SEO SparK"
click at [256, 867] on div at bounding box center [255, 867] width 17 height 17
checkbox input "true"
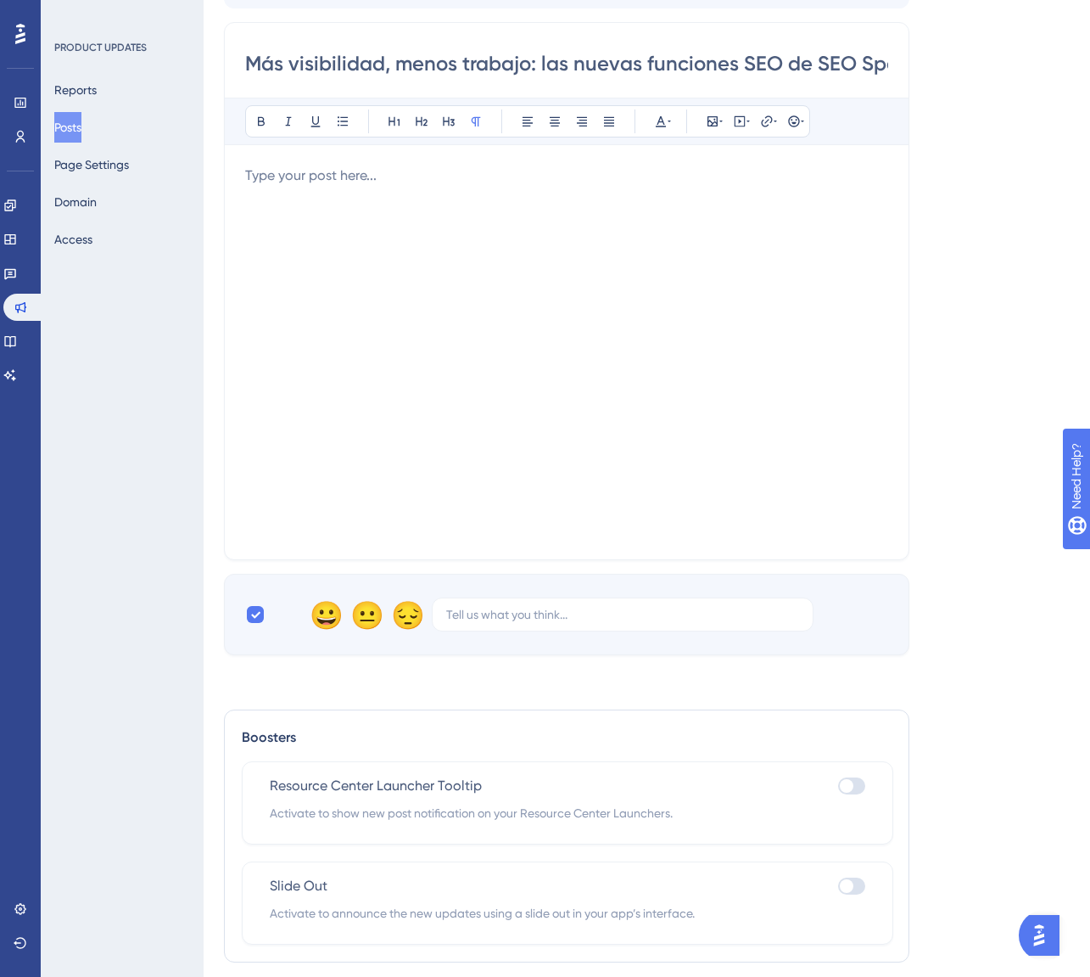
scroll to position [255, 0]
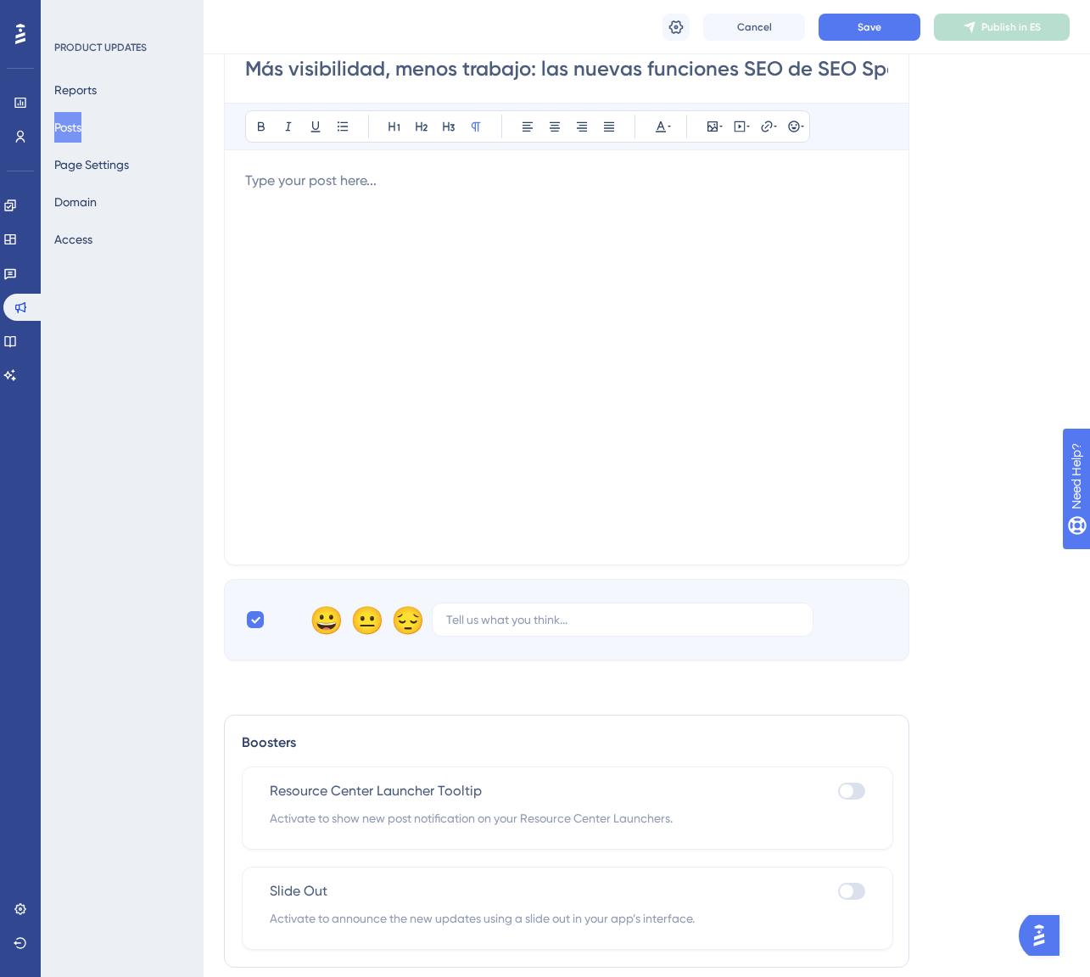
click at [346, 190] on p at bounding box center [566, 181] width 643 height 20
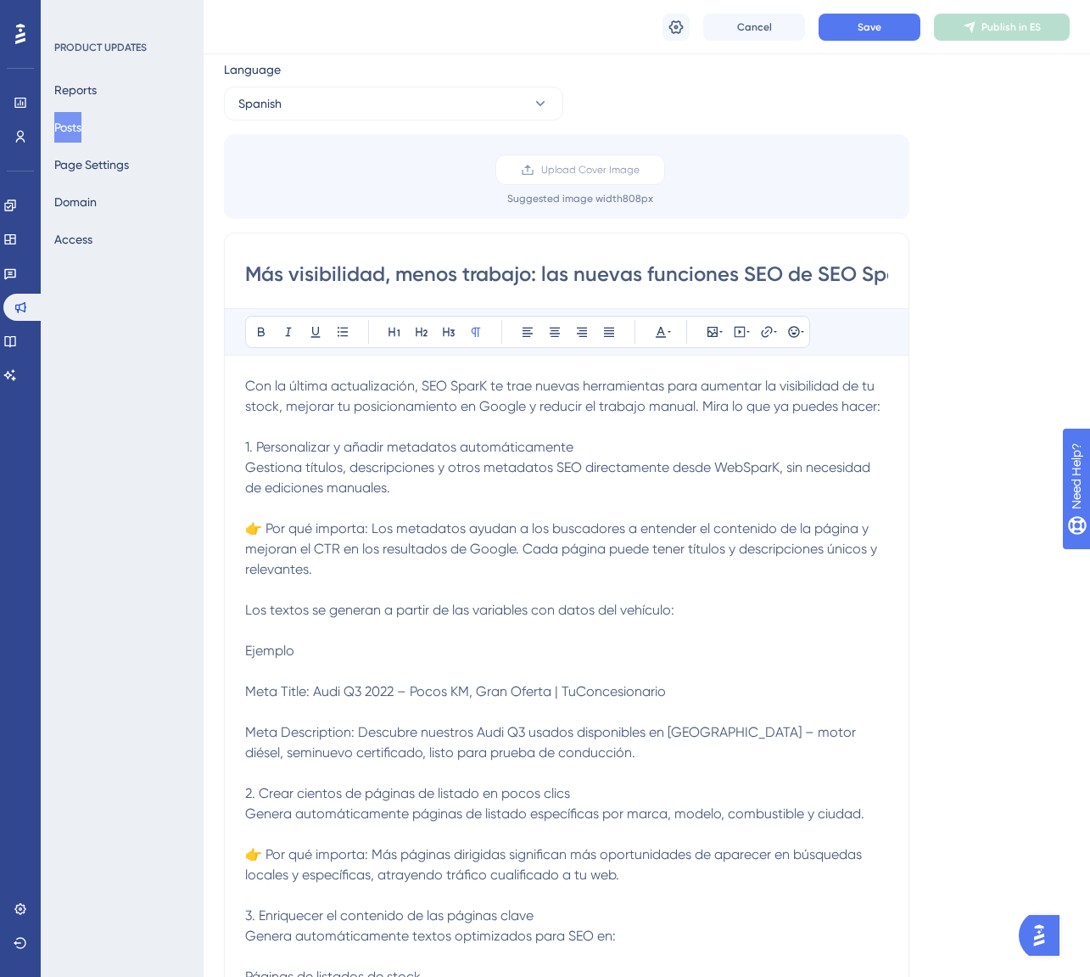
scroll to position [0, 0]
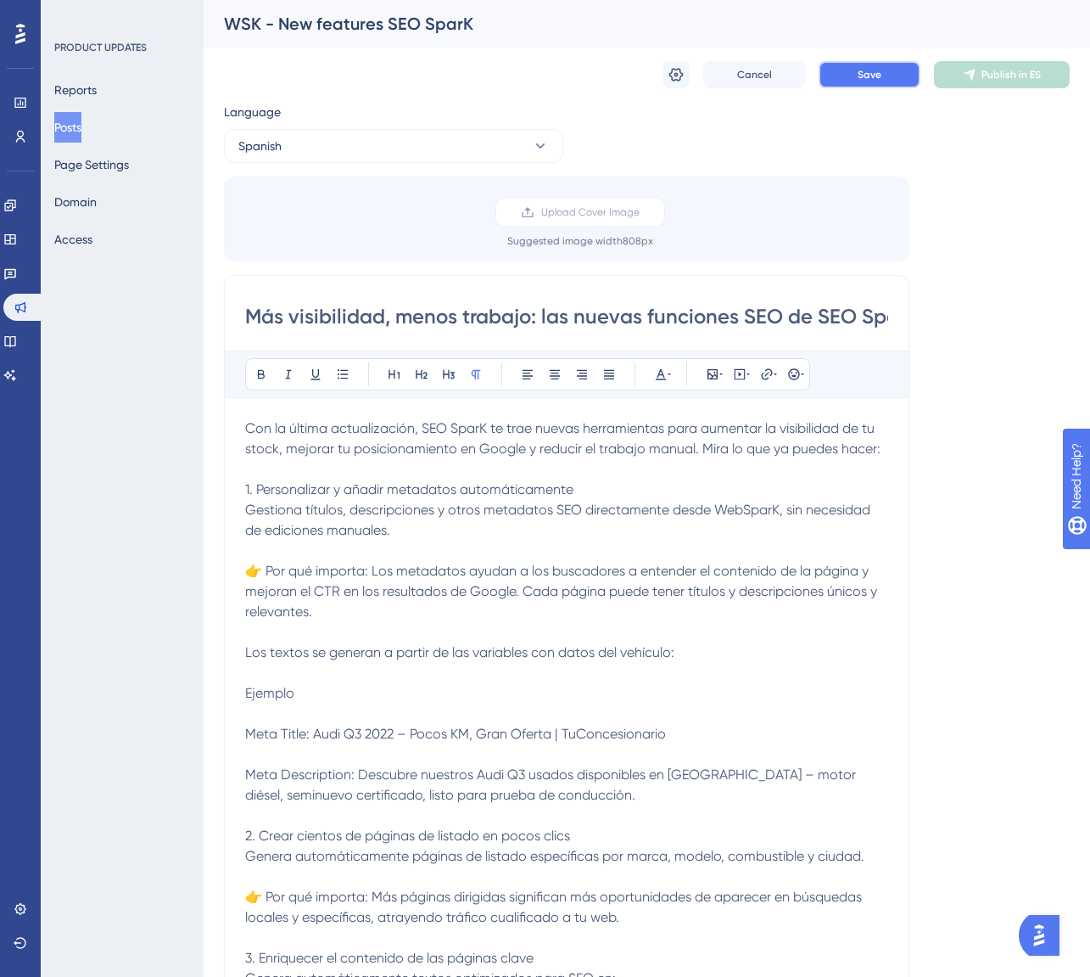
click at [837, 69] on button "Save" at bounding box center [870, 74] width 102 height 27
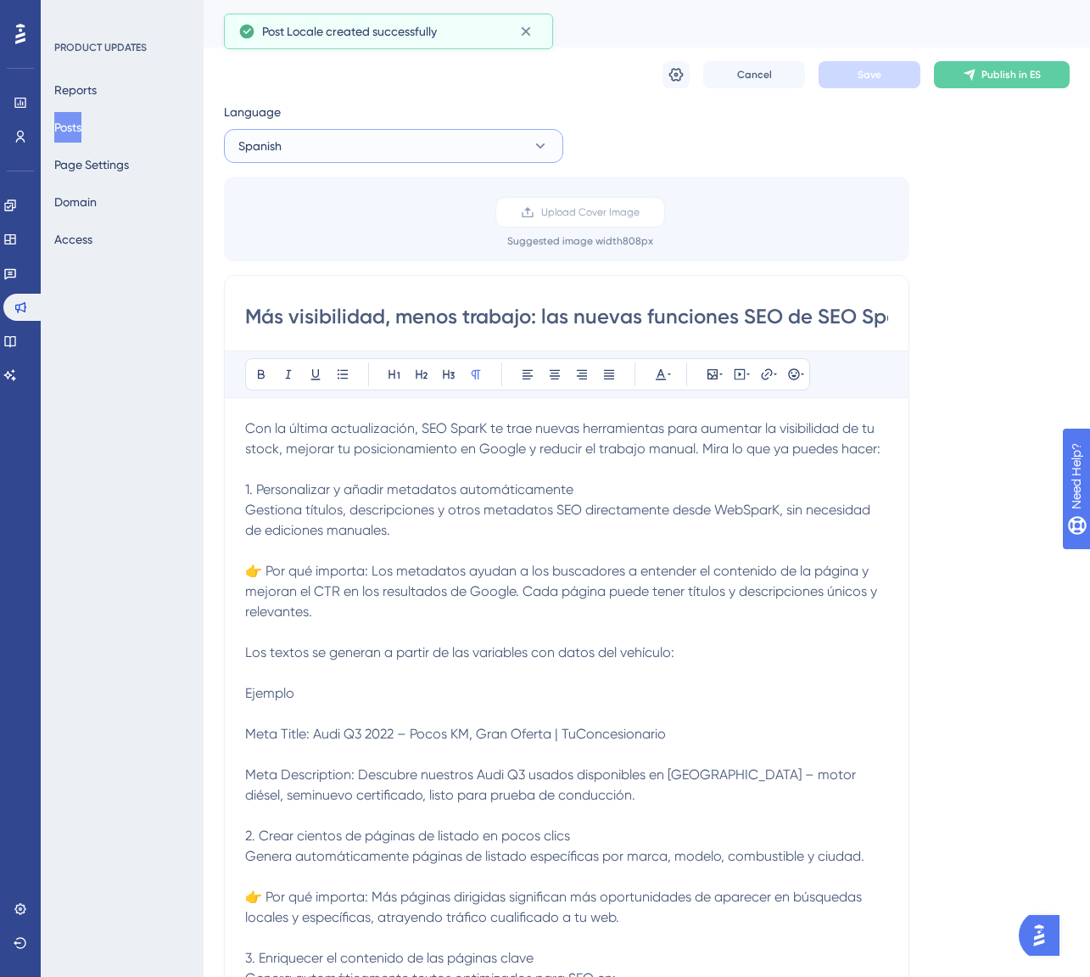
click at [363, 154] on button "Spanish" at bounding box center [393, 146] width 339 height 34
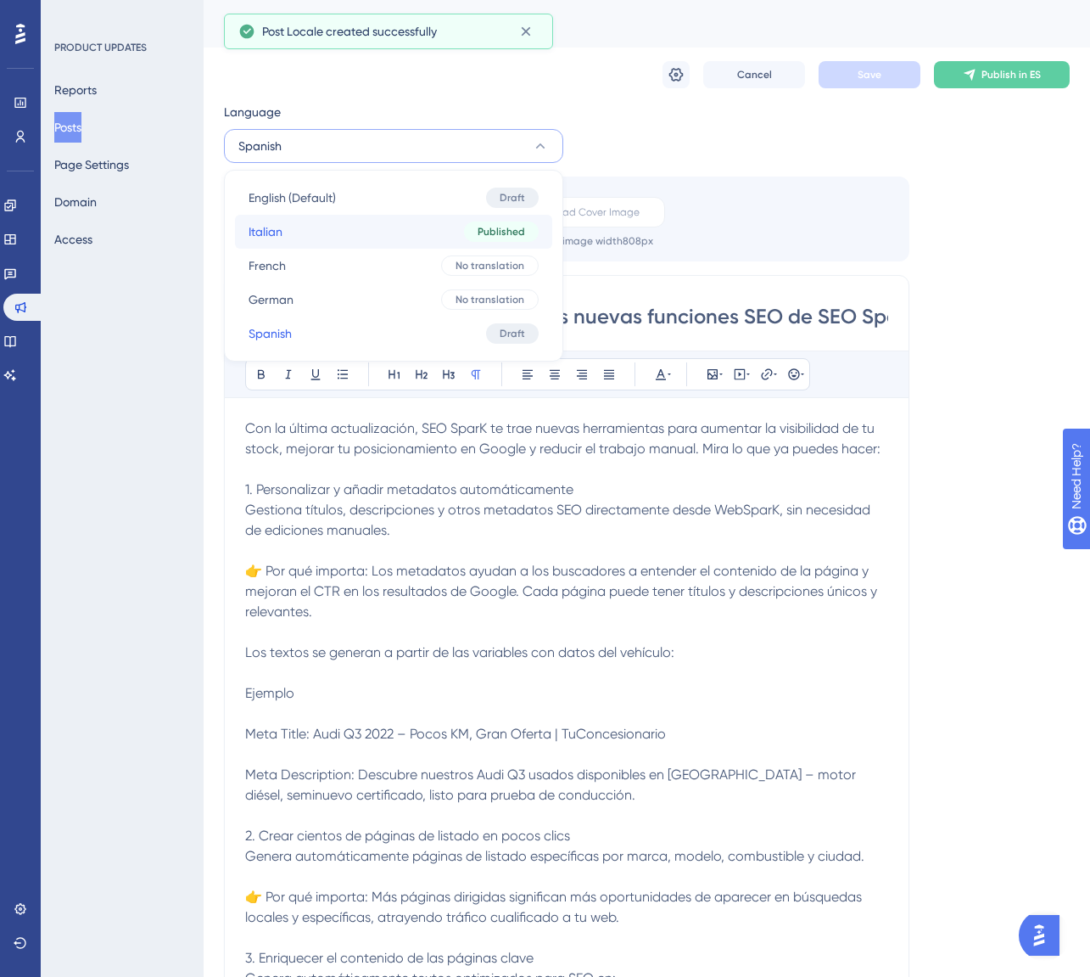
click at [322, 233] on button "Italian Italian Published" at bounding box center [393, 232] width 317 height 34
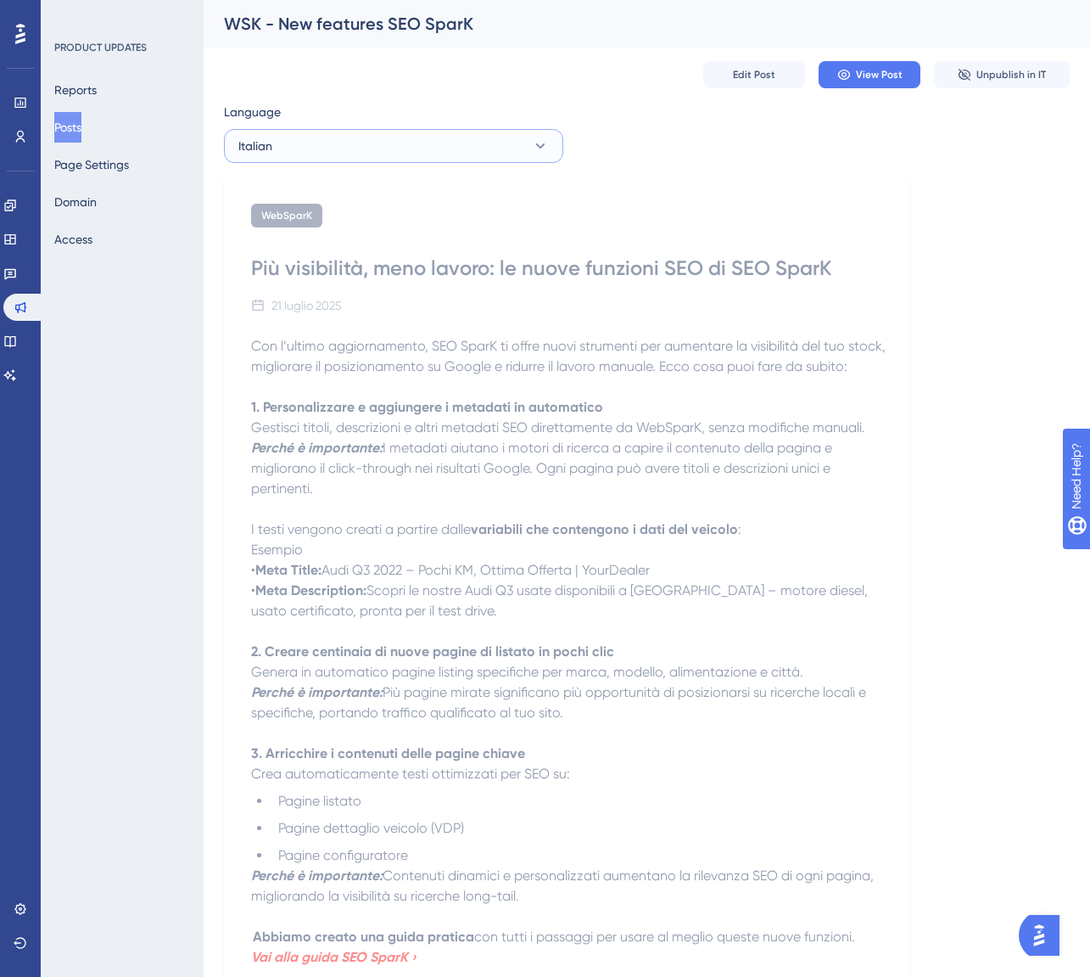
click at [367, 143] on button "Italian" at bounding box center [393, 146] width 339 height 34
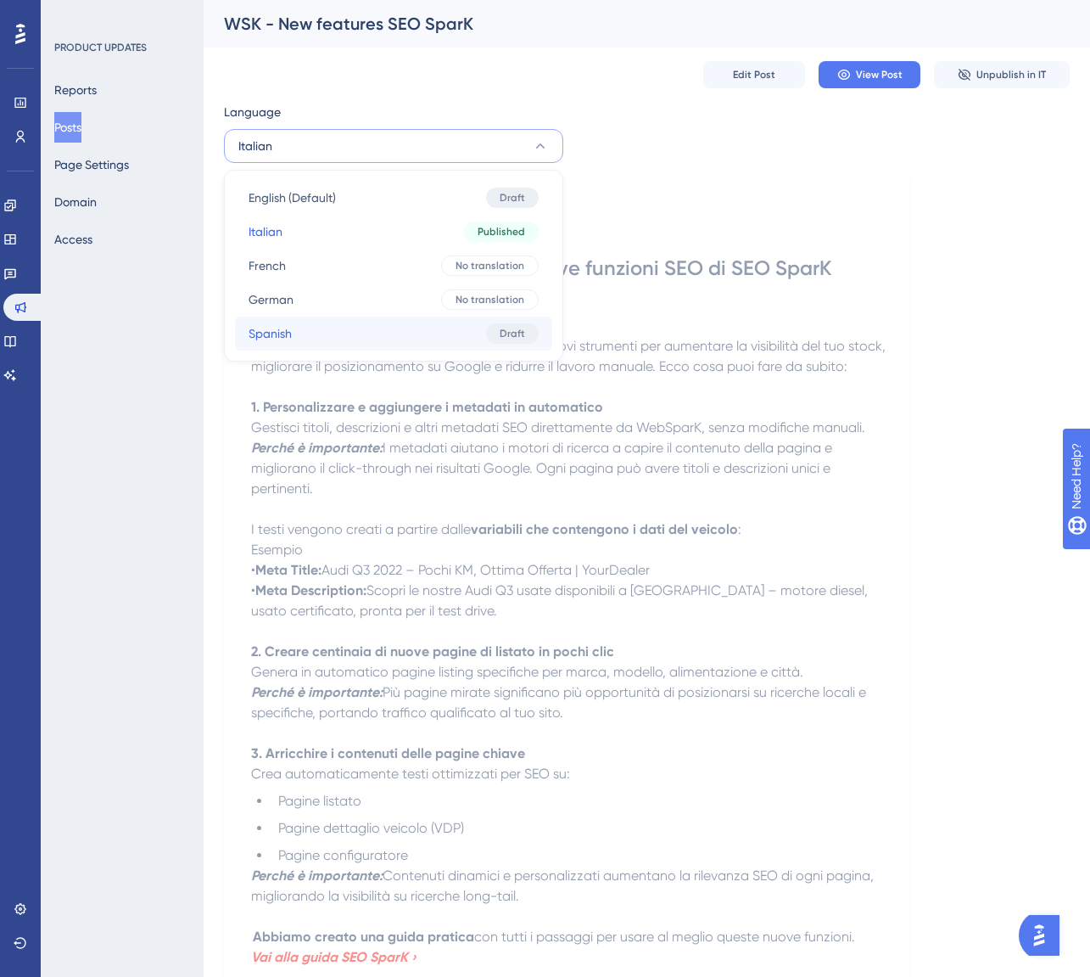
click at [316, 338] on button "Spanish Spanish Draft" at bounding box center [393, 333] width 317 height 34
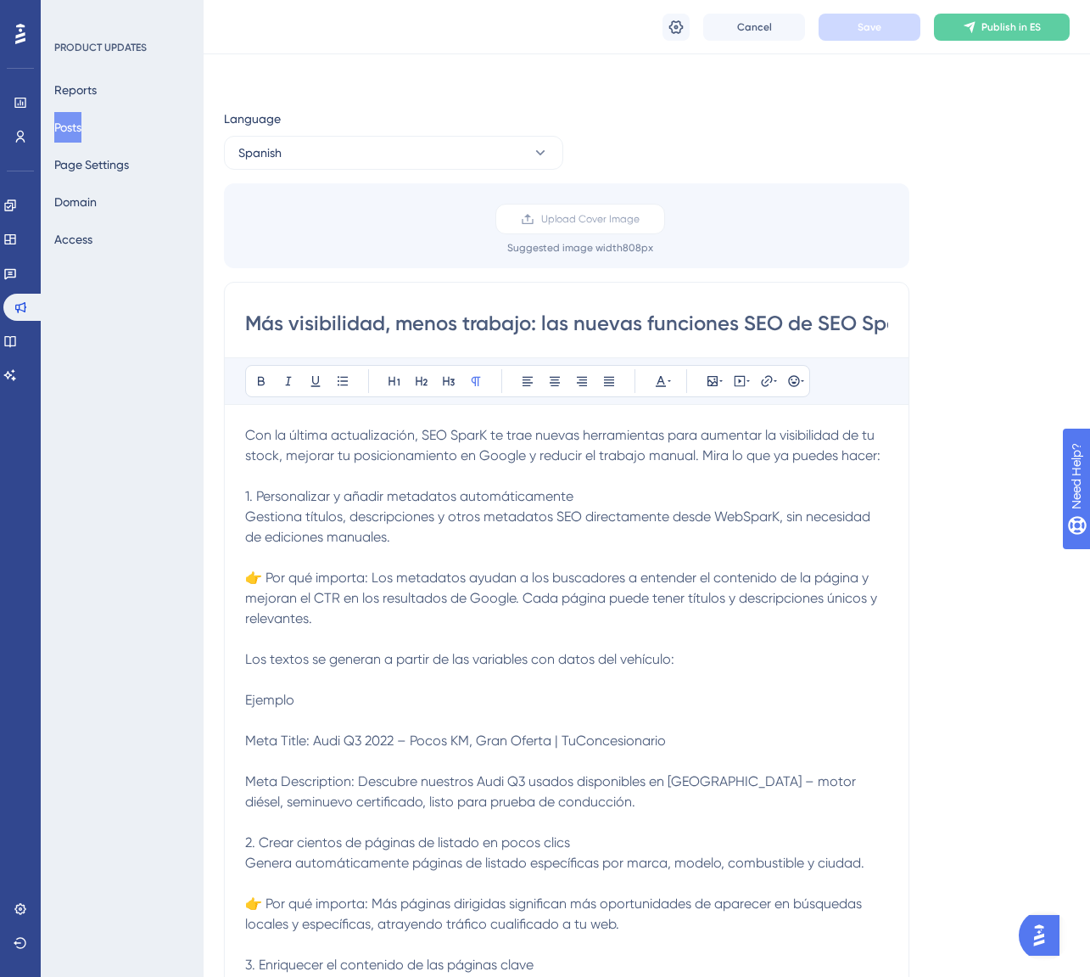
scroll to position [261, 0]
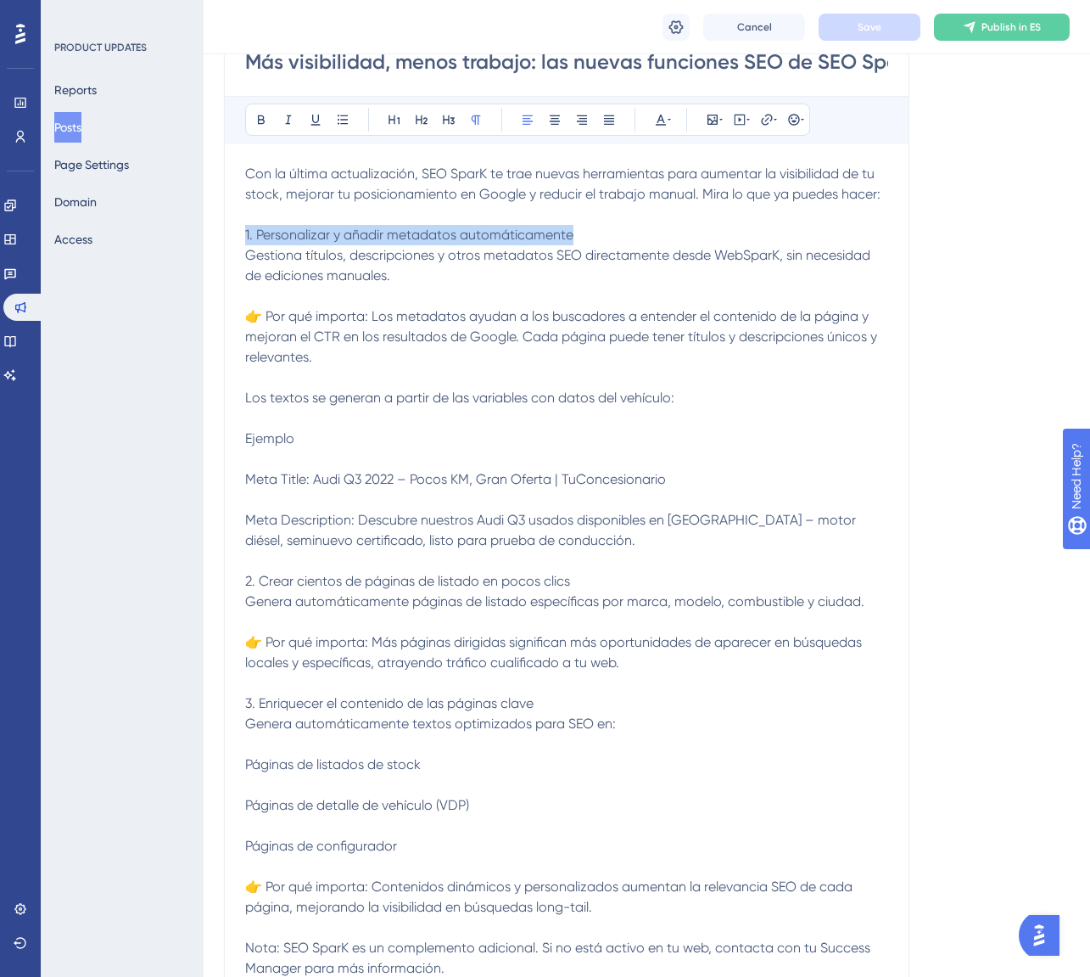
drag, startPoint x: 579, startPoint y: 227, endPoint x: 224, endPoint y: 232, distance: 354.7
click at [224, 232] on div "Más visibilidad, menos trabajo: las nuevas funciones SEO de SEO SparK Bold Ital…" at bounding box center [567, 520] width 686 height 1000
click at [250, 115] on button at bounding box center [261, 120] width 24 height 24
click at [262, 423] on p at bounding box center [566, 418] width 643 height 20
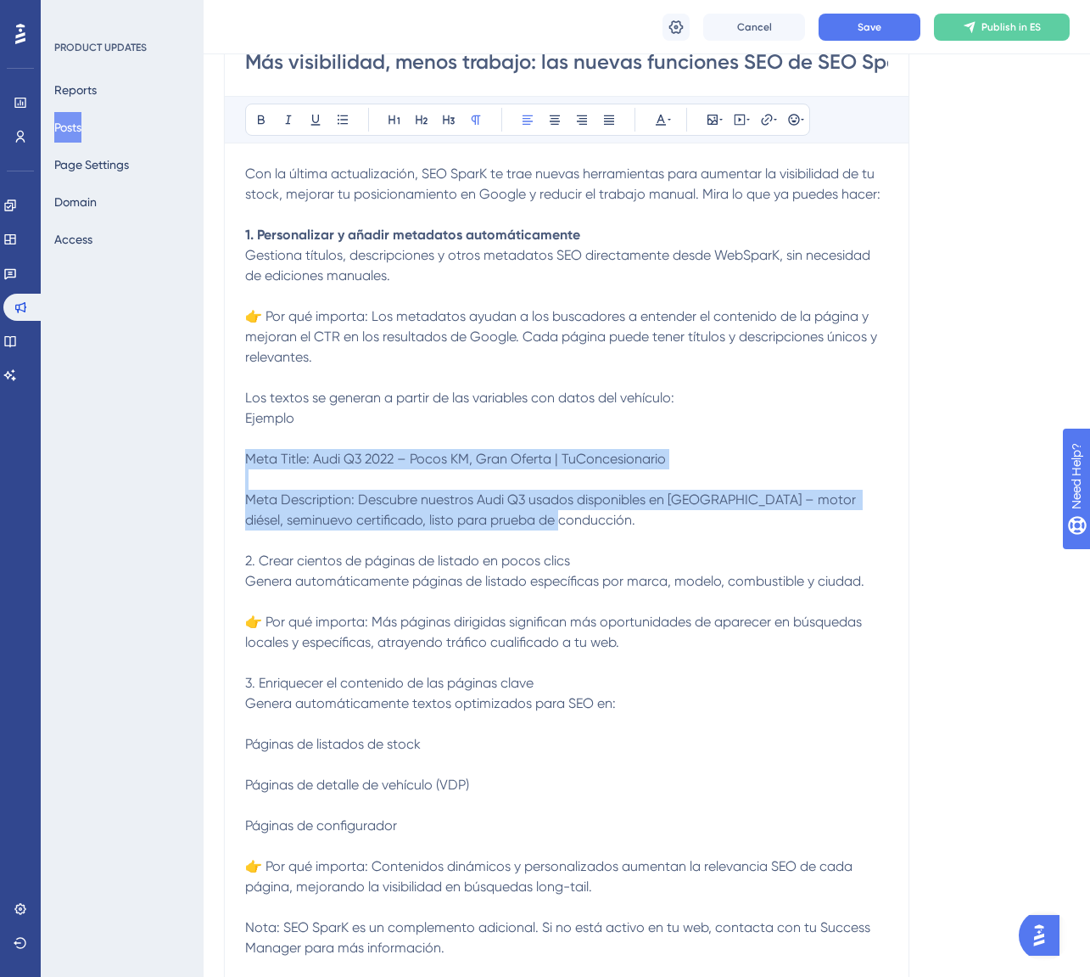
drag, startPoint x: 248, startPoint y: 455, endPoint x: 589, endPoint y: 523, distance: 347.8
click at [589, 523] on div "Con la última actualización, SEO SparK te trae nuevas herramientas para aumenta…" at bounding box center [566, 571] width 643 height 815
click at [347, 121] on icon at bounding box center [343, 120] width 14 height 14
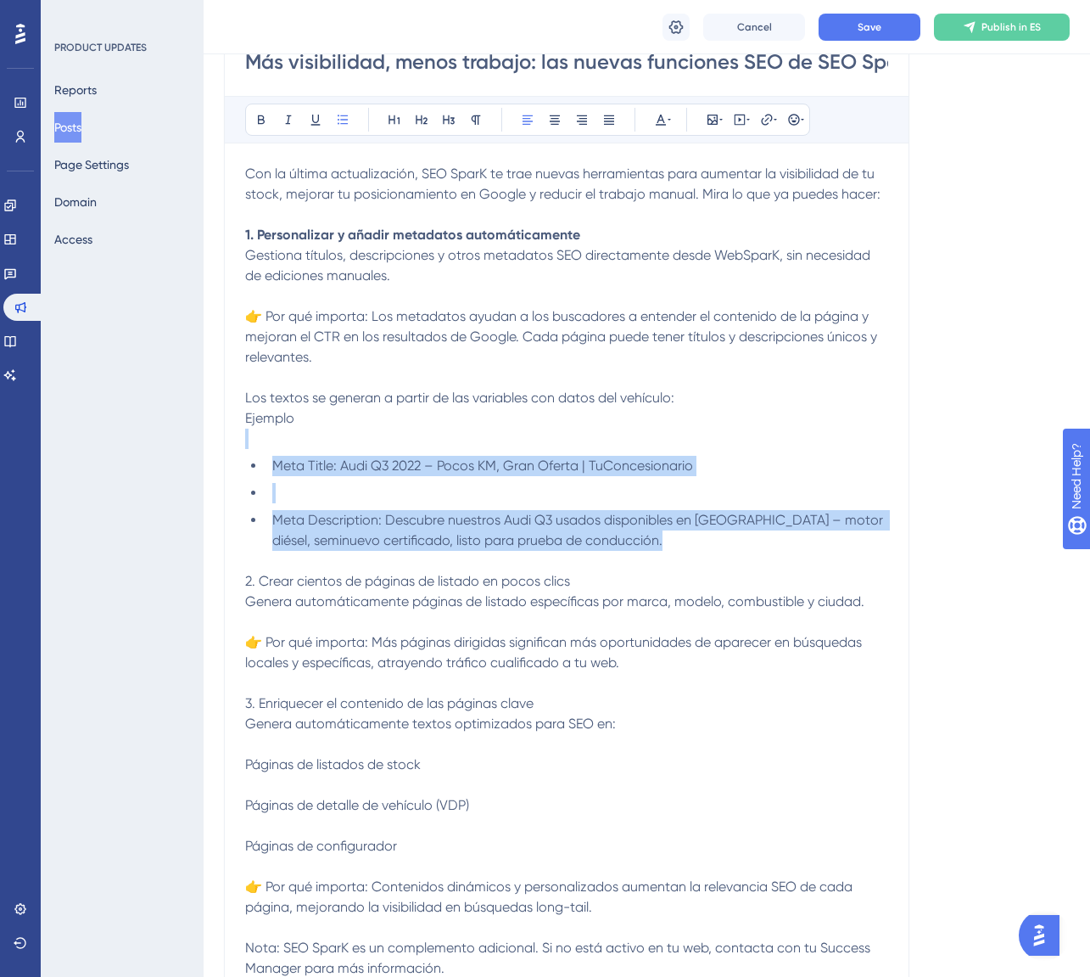
click at [276, 484] on li at bounding box center [577, 493] width 623 height 20
click at [281, 488] on li at bounding box center [577, 493] width 623 height 20
click at [288, 494] on li at bounding box center [577, 493] width 623 height 20
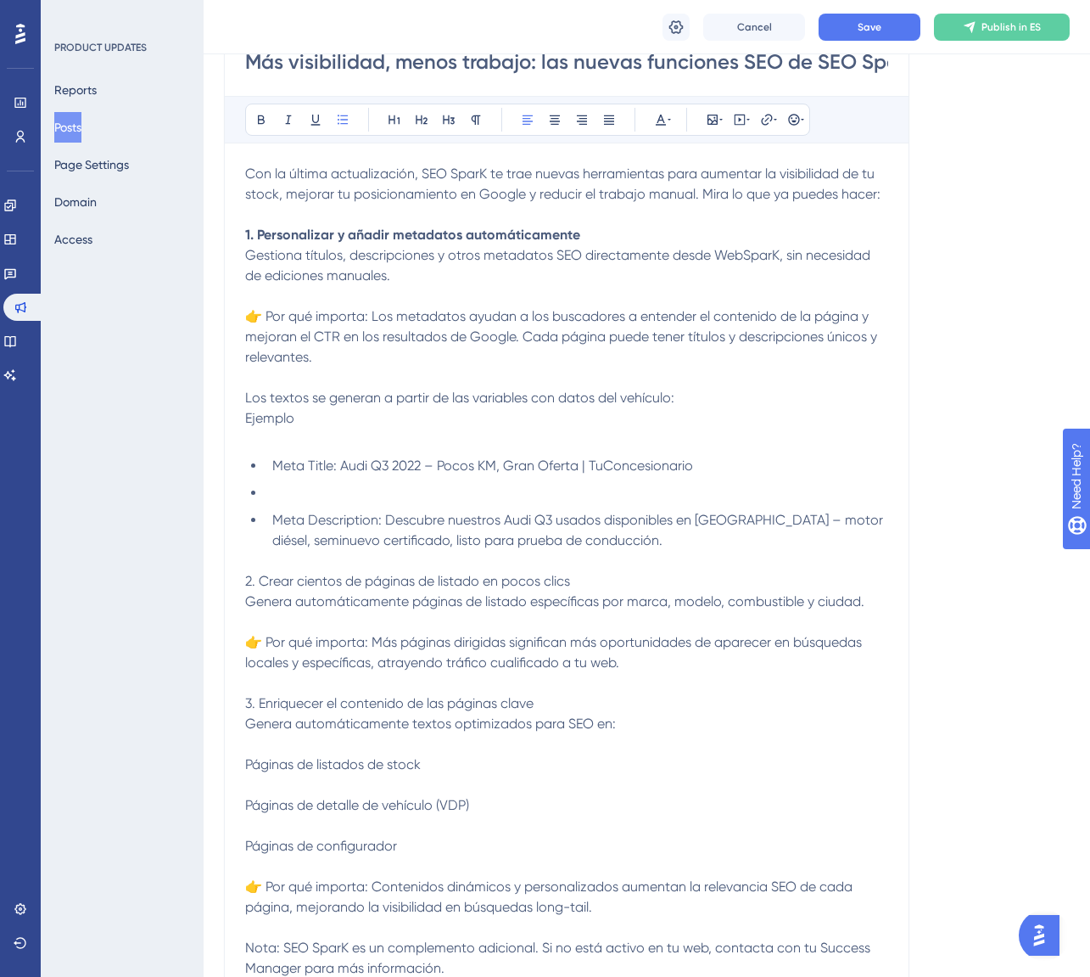
click at [288, 428] on p "Ejemplo" at bounding box center [566, 418] width 643 height 20
click at [309, 490] on li at bounding box center [577, 493] width 623 height 20
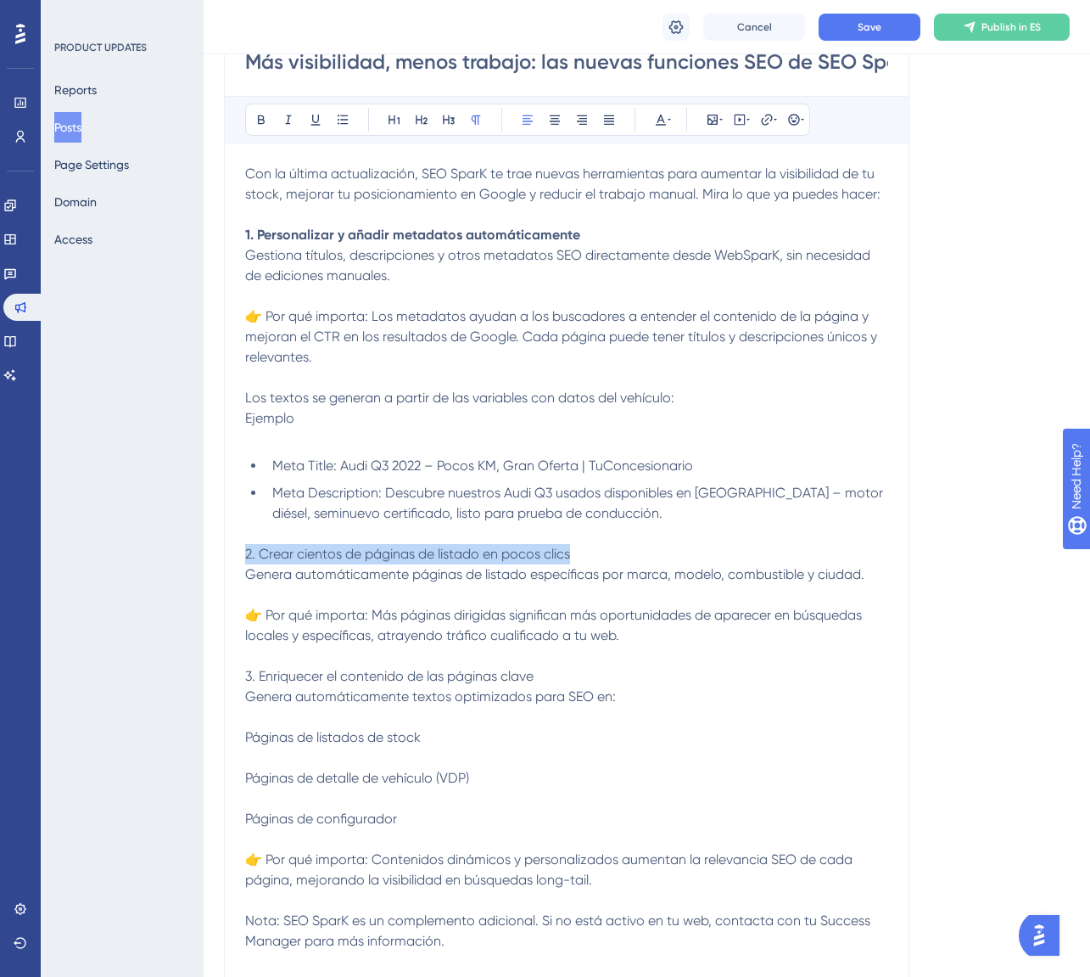
drag, startPoint x: 583, startPoint y: 549, endPoint x: 226, endPoint y: 552, distance: 357.2
click at [226, 552] on div "Más visibilidad, menos trabajo: las nuevas funciones SEO de SEO SparK Bold Ital…" at bounding box center [567, 506] width 686 height 972
click at [259, 113] on icon at bounding box center [262, 120] width 14 height 14
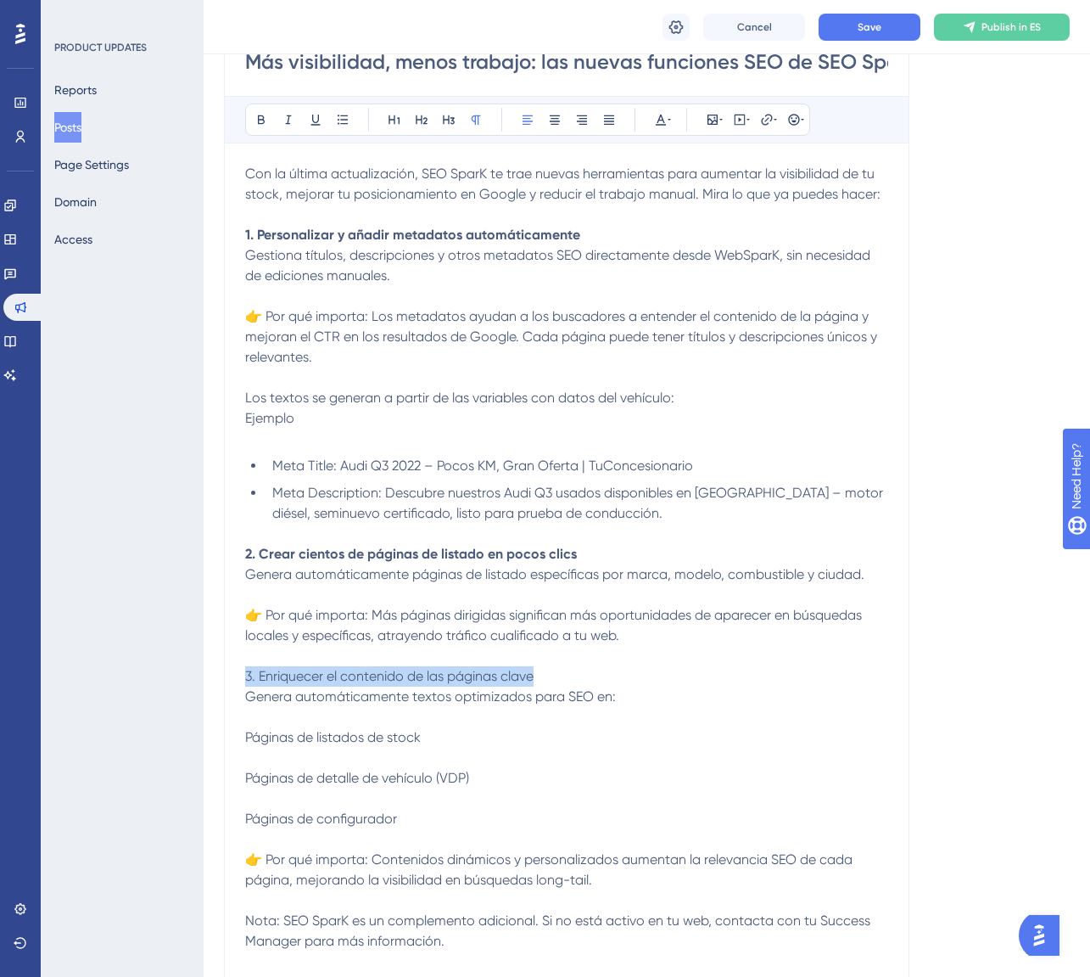
drag, startPoint x: 556, startPoint y: 672, endPoint x: 235, endPoint y: 587, distance: 331.8
click at [221, 678] on div "Performance Users Engagement Widgets Feedback Product Updates Knowledge Base AI…" at bounding box center [647, 587] width 887 height 1697
click at [255, 117] on icon at bounding box center [262, 120] width 14 height 14
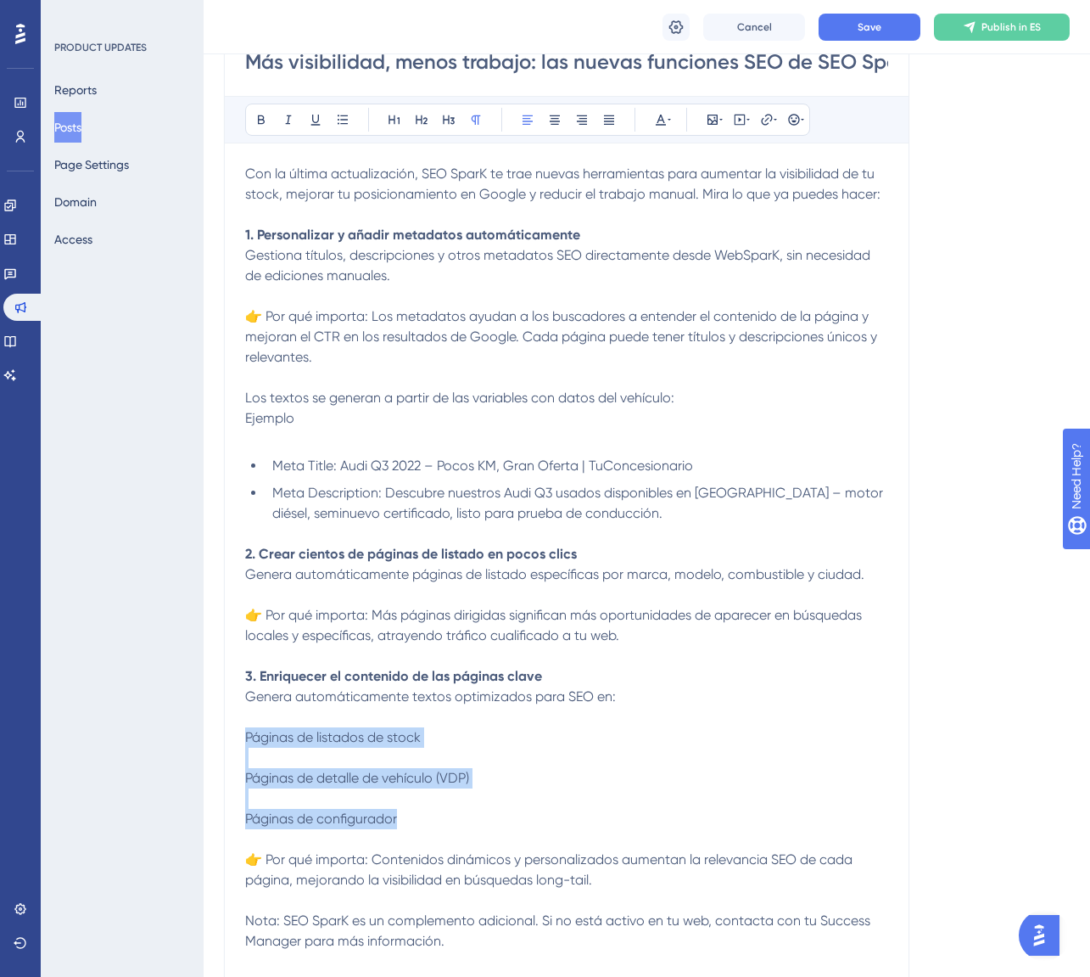
drag, startPoint x: 433, startPoint y: 814, endPoint x: 484, endPoint y: 245, distance: 570.8
click at [233, 741] on div "Más visibilidad, menos trabajo: las nuevas funciones SEO de SEO SparK Bold Ital…" at bounding box center [567, 506] width 686 height 972
click at [345, 120] on icon at bounding box center [343, 120] width 14 height 14
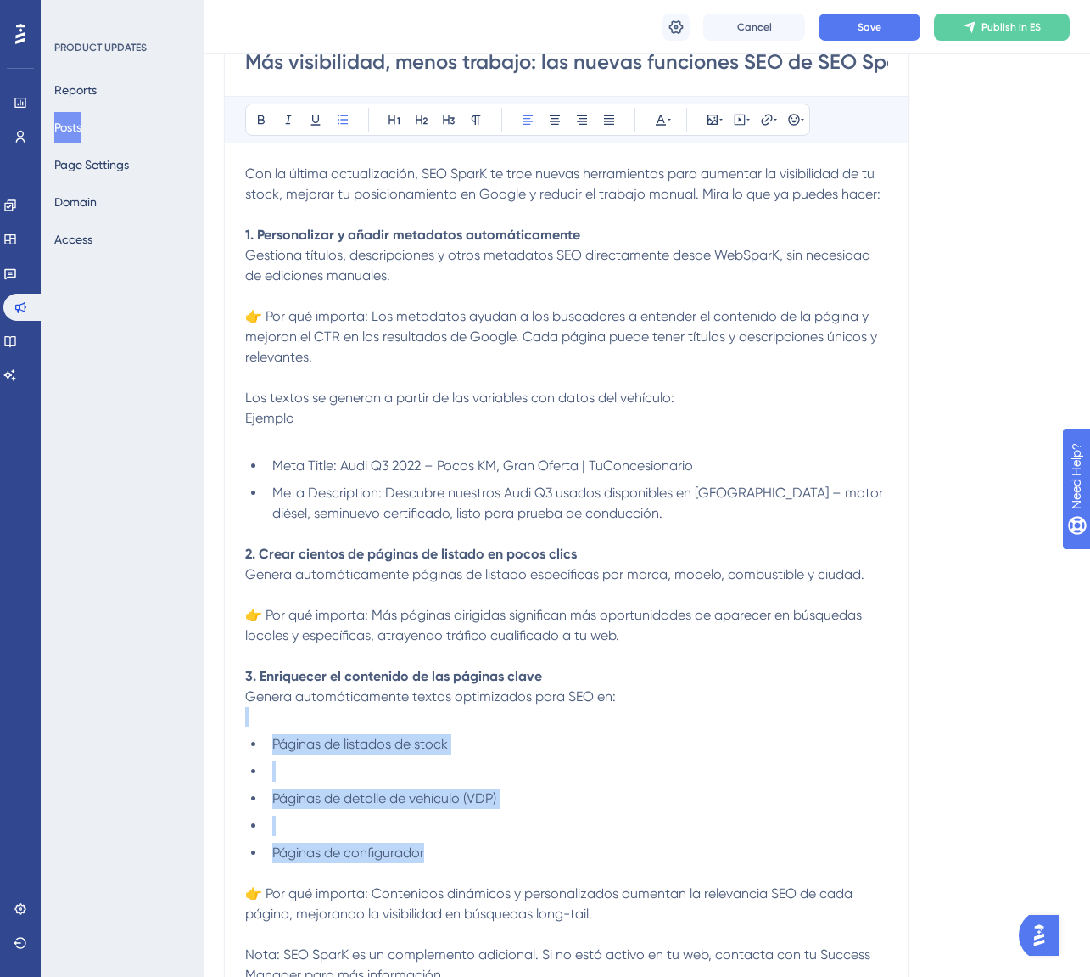
click at [287, 772] on li at bounding box center [577, 771] width 623 height 20
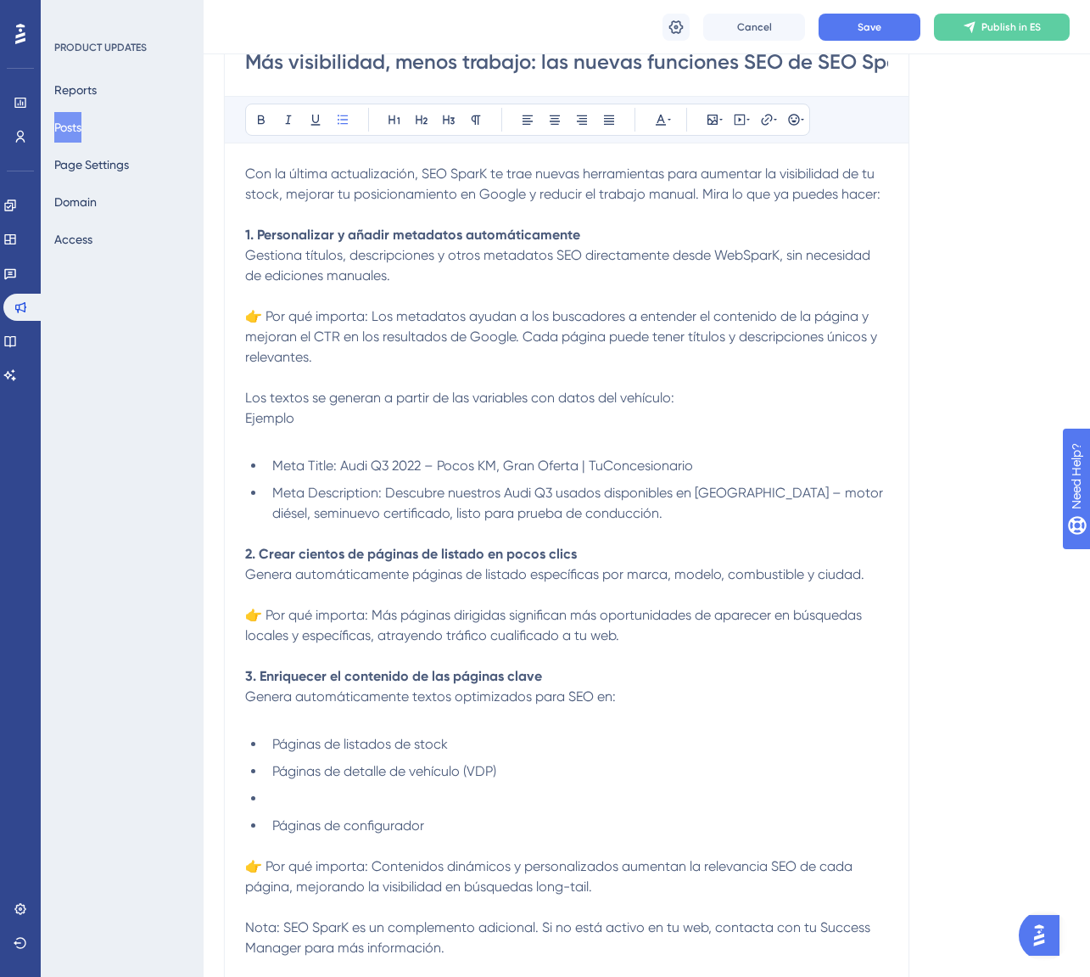
click at [323, 797] on li at bounding box center [577, 798] width 623 height 20
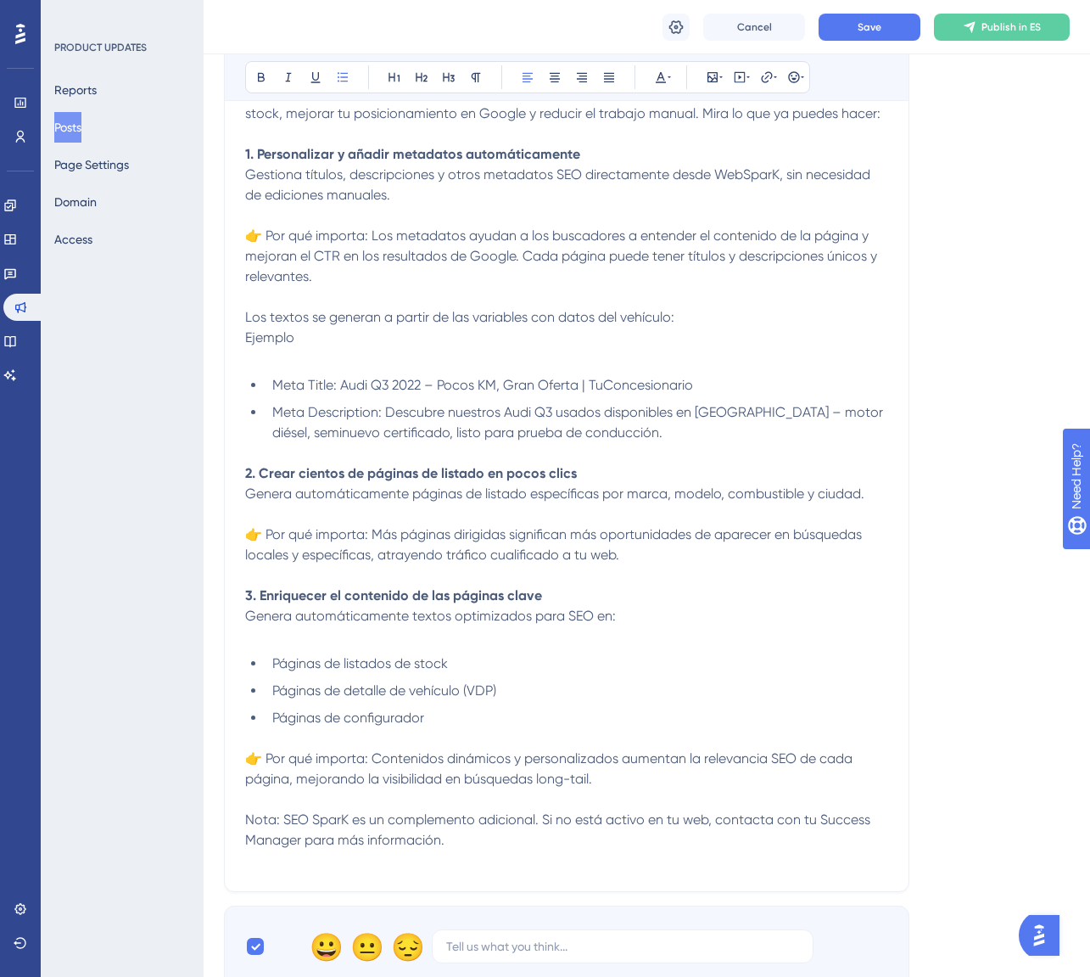
scroll to position [346, 0]
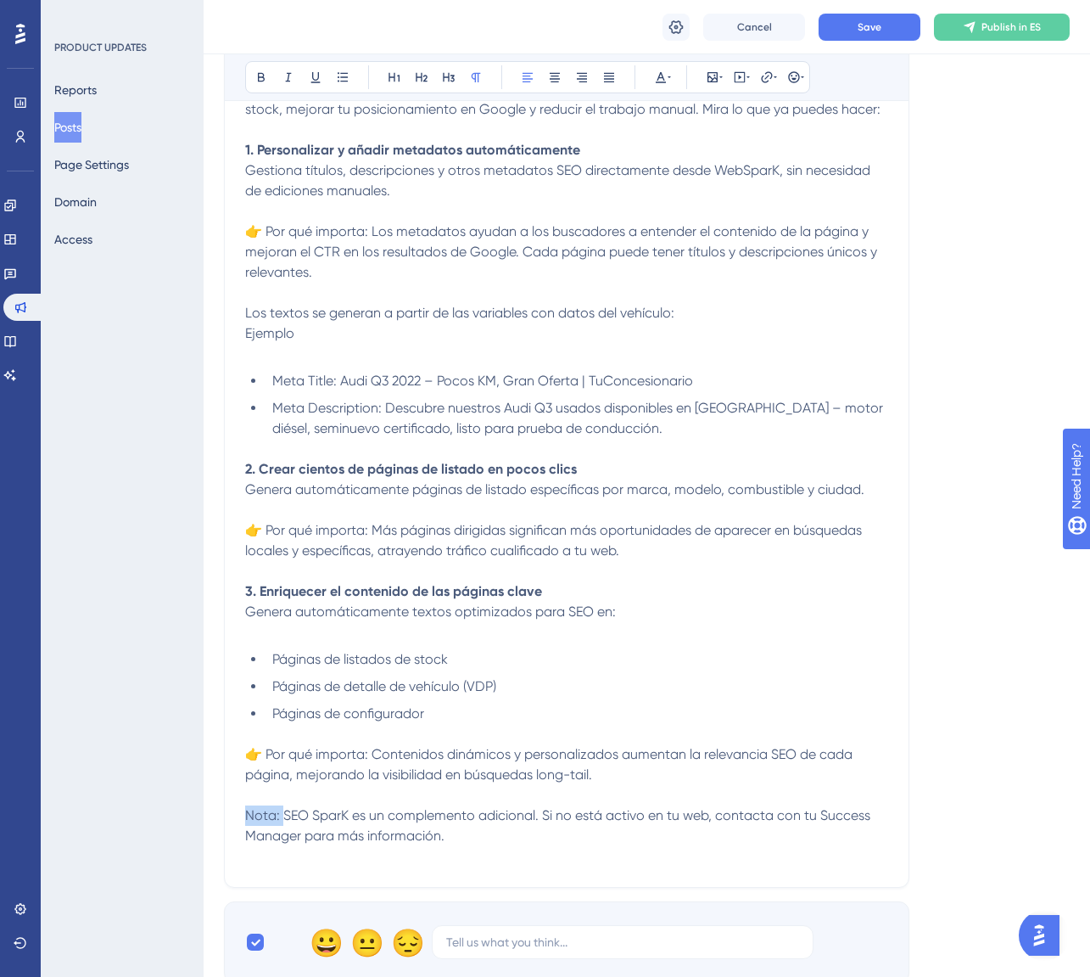
drag, startPoint x: 283, startPoint y: 818, endPoint x: 222, endPoint y: 810, distance: 61.6
click at [222, 810] on div "Performance Users Engagement Widgets Feedback Product Updates Knowledge Base AI…" at bounding box center [647, 492] width 887 height 1677
click at [265, 74] on icon at bounding box center [262, 77] width 14 height 14
click at [604, 782] on p "👉 Por qué importa: Contenidos dinámicos y personalizados aumentan la relevancia…" at bounding box center [566, 764] width 643 height 41
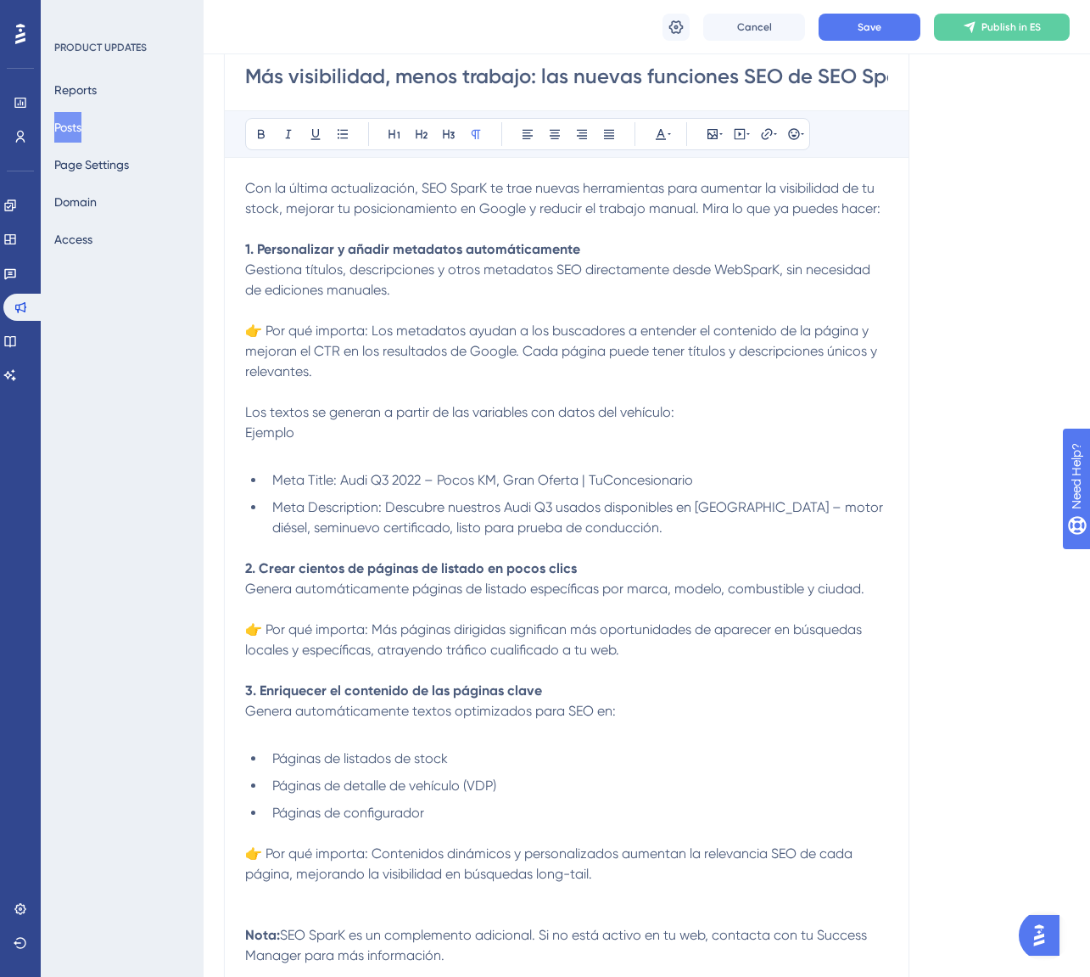
scroll to position [176, 0]
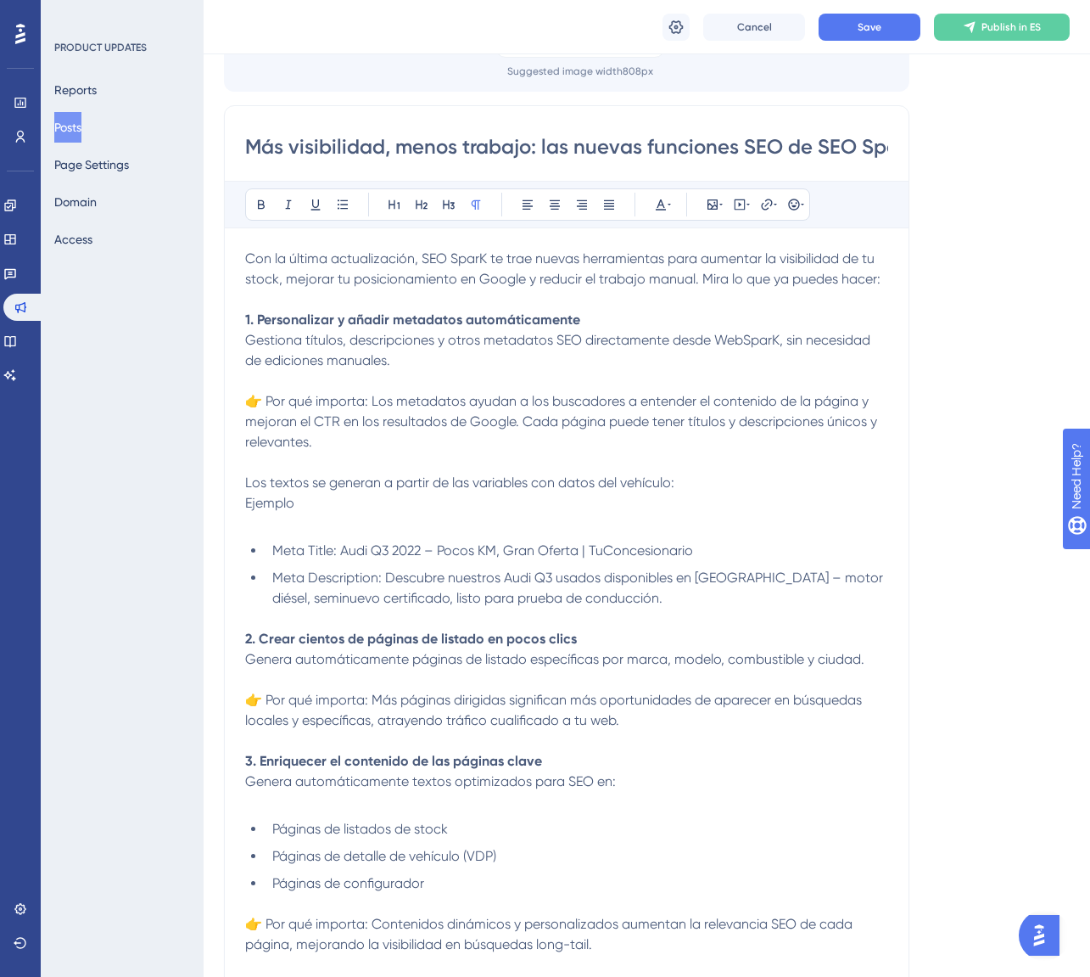
click at [274, 801] on p at bounding box center [566, 802] width 643 height 20
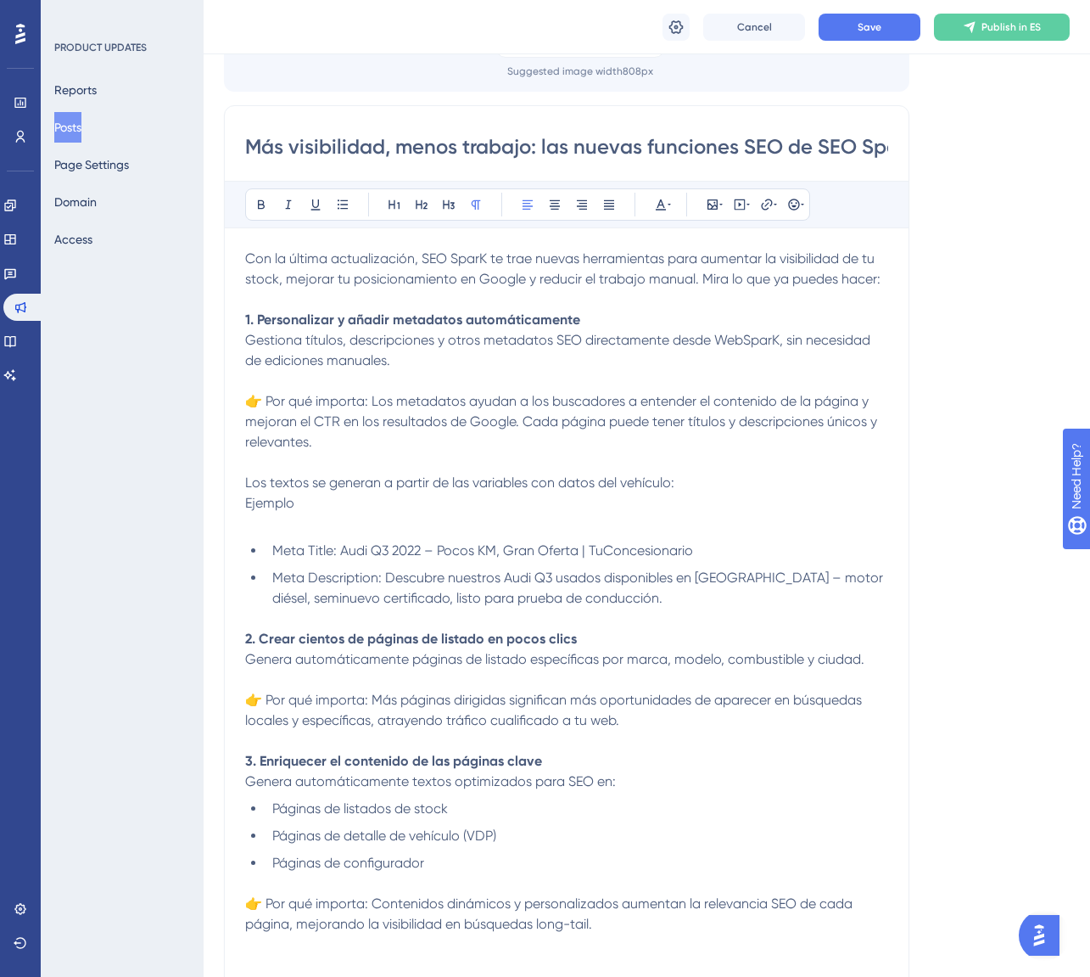
click at [296, 517] on p at bounding box center [566, 523] width 643 height 20
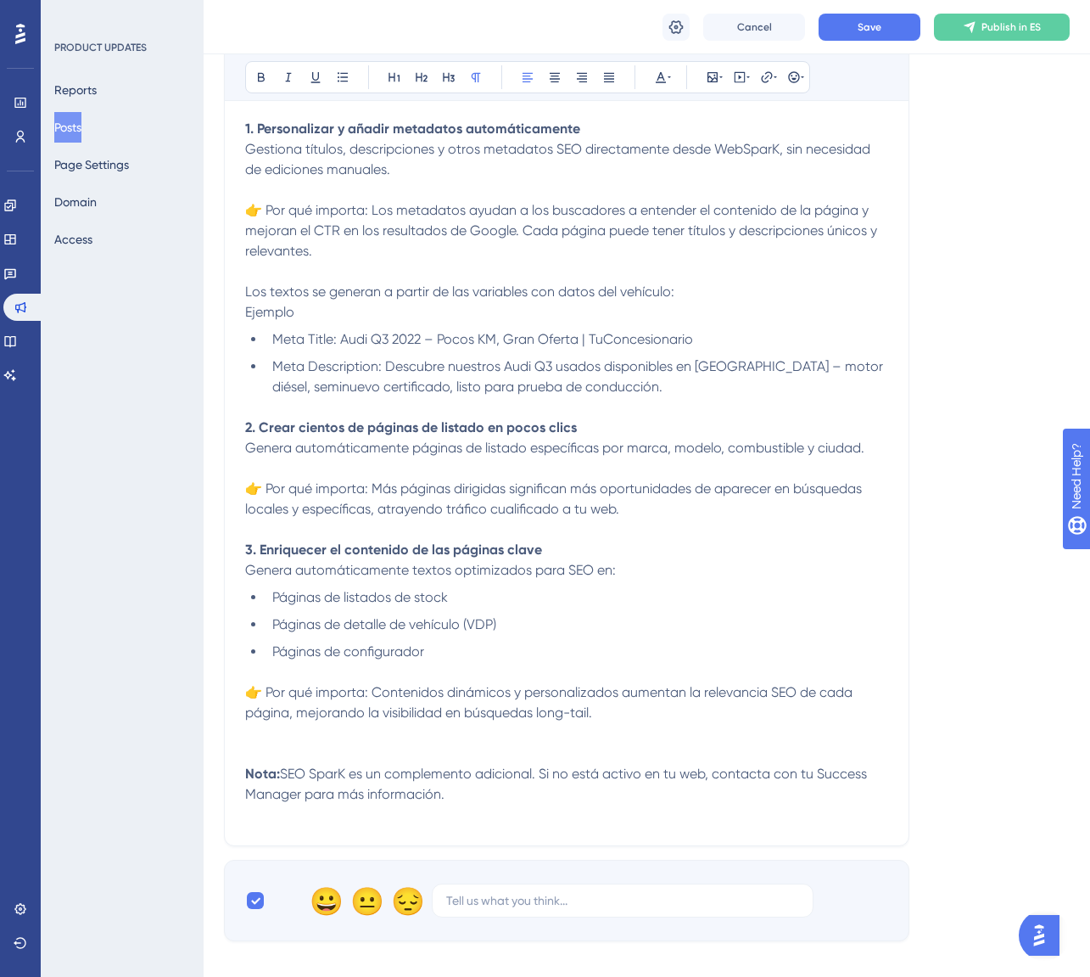
scroll to position [686, 0]
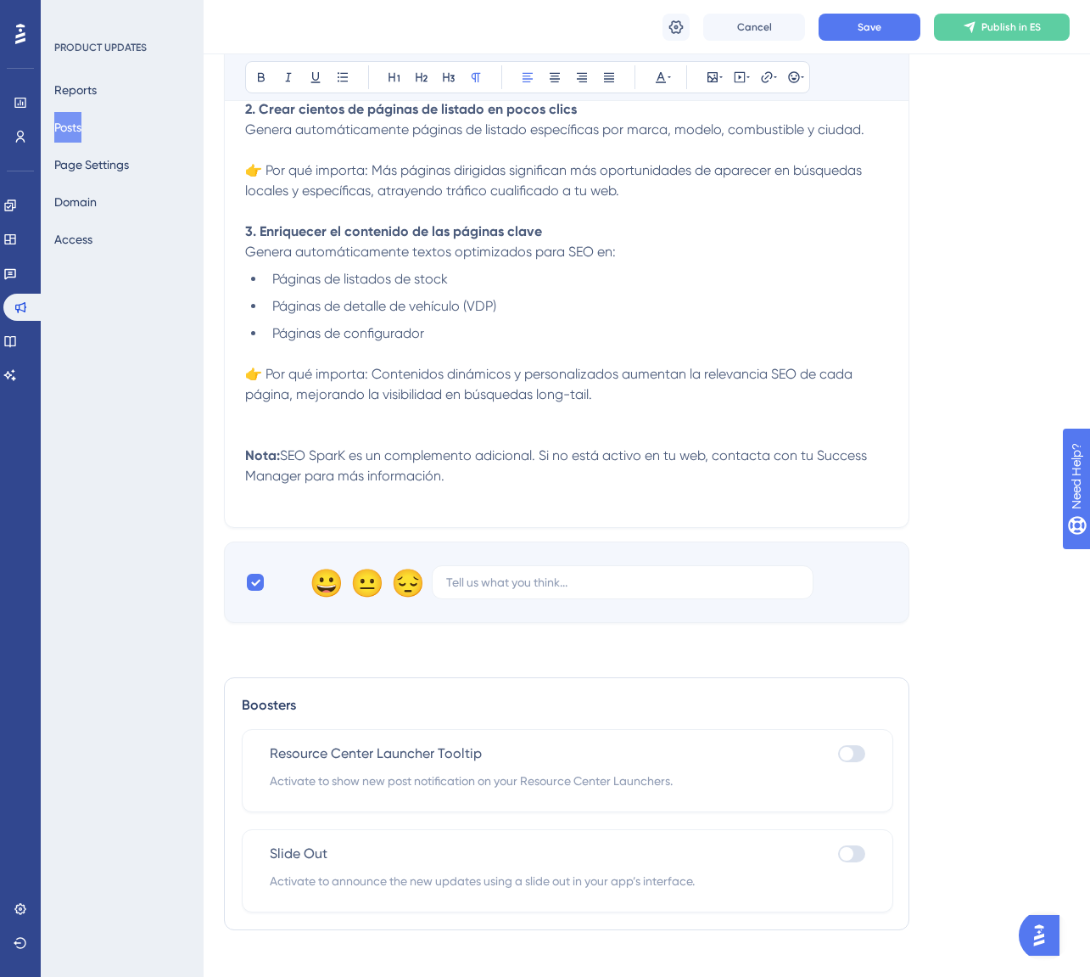
click at [852, 851] on div at bounding box center [847, 854] width 14 height 14
click at [838, 854] on input "checkbox" at bounding box center [837, 854] width 1 height 1
checkbox input "true"
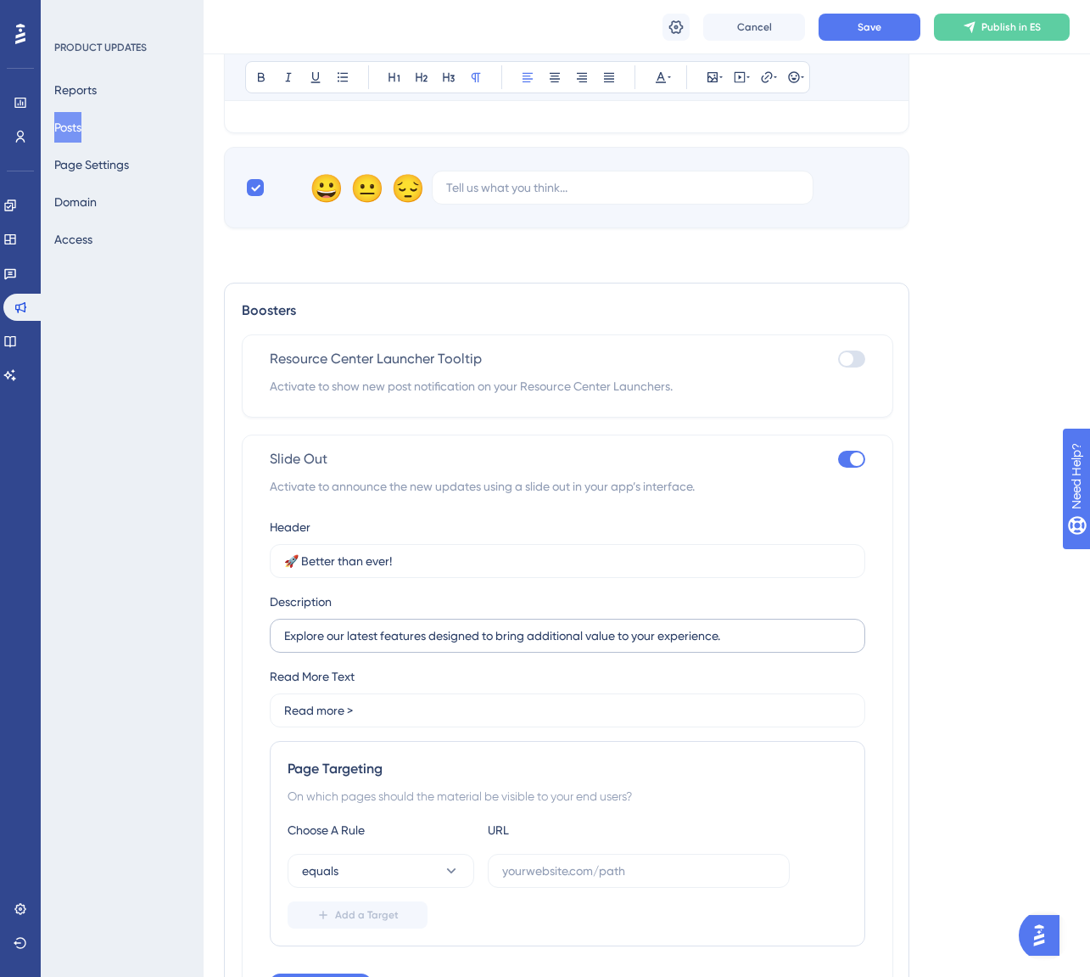
scroll to position [1110, 0]
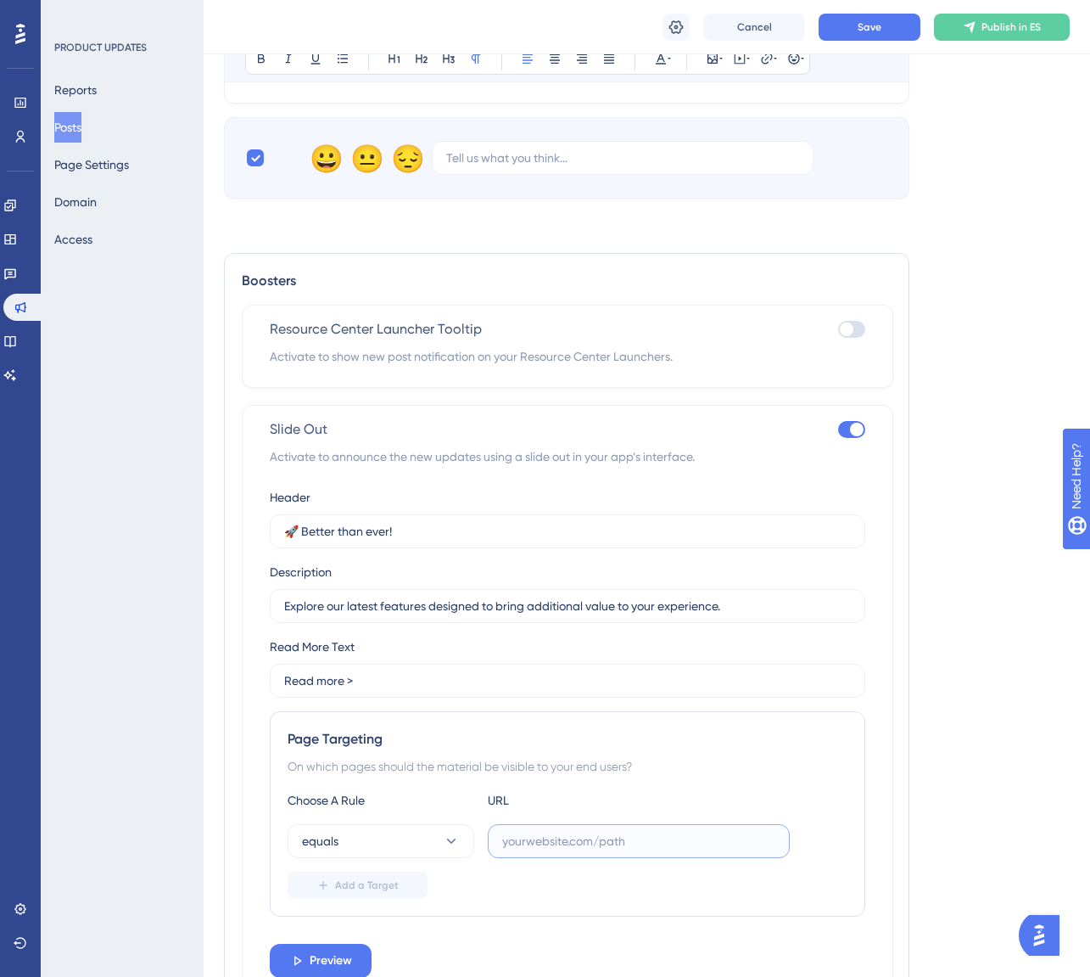
click at [526, 848] on input "text" at bounding box center [638, 841] width 273 height 19
type input "w"
type input "/wp-admin/"
click at [446, 830] on button "equals" at bounding box center [381, 841] width 187 height 34
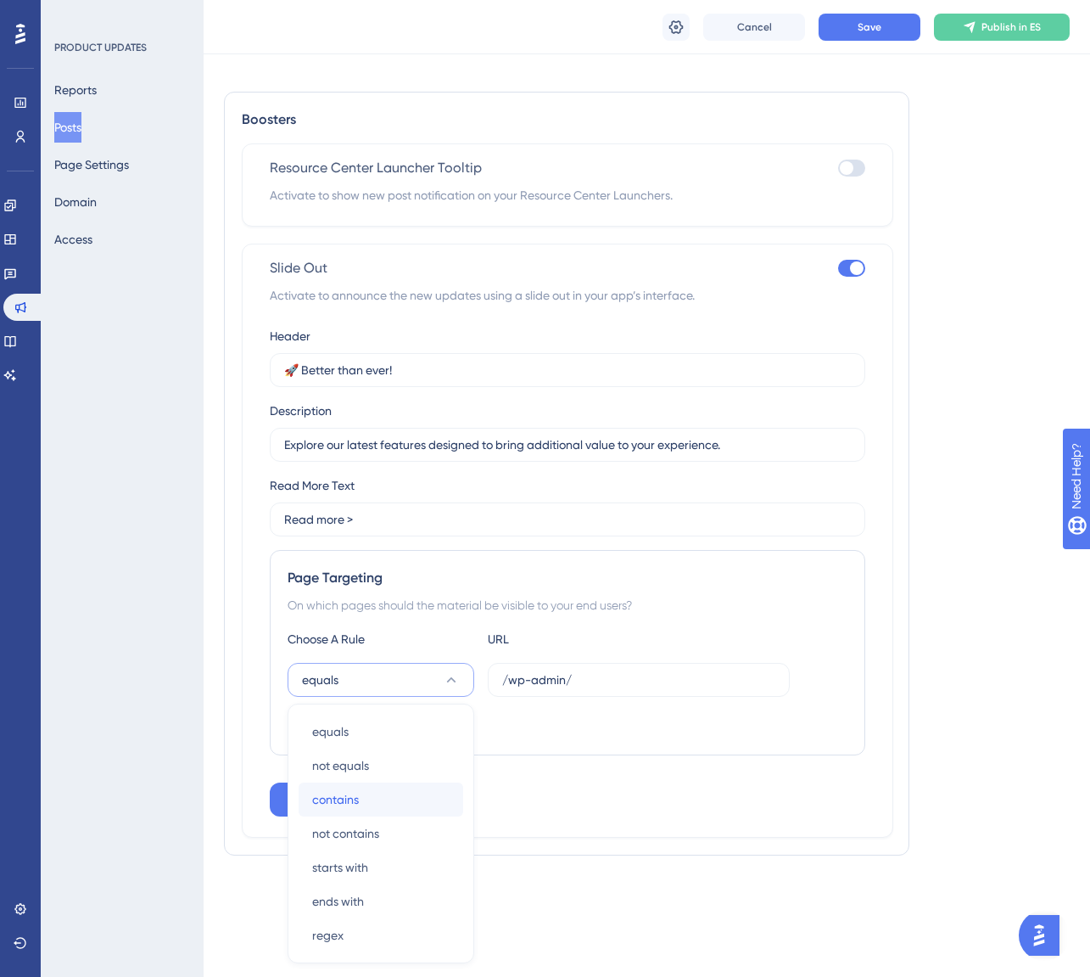
click at [413, 784] on div "contains contains" at bounding box center [380, 799] width 137 height 34
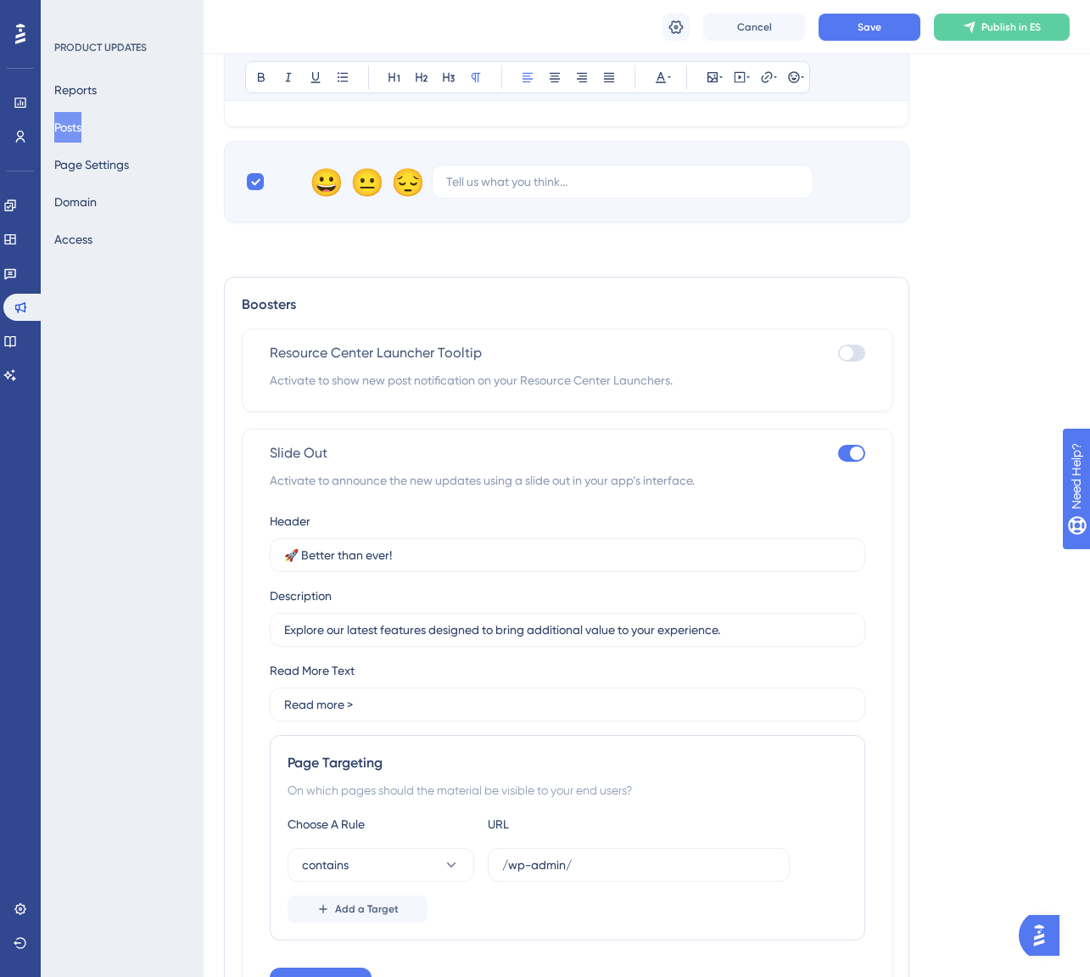
scroll to position [1048, 0]
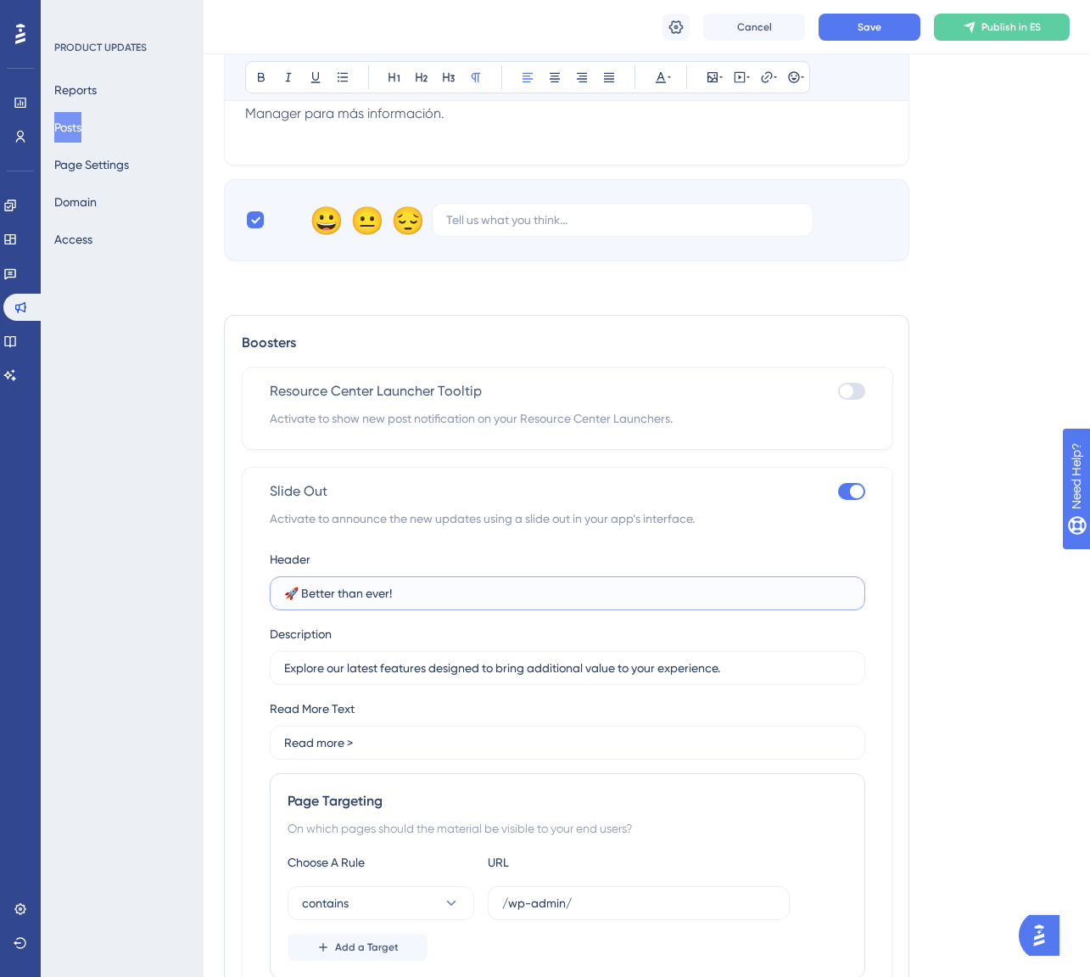
drag, startPoint x: 403, startPoint y: 595, endPoint x: 221, endPoint y: 598, distance: 182.5
click at [221, 598] on div "Performance Users Engagement Widgets Feedback Product Updates Knowledge Base AI…" at bounding box center [647, 35] width 887 height 2167
paste input "Nuevas actualizaciones ya disponibles"
type input "🚀 Nuevas actualizaciones ya disponibles"
drag, startPoint x: 379, startPoint y: 736, endPoint x: 252, endPoint y: 740, distance: 127.3
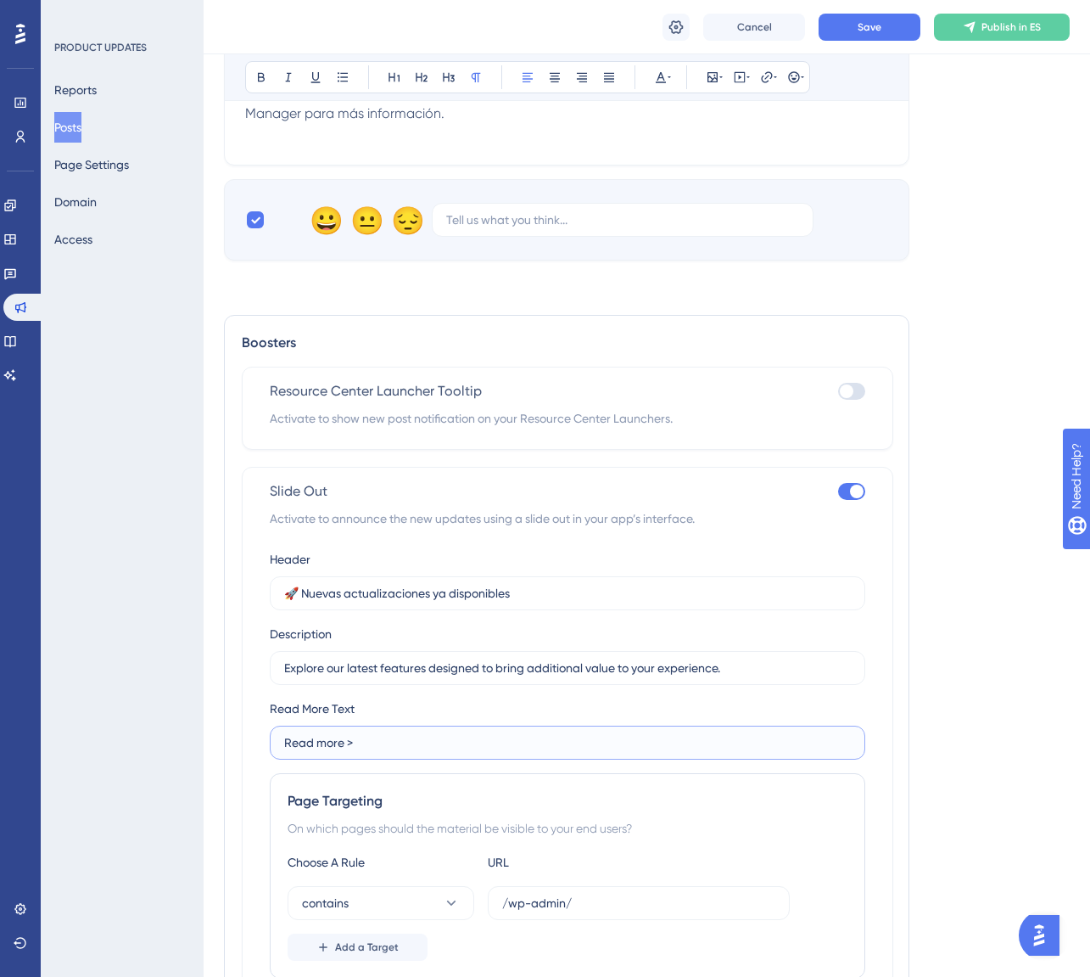
click at [252, 736] on div "Slide Out Activate to announce the new updates using a slide out in your app’s …" at bounding box center [568, 764] width 652 height 594
paste input "Leer más"
type input "Leer más >"
click at [492, 681] on label "Explore our latest features designed to bring additional value to your experien…" at bounding box center [568, 668] width 596 height 34
click at [492, 677] on input "Explore our latest features designed to bring additional value to your experien…" at bounding box center [567, 667] width 567 height 19
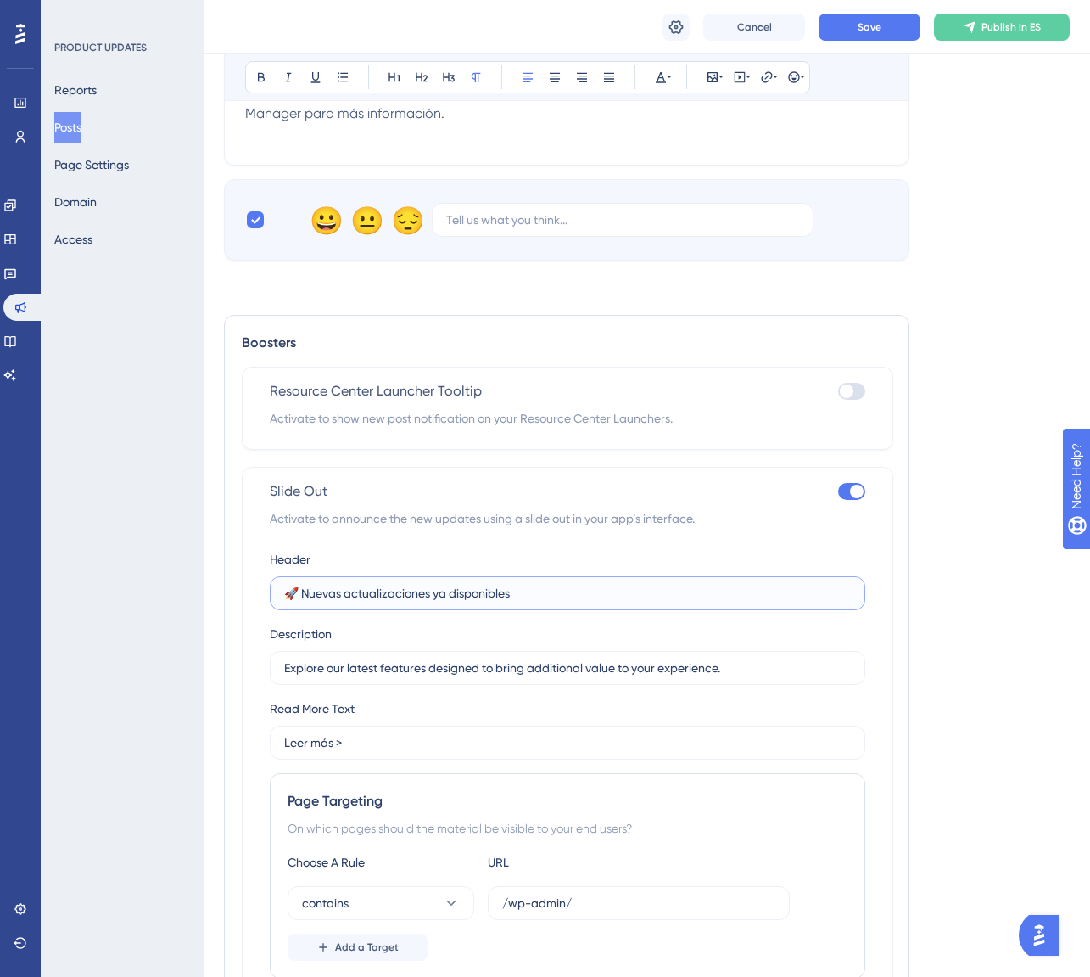
drag, startPoint x: 530, startPoint y: 590, endPoint x: 302, endPoint y: 601, distance: 228.5
click at [302, 601] on input "🚀 Nuevas actualizaciones ya disponibles" at bounding box center [567, 593] width 567 height 19
paste input "¡Las nuevas funcionalidades SEO SparK ya están activas!"
drag, startPoint x: 612, startPoint y: 589, endPoint x: 522, endPoint y: 605, distance: 91.4
click at [522, 605] on label "🚀 ¡Las nuevas funcionalidades SEO SparK ya están activas!" at bounding box center [568, 593] width 596 height 34
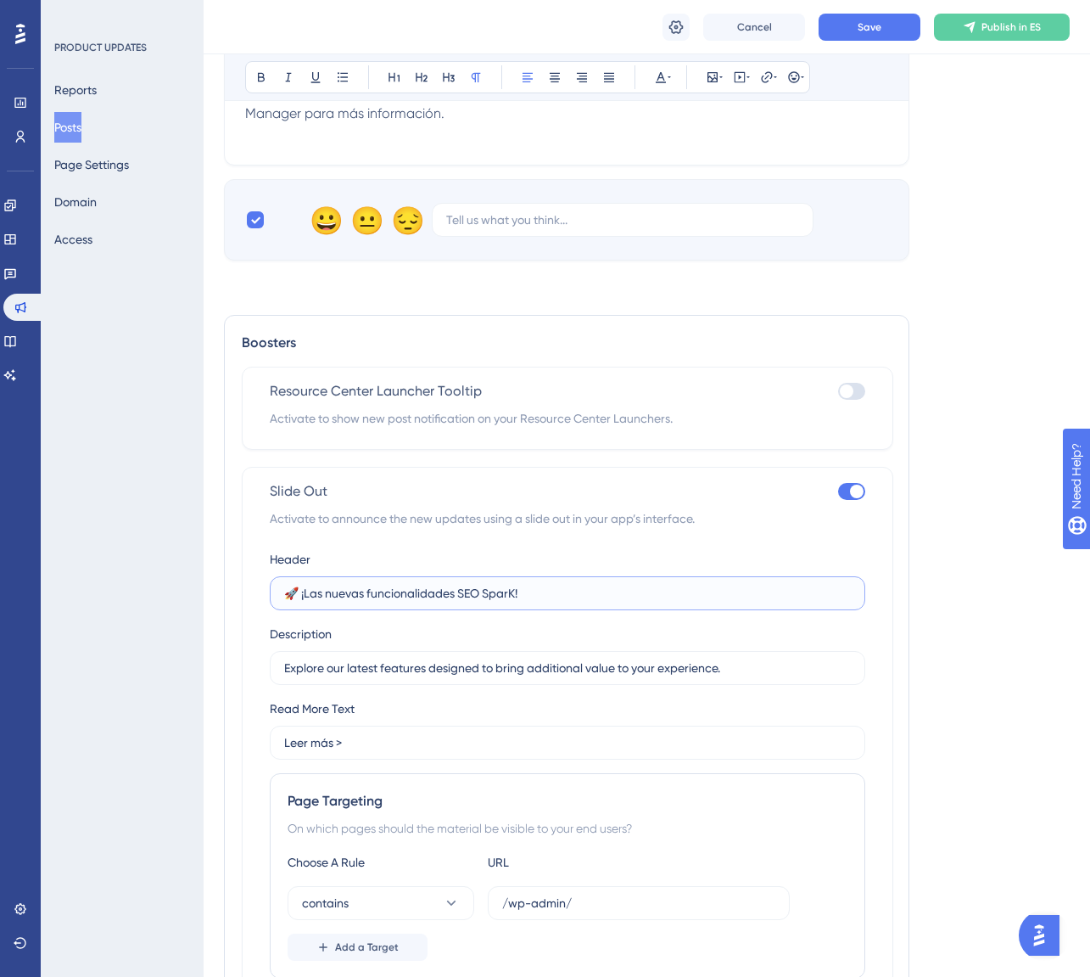
type input "🚀 ¡Las nuevas funcionalidades SEO SparK!"
click at [462, 660] on input "Explore our latest features designed to bring additional value to your experien…" at bounding box center [567, 667] width 567 height 19
paste input "Descubre nuestro nuevo componente para aumentar la visibilidad"
